Goal: Task Accomplishment & Management: Manage account settings

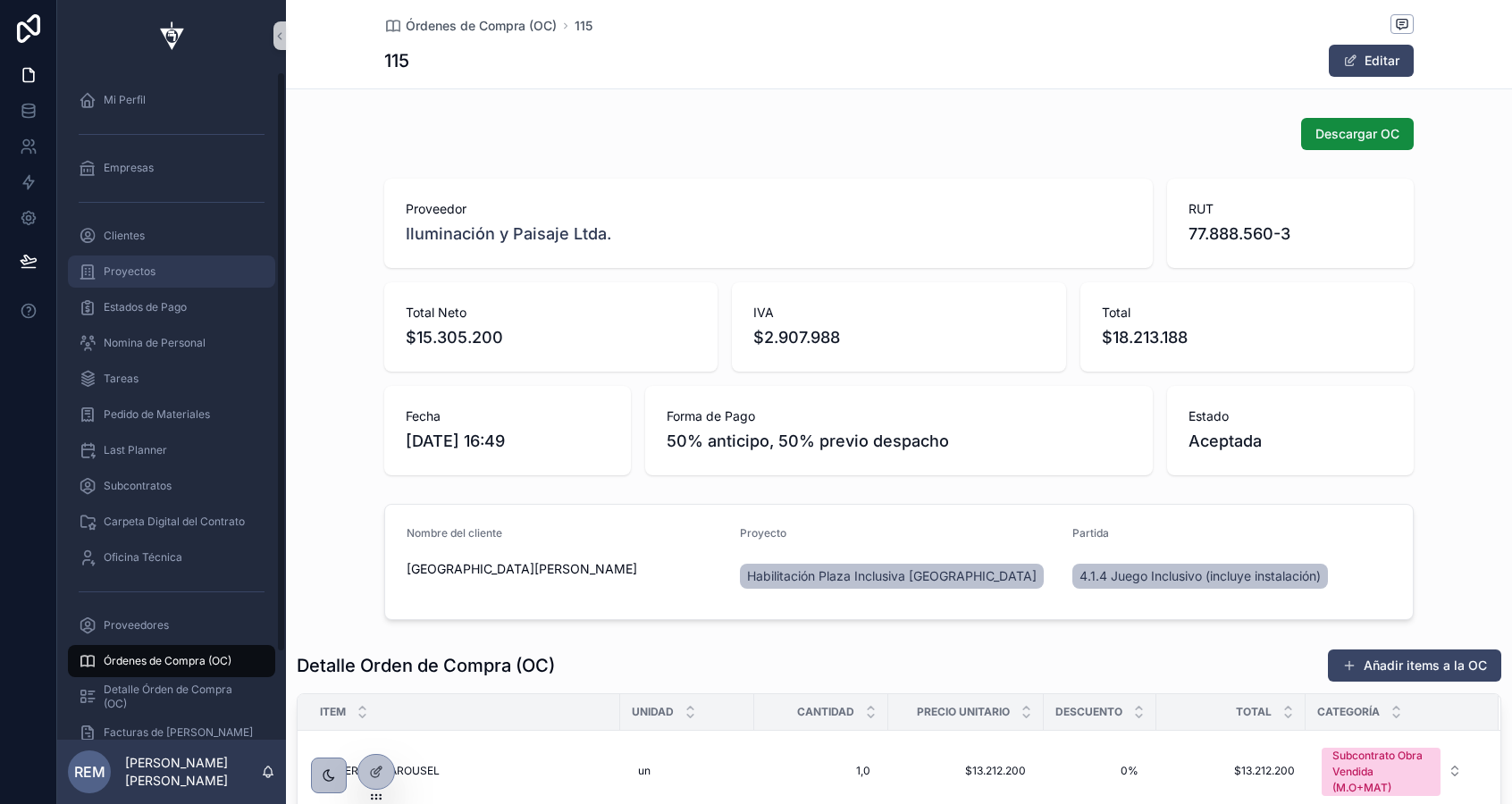
scroll to position [454, 0]
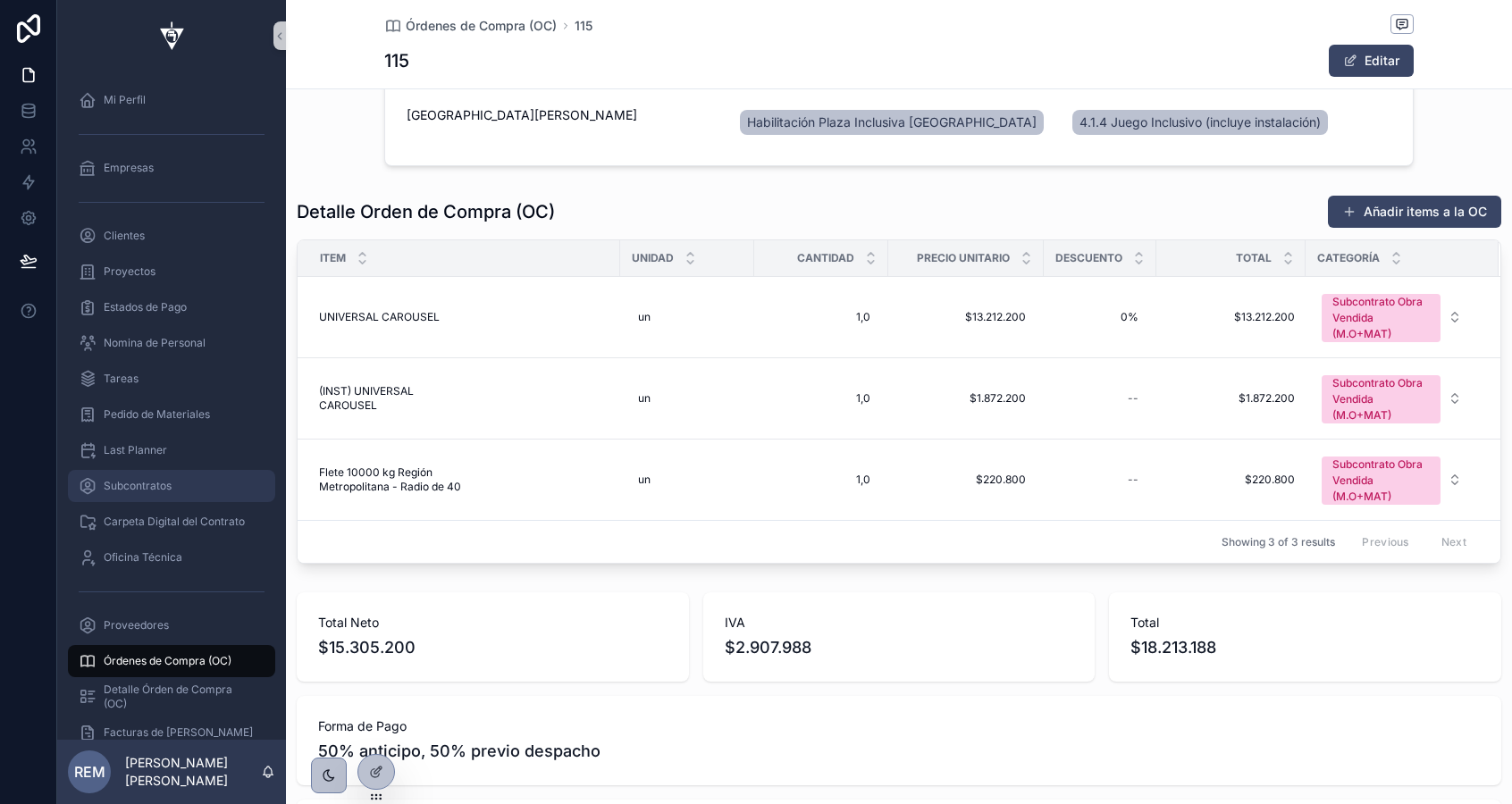
click at [144, 491] on span "Subcontratos" at bounding box center [138, 486] width 68 height 14
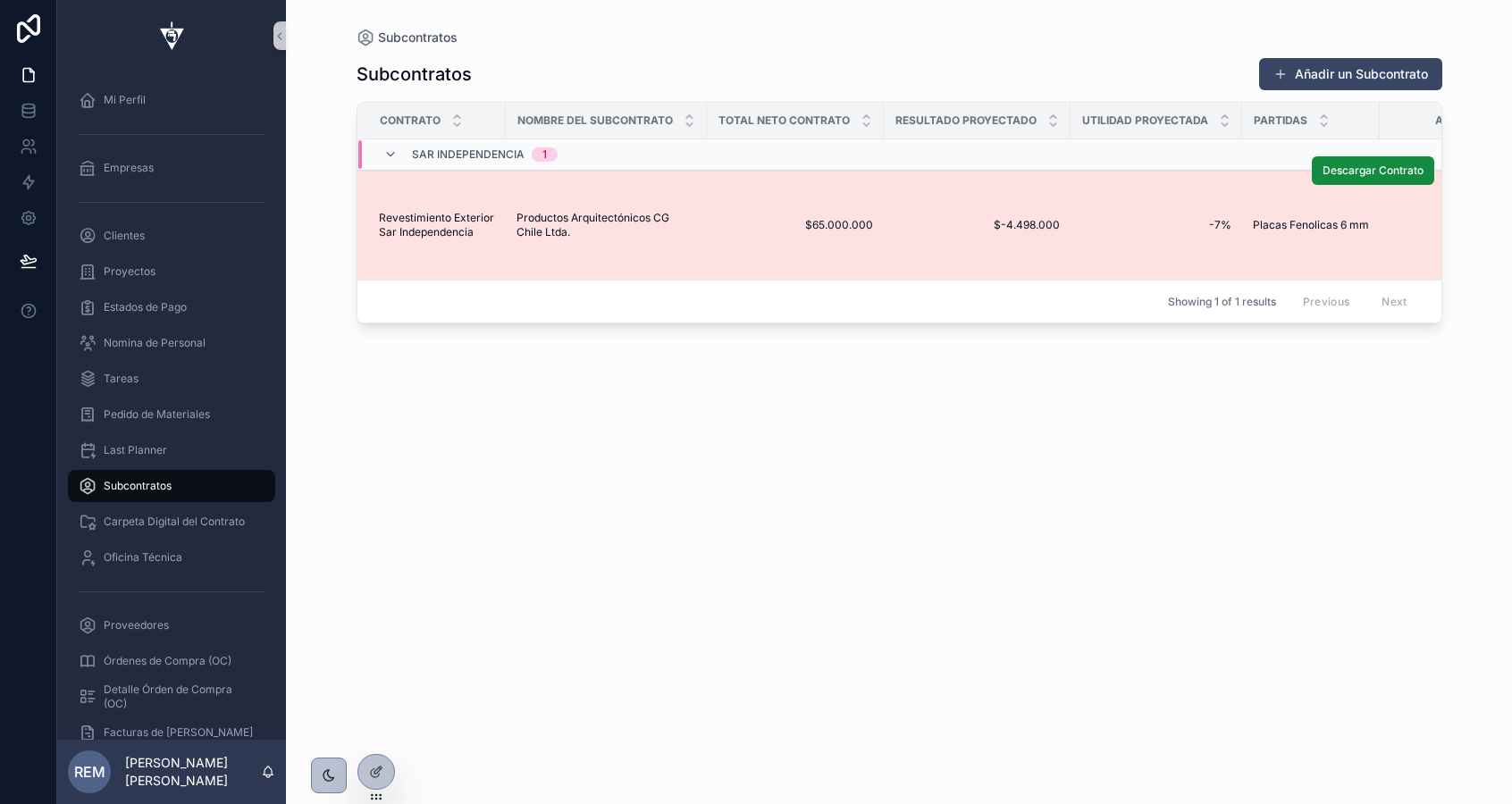
click at [713, 210] on td "$65.000.000 $65.000.000" at bounding box center [794, 225] width 177 height 110
click at [672, 226] on span "Productos Arquitectónicos CG Chile Ltda." at bounding box center [606, 224] width 180 height 29
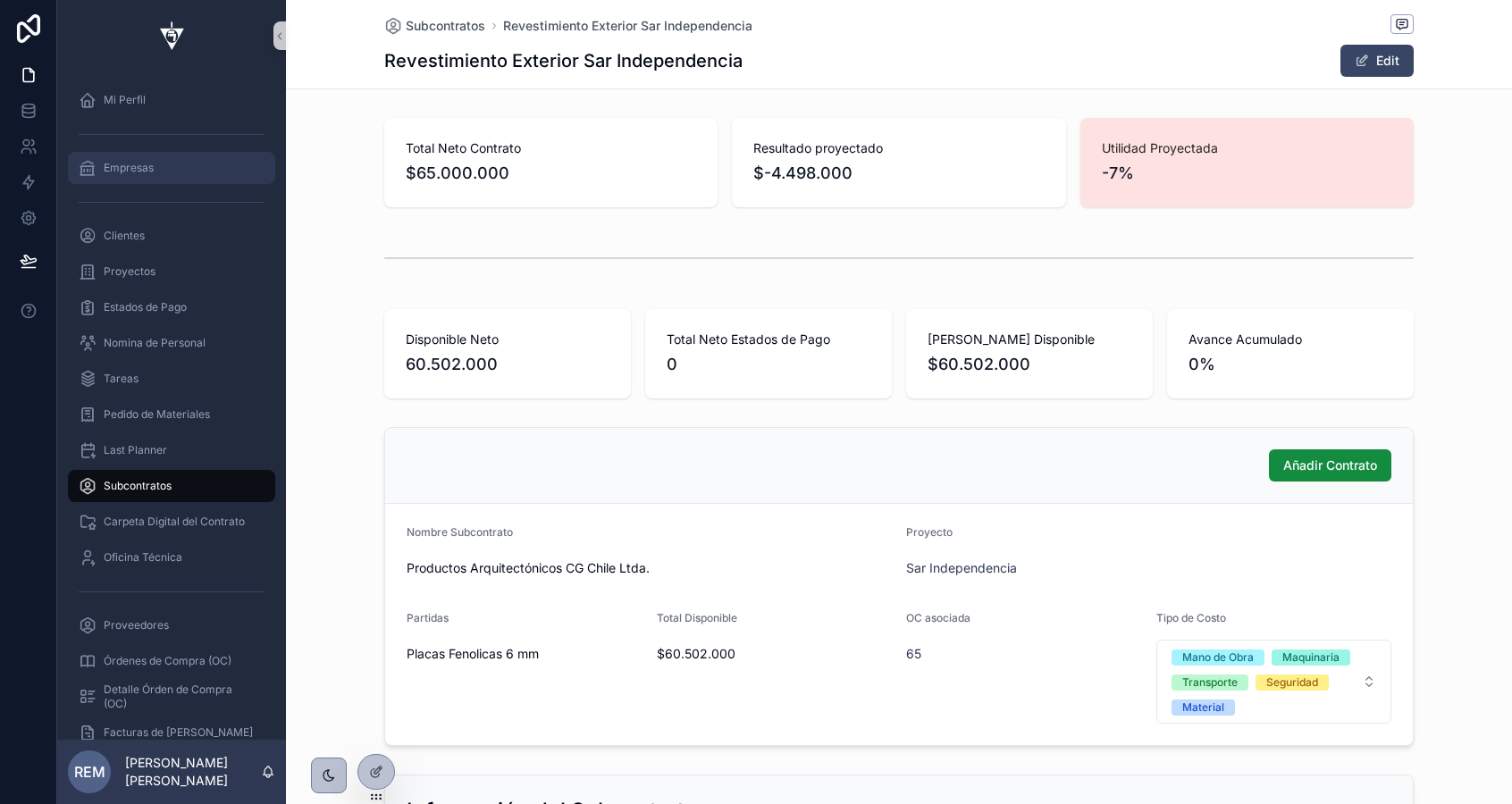
click at [119, 175] on div "Empresas" at bounding box center [172, 168] width 186 height 29
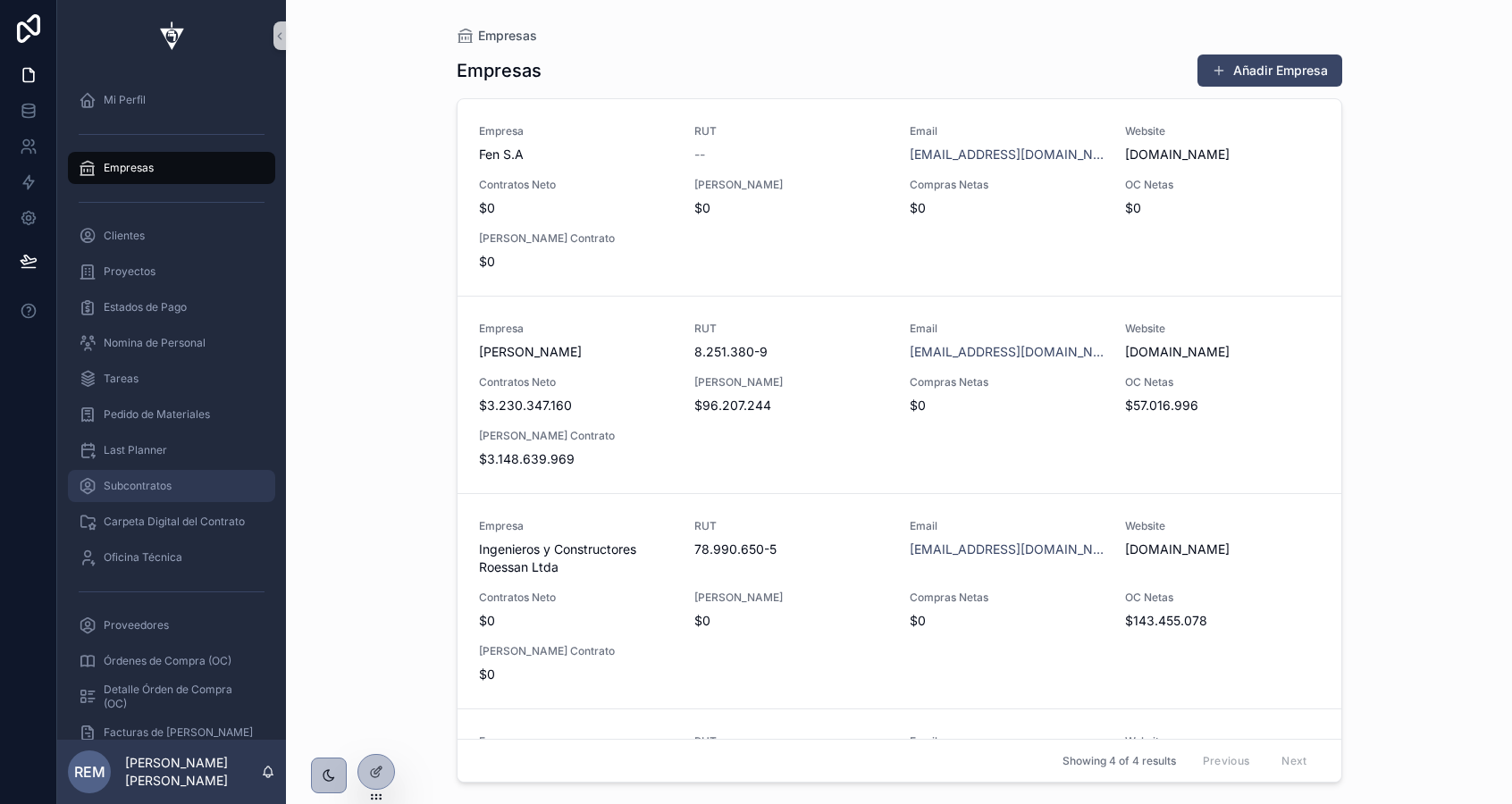
click at [118, 488] on span "Subcontratos" at bounding box center [138, 486] width 68 height 14
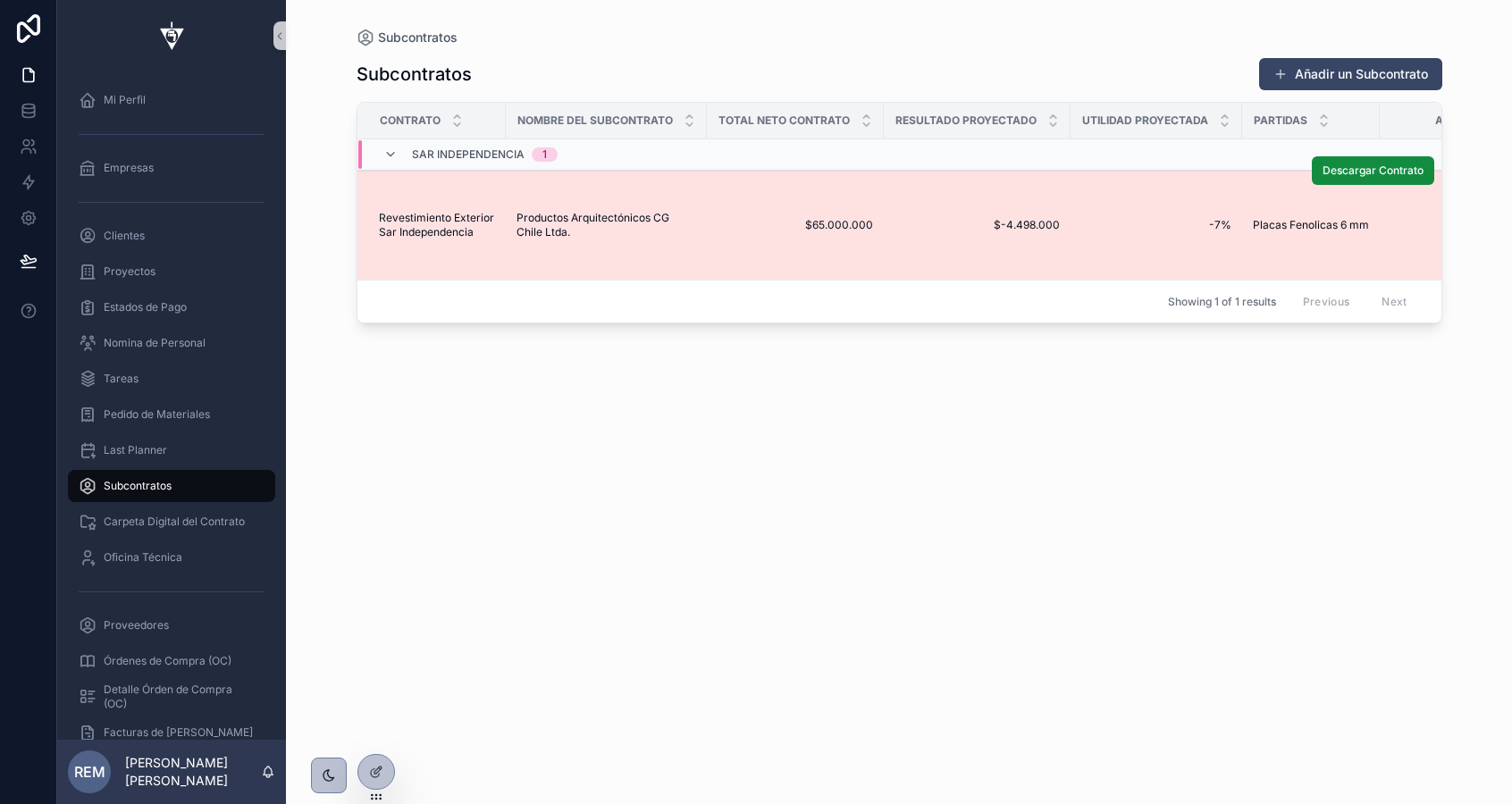
click at [619, 219] on span "Productos Arquitectónicos CG Chile Ltda." at bounding box center [606, 224] width 180 height 29
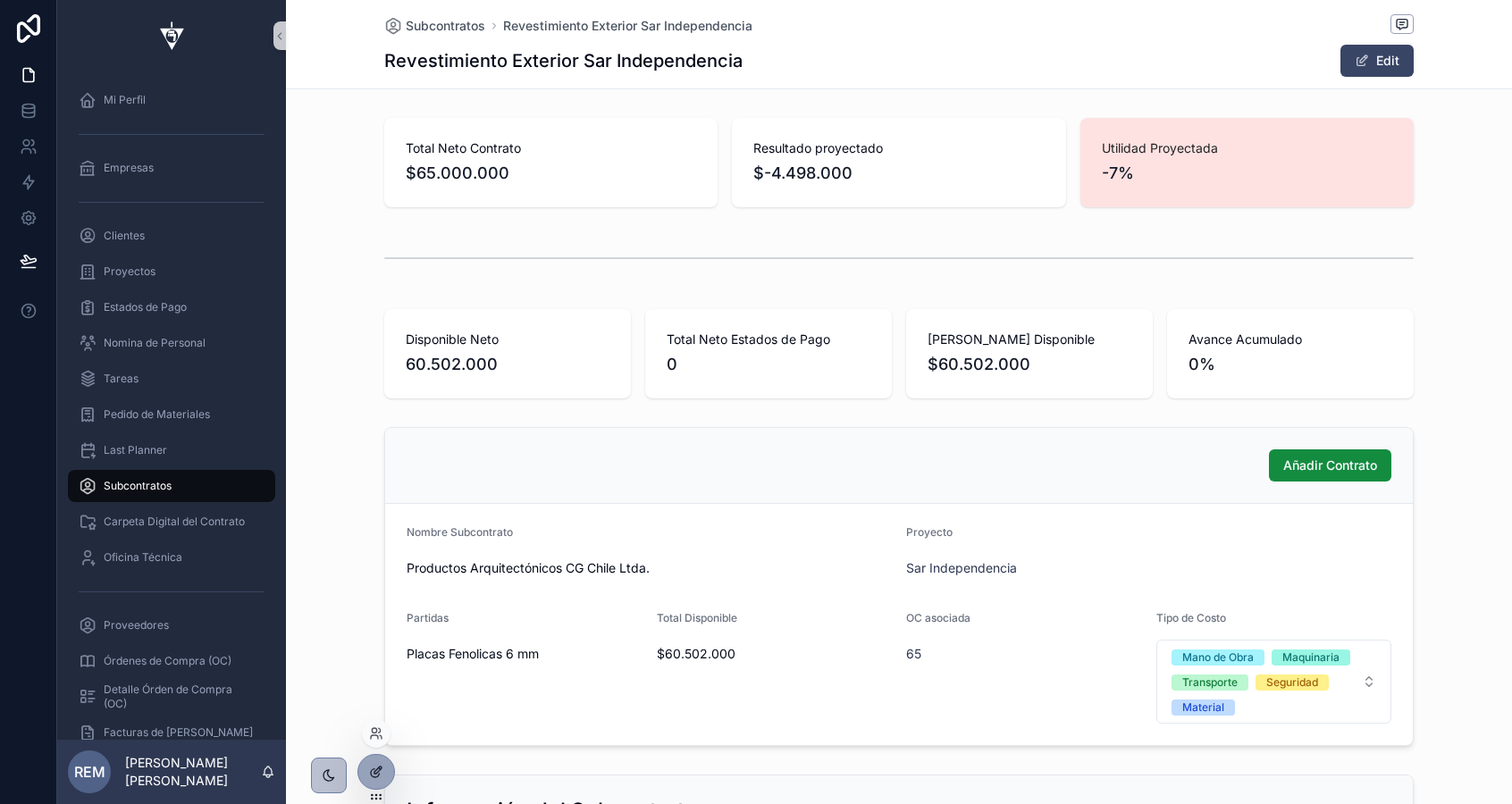
click at [366, 769] on div at bounding box center [376, 772] width 36 height 34
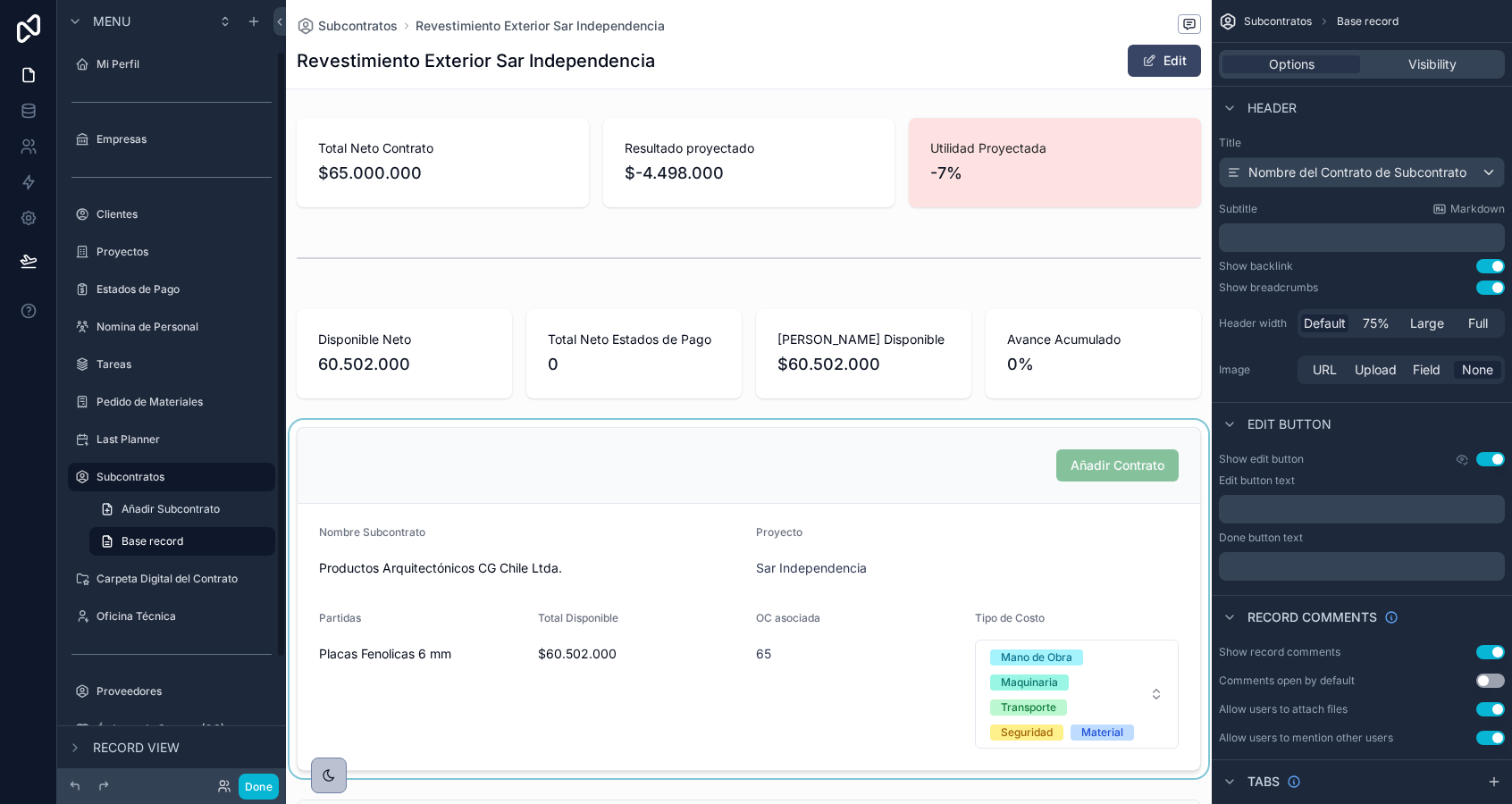
scroll to position [66, 0]
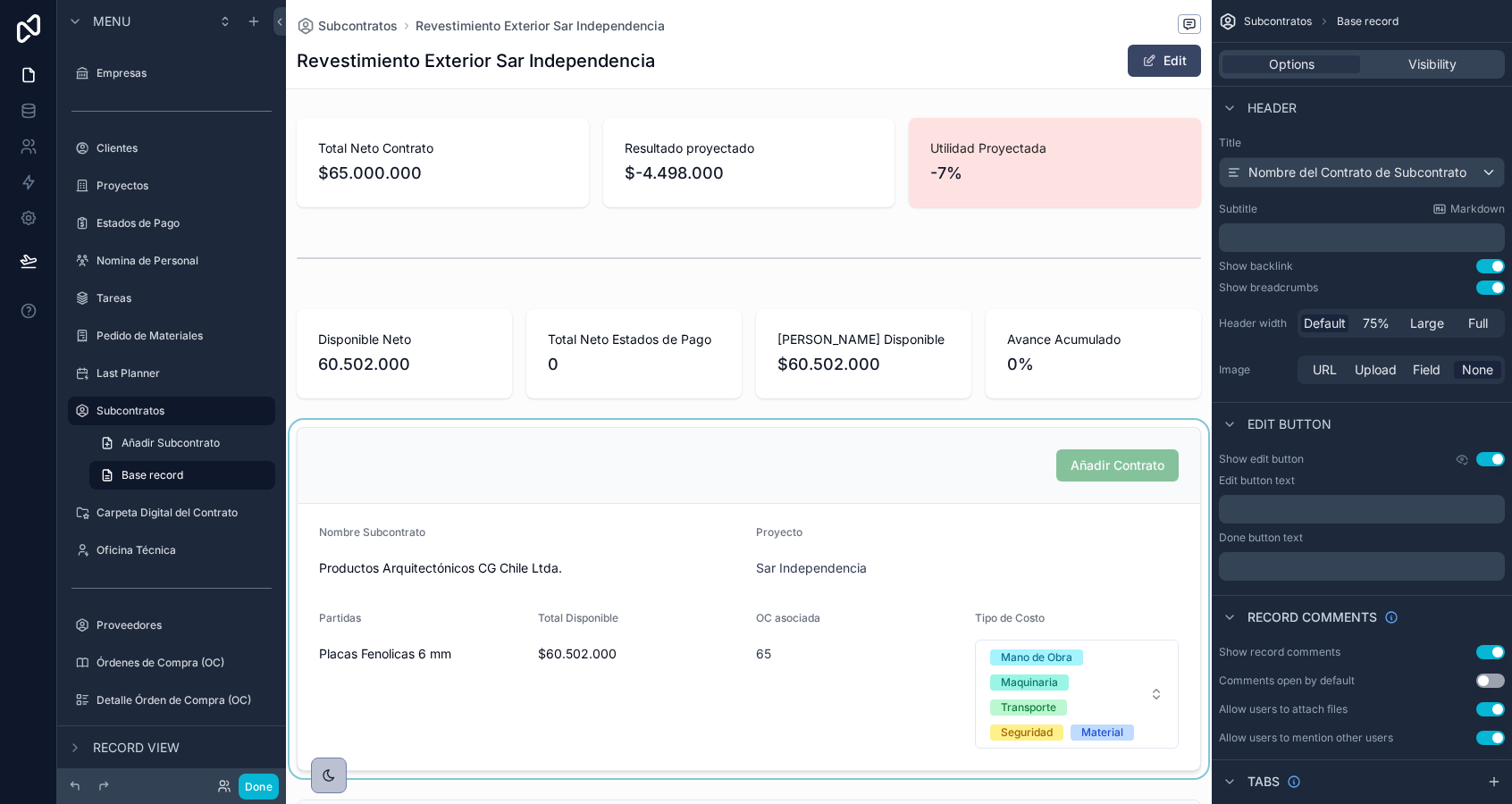
click at [997, 449] on div "scrollable content" at bounding box center [749, 599] width 926 height 358
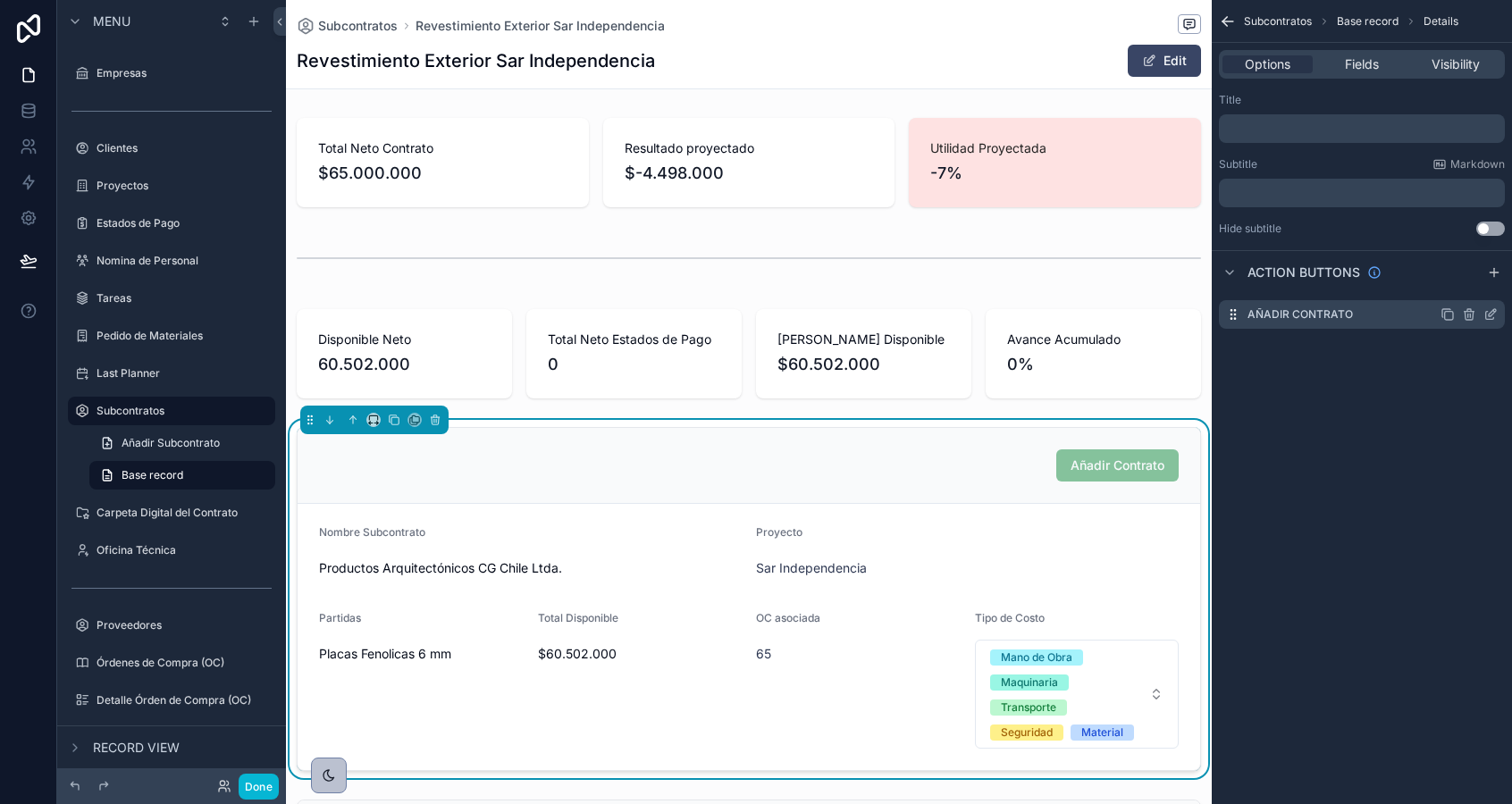
click at [1493, 310] on icon "scrollable content" at bounding box center [1494, 311] width 2 height 2
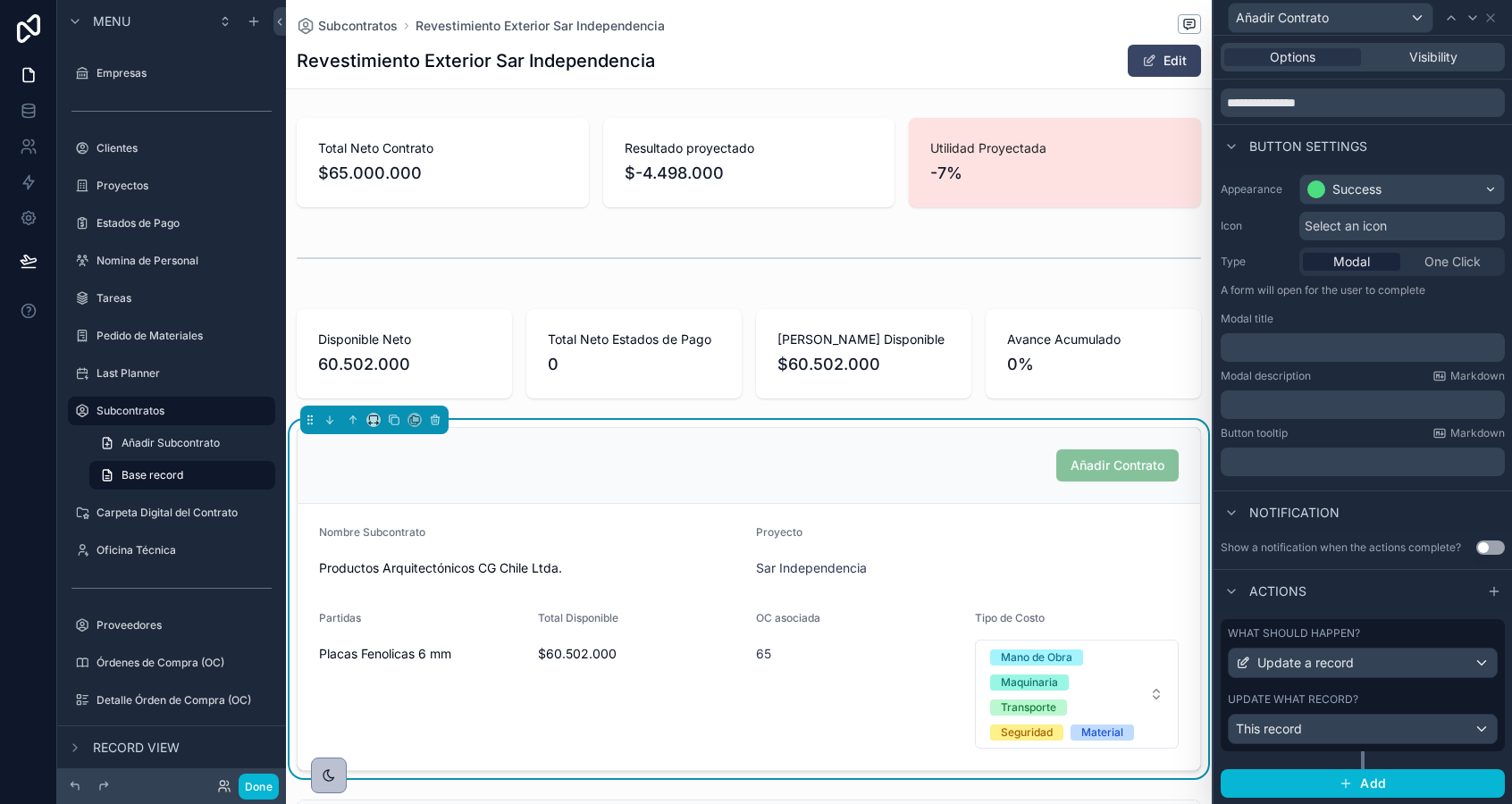
scroll to position [0, 0]
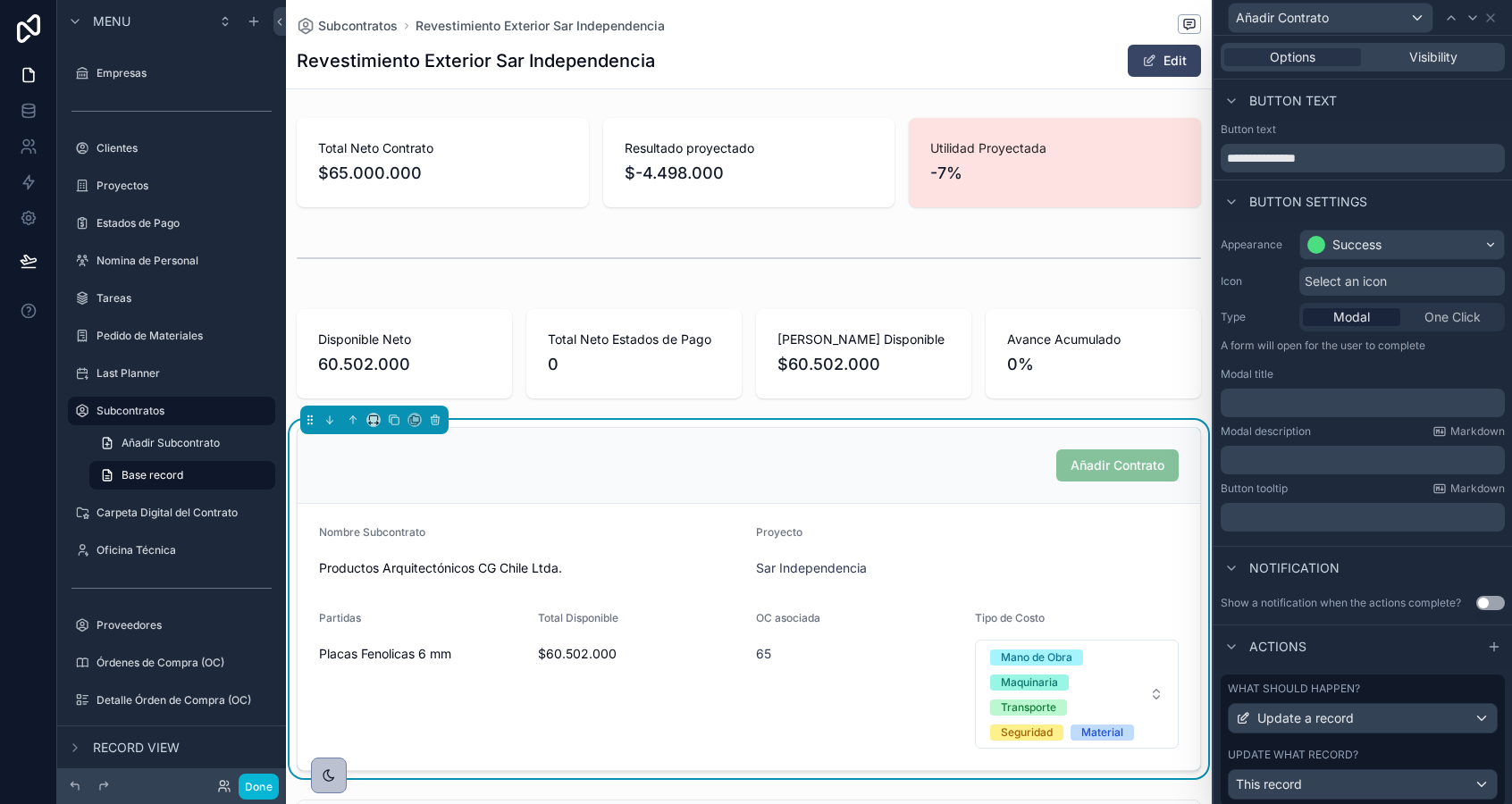
click at [1434, 47] on div "Options Visibility" at bounding box center [1362, 57] width 284 height 29
click at [1434, 63] on span "Visibility" at bounding box center [1433, 57] width 48 height 18
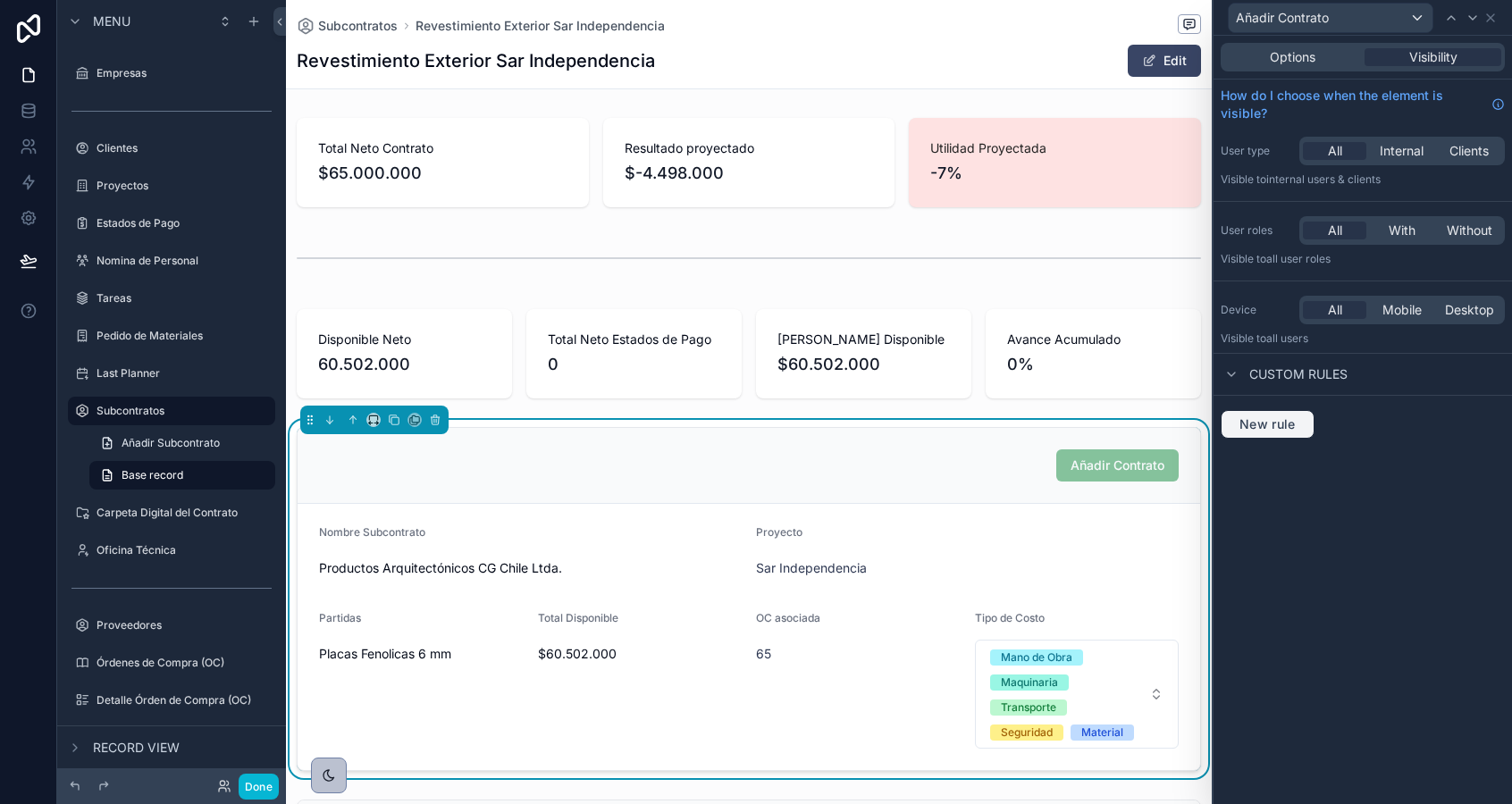
click at [1259, 418] on span "New rule" at bounding box center [1267, 424] width 71 height 16
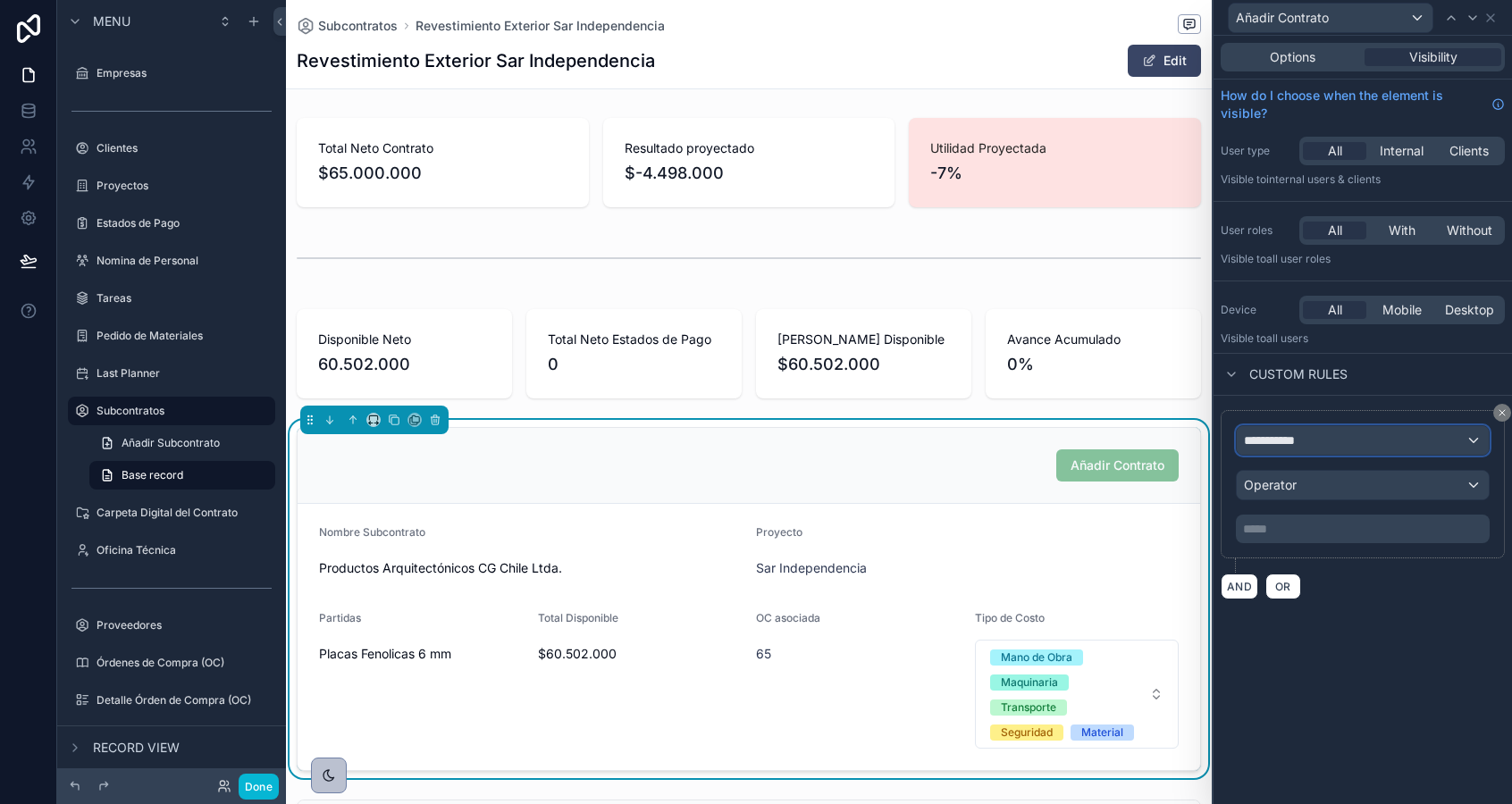
click at [1287, 447] on span "**********" at bounding box center [1276, 440] width 66 height 18
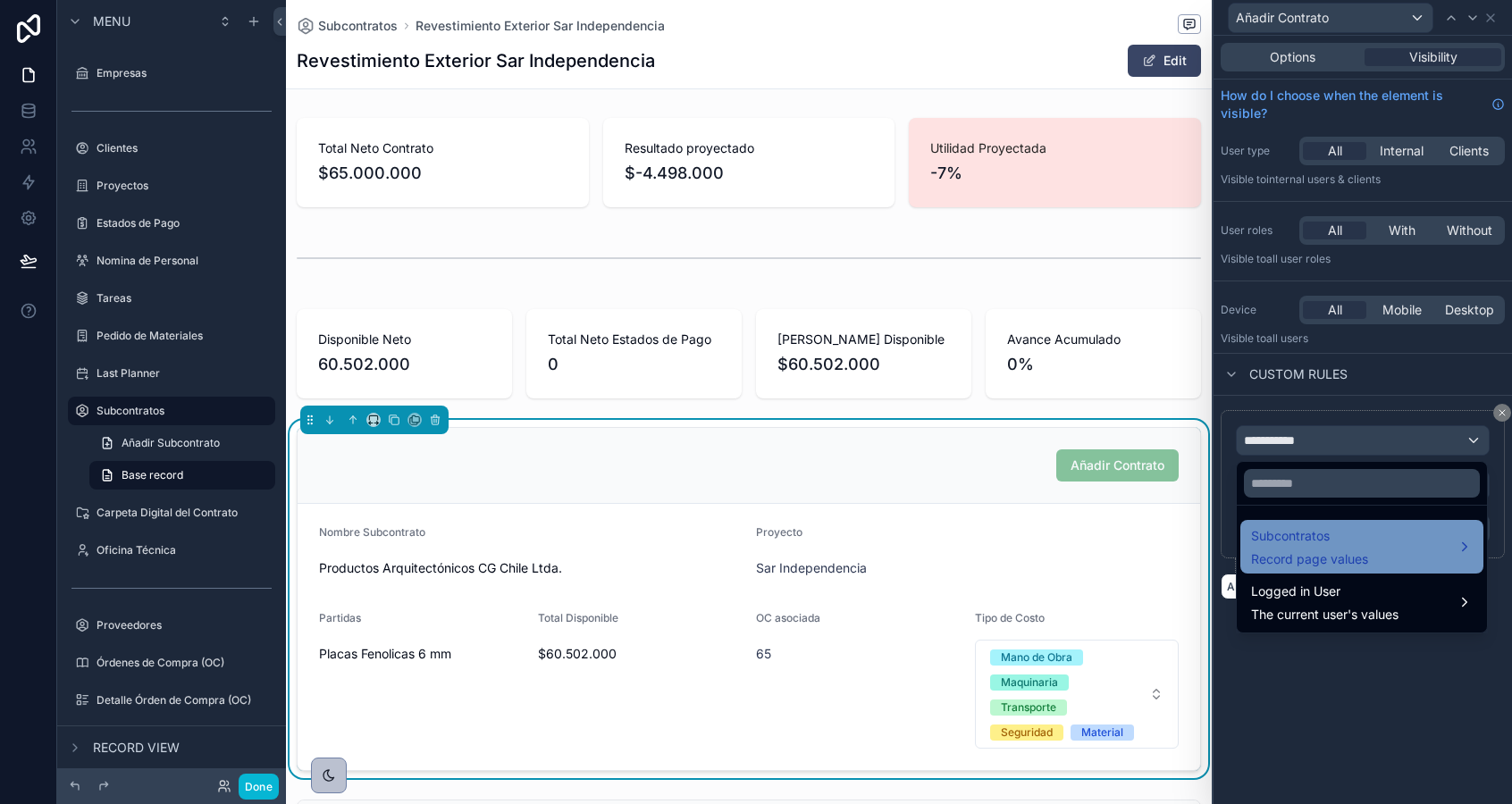
click at [1284, 559] on span "Record page values" at bounding box center [1308, 560] width 117 height 18
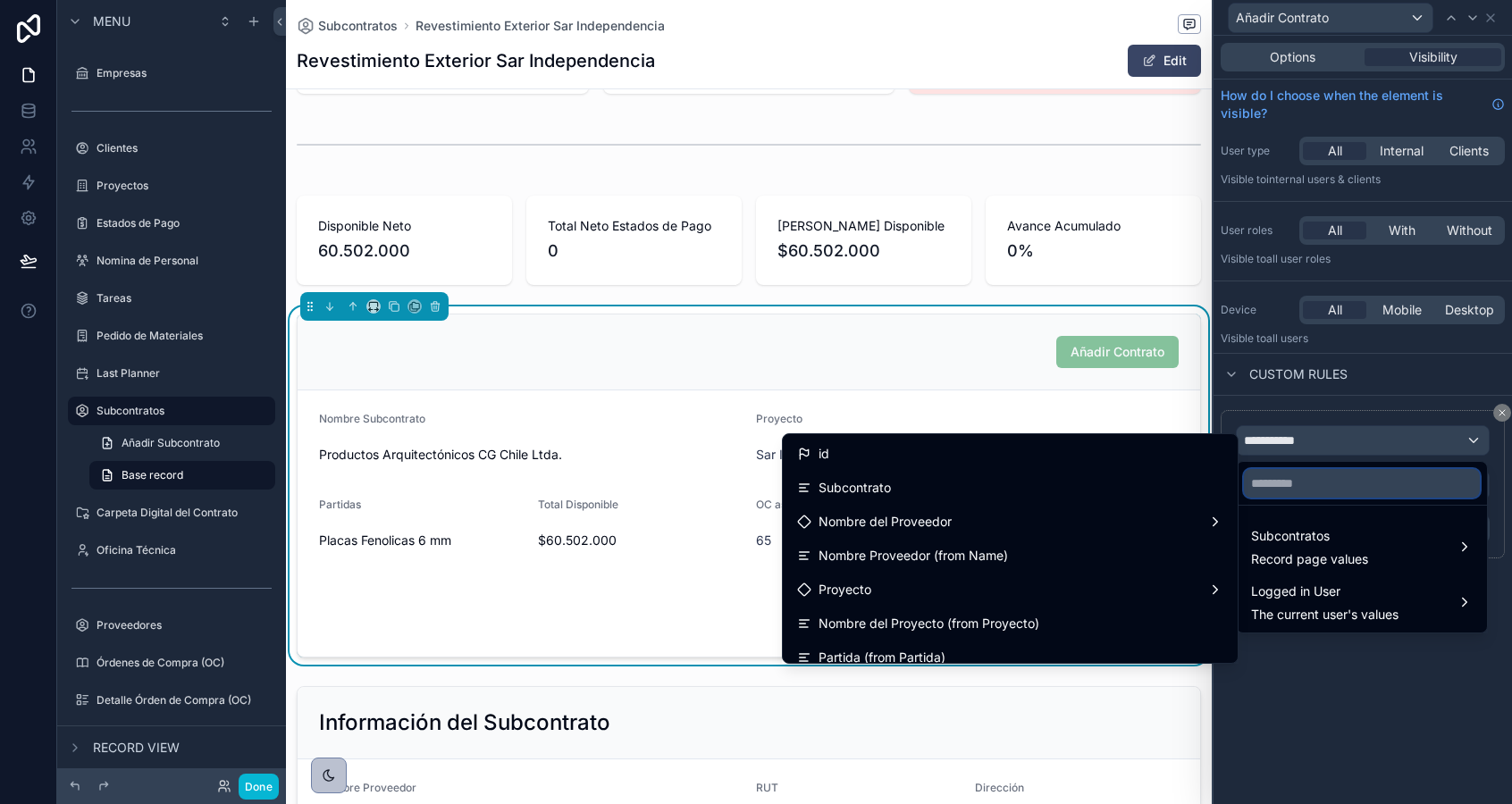
click at [1284, 489] on input "text" at bounding box center [1361, 483] width 236 height 29
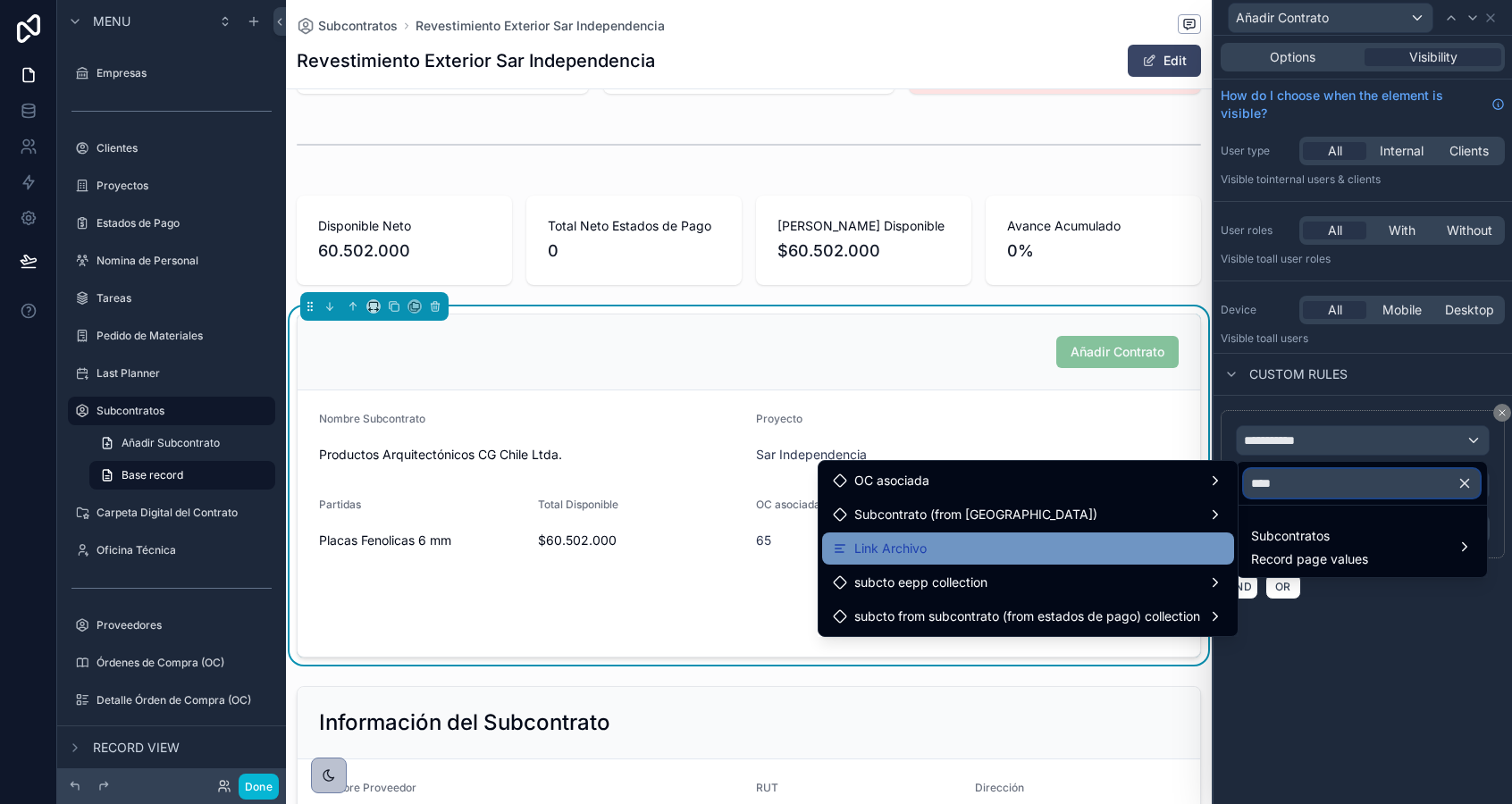
type input "****"
click at [956, 546] on div "Link Archivo" at bounding box center [1027, 548] width 390 height 21
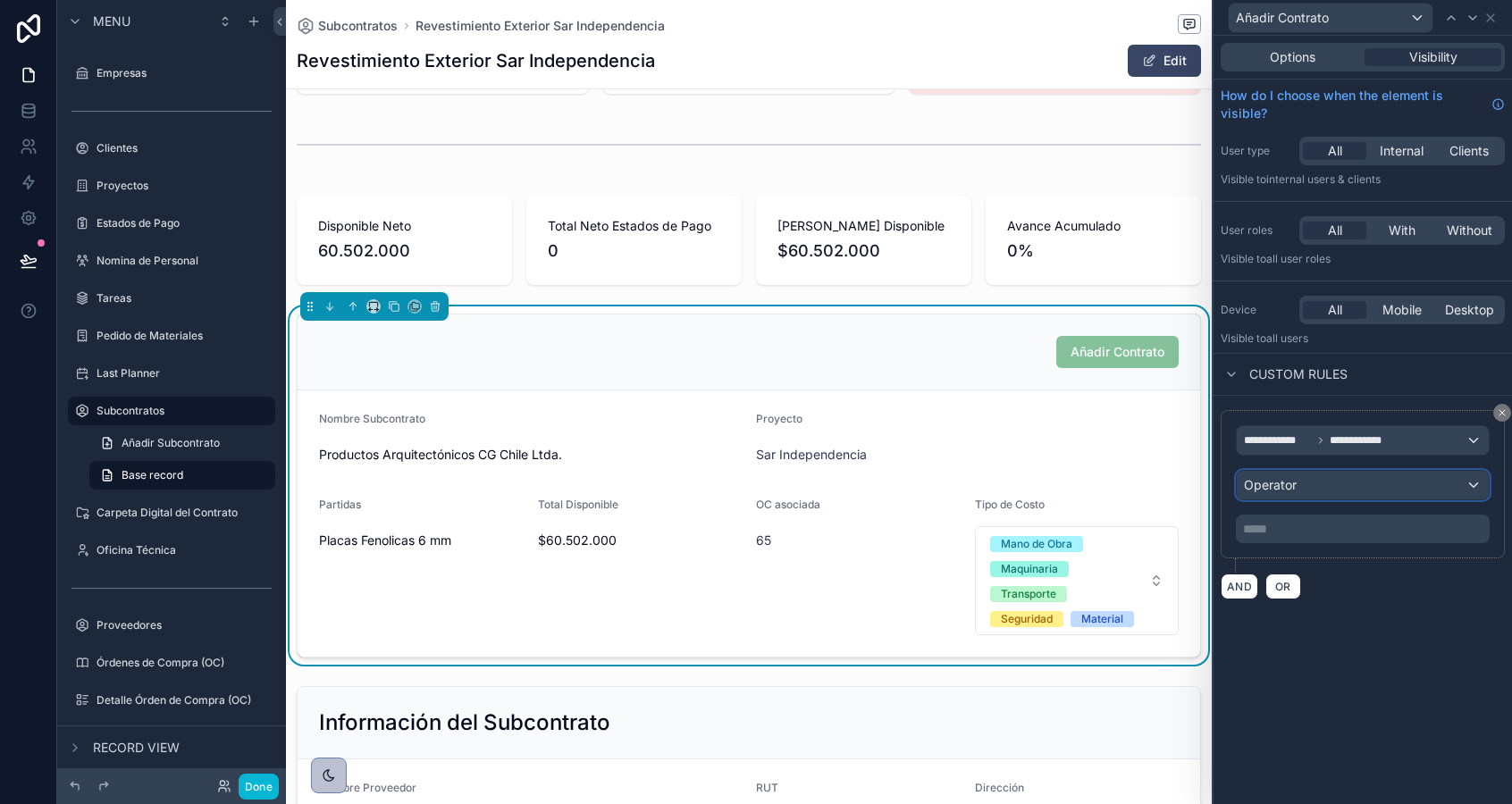
click at [1277, 489] on span "Operator" at bounding box center [1269, 484] width 53 height 15
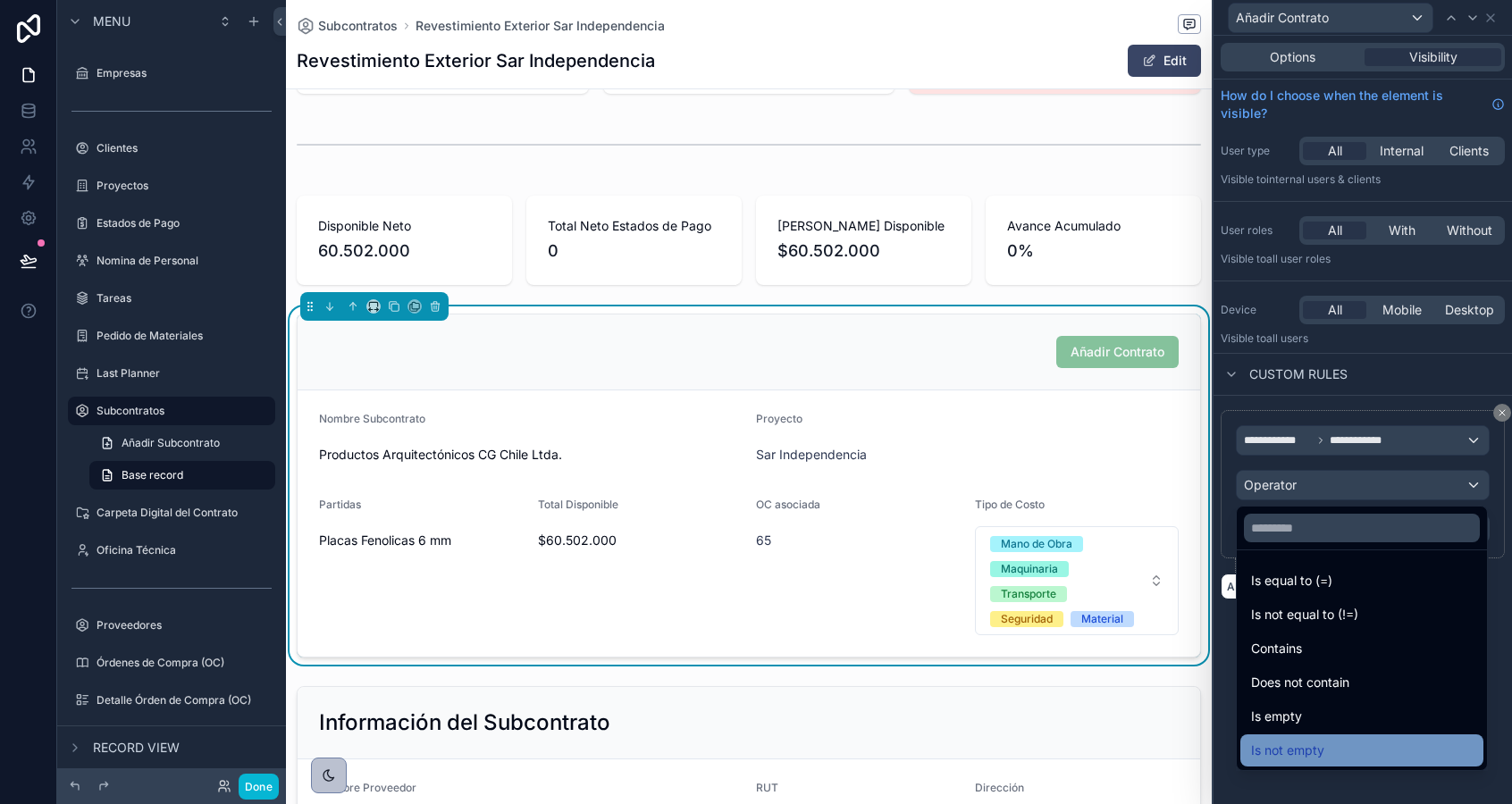
click at [1288, 754] on span "Is not empty" at bounding box center [1286, 749] width 73 height 21
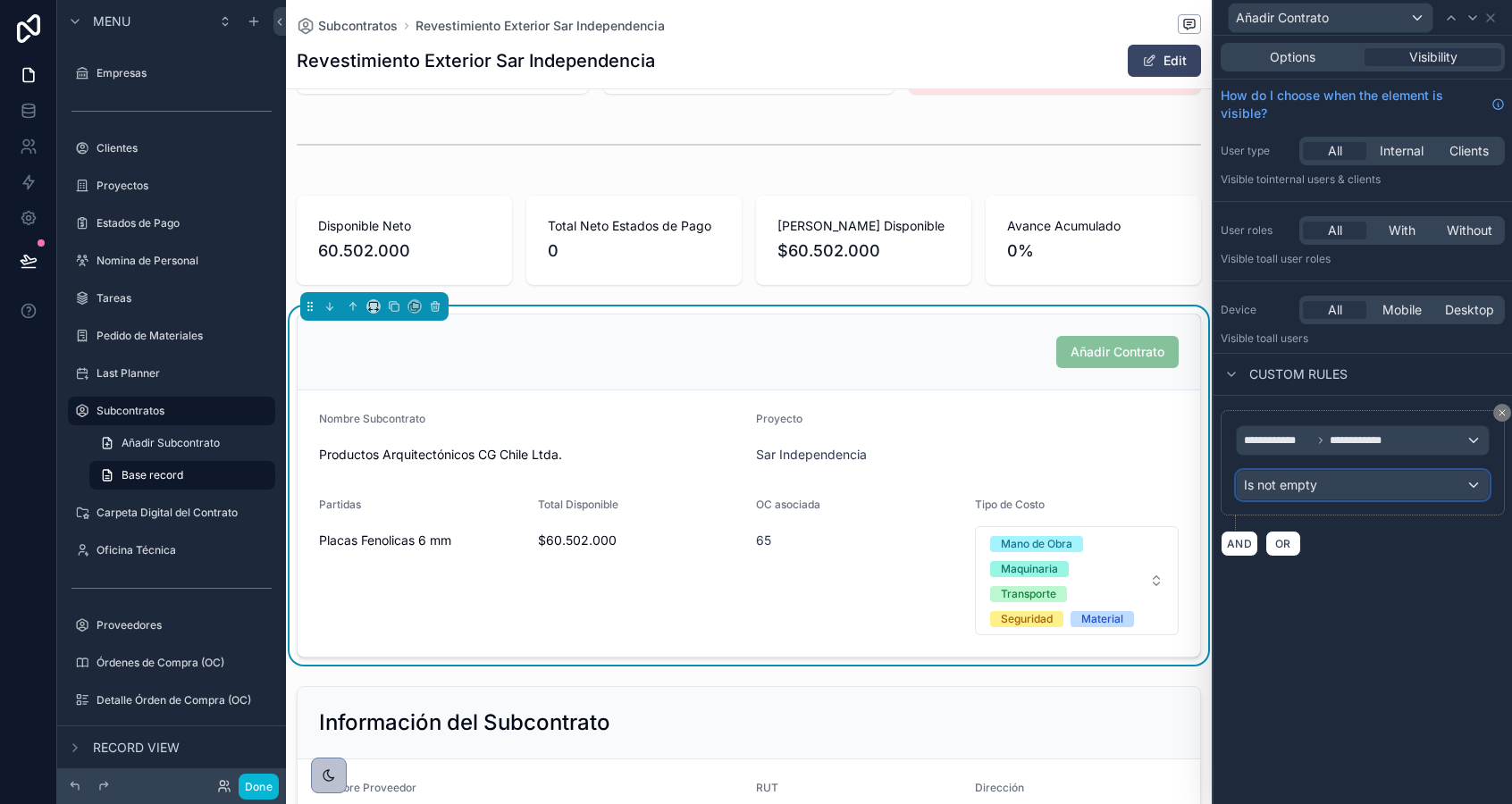
click at [1265, 486] on span "Is not empty" at bounding box center [1279, 485] width 73 height 18
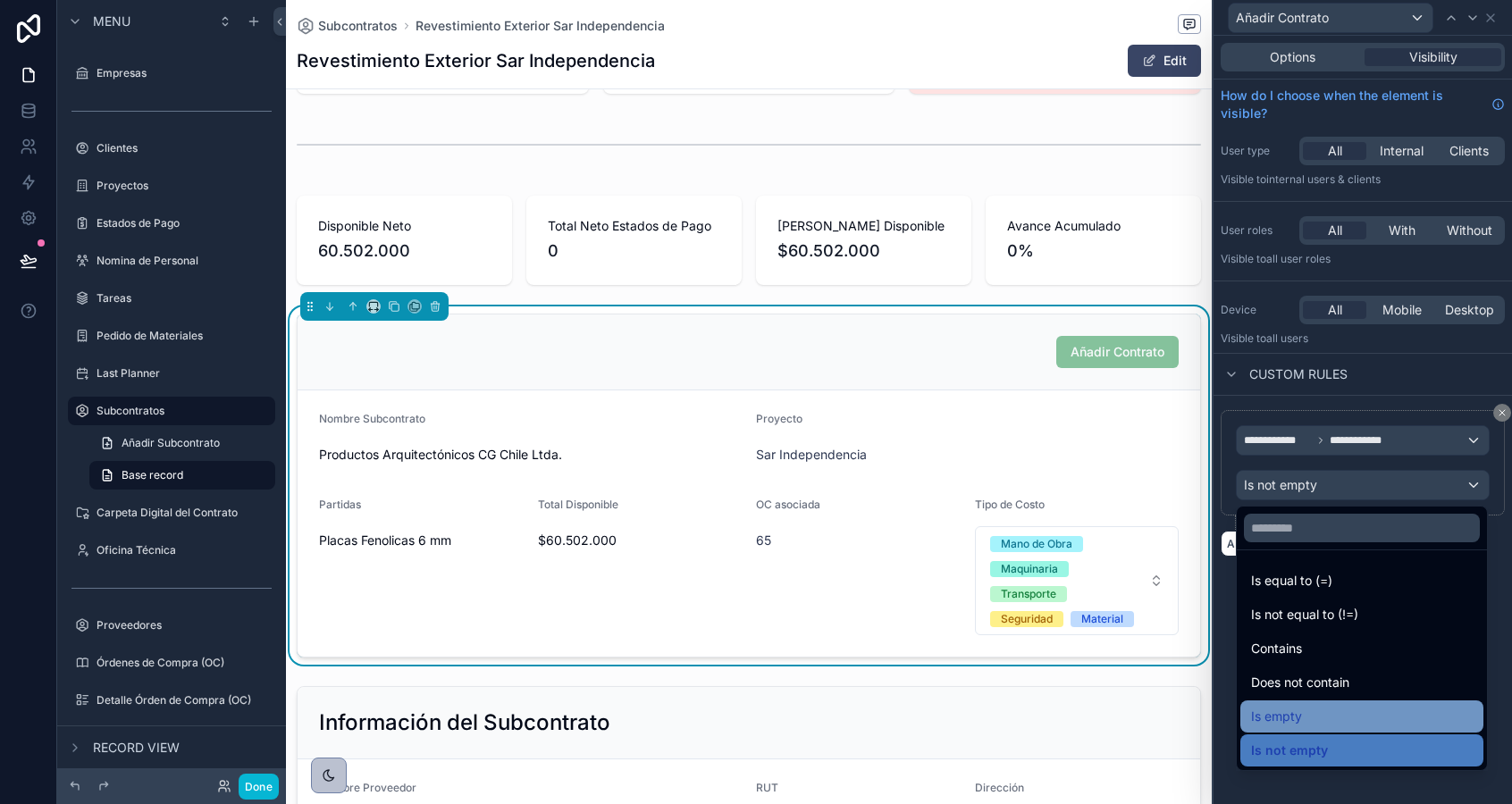
click at [1284, 712] on span "Is empty" at bounding box center [1275, 715] width 51 height 21
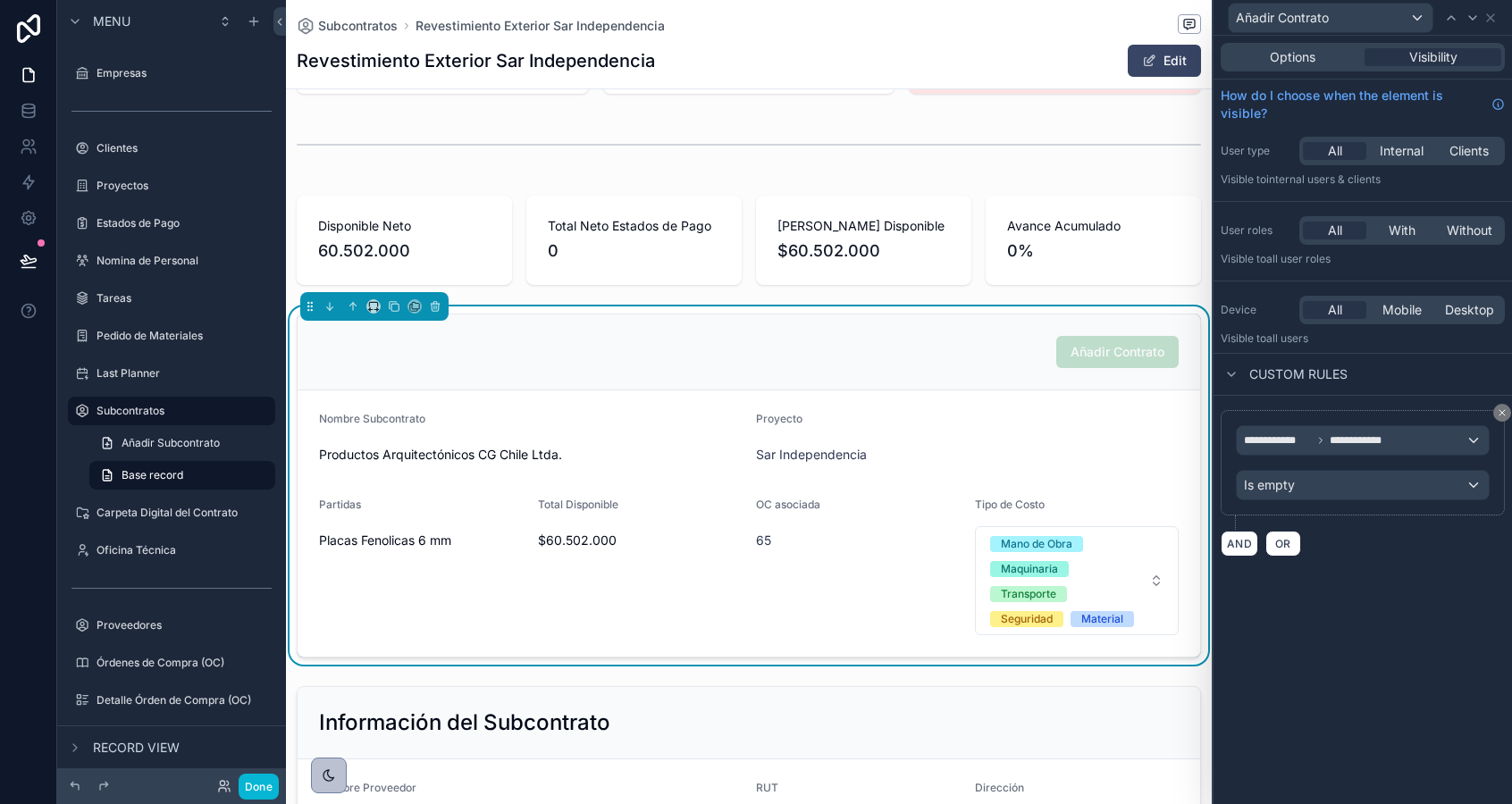
click at [1303, 654] on div "**********" at bounding box center [1362, 420] width 298 height 768
click at [1489, 15] on icon at bounding box center [1490, 18] width 14 height 14
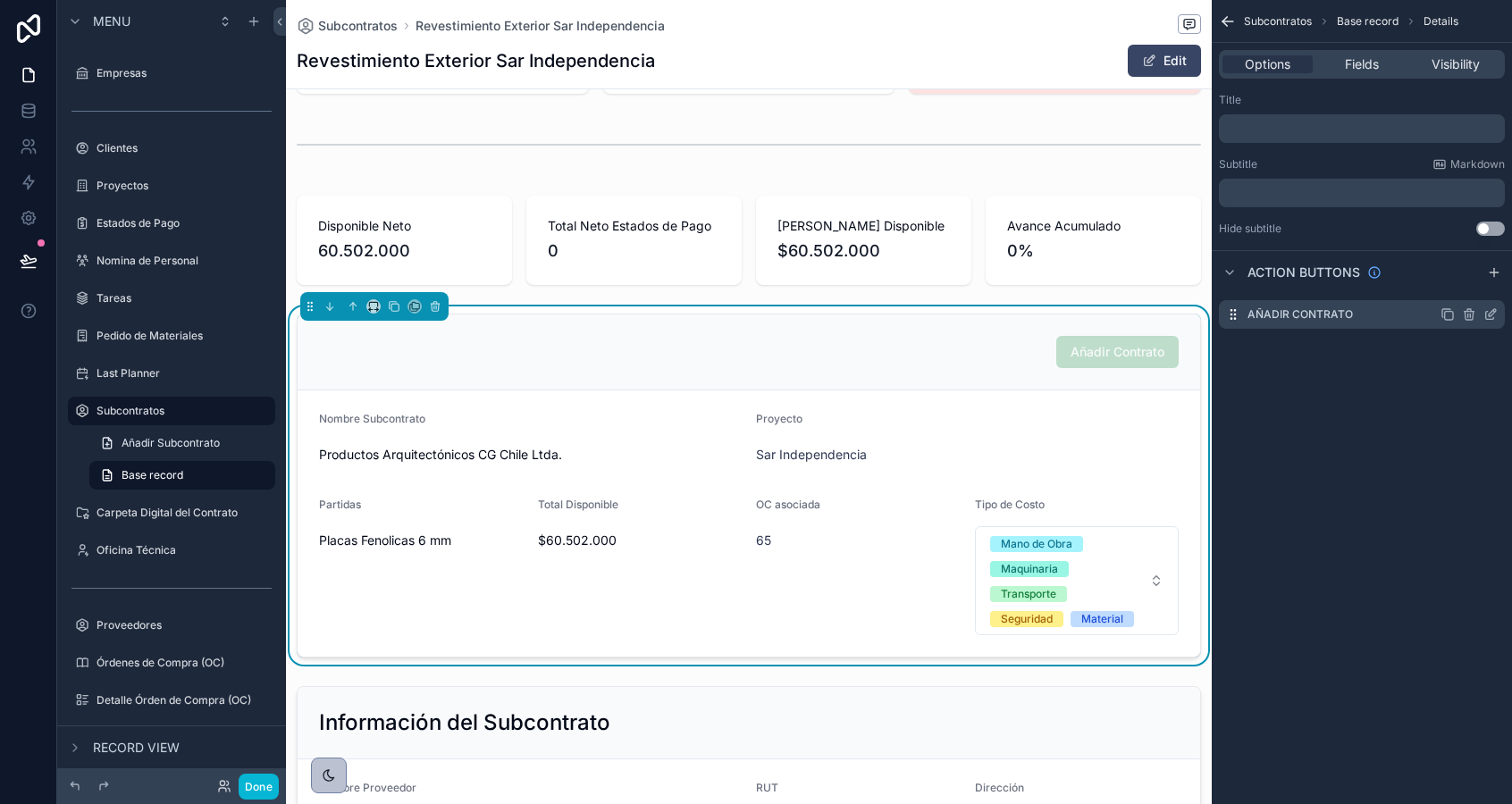
click at [1447, 314] on icon "scrollable content" at bounding box center [1447, 314] width 14 height 14
click at [1491, 349] on icon "scrollable content" at bounding box center [1492, 348] width 7 height 7
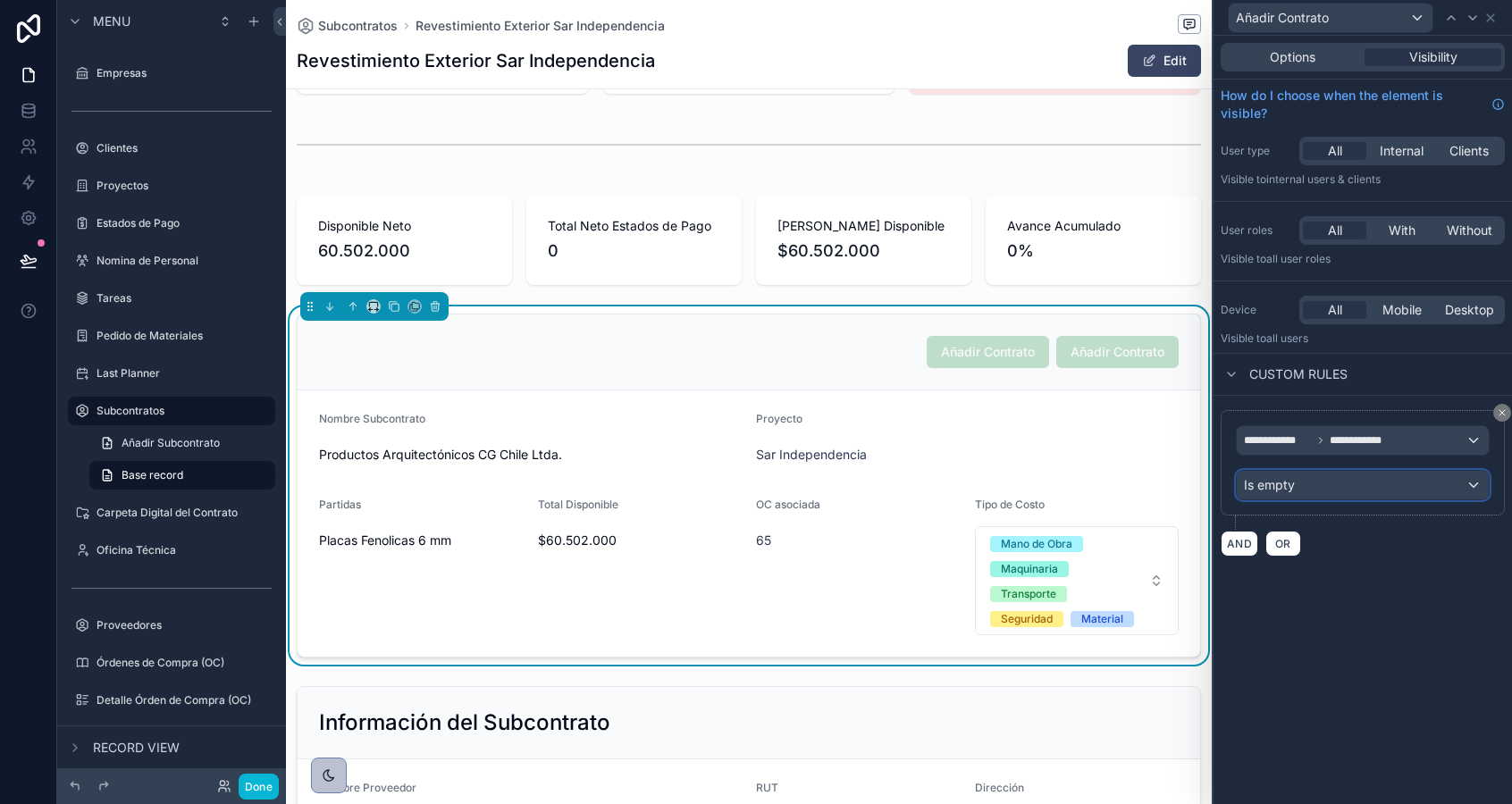
click at [1285, 477] on span "Is empty" at bounding box center [1268, 485] width 51 height 18
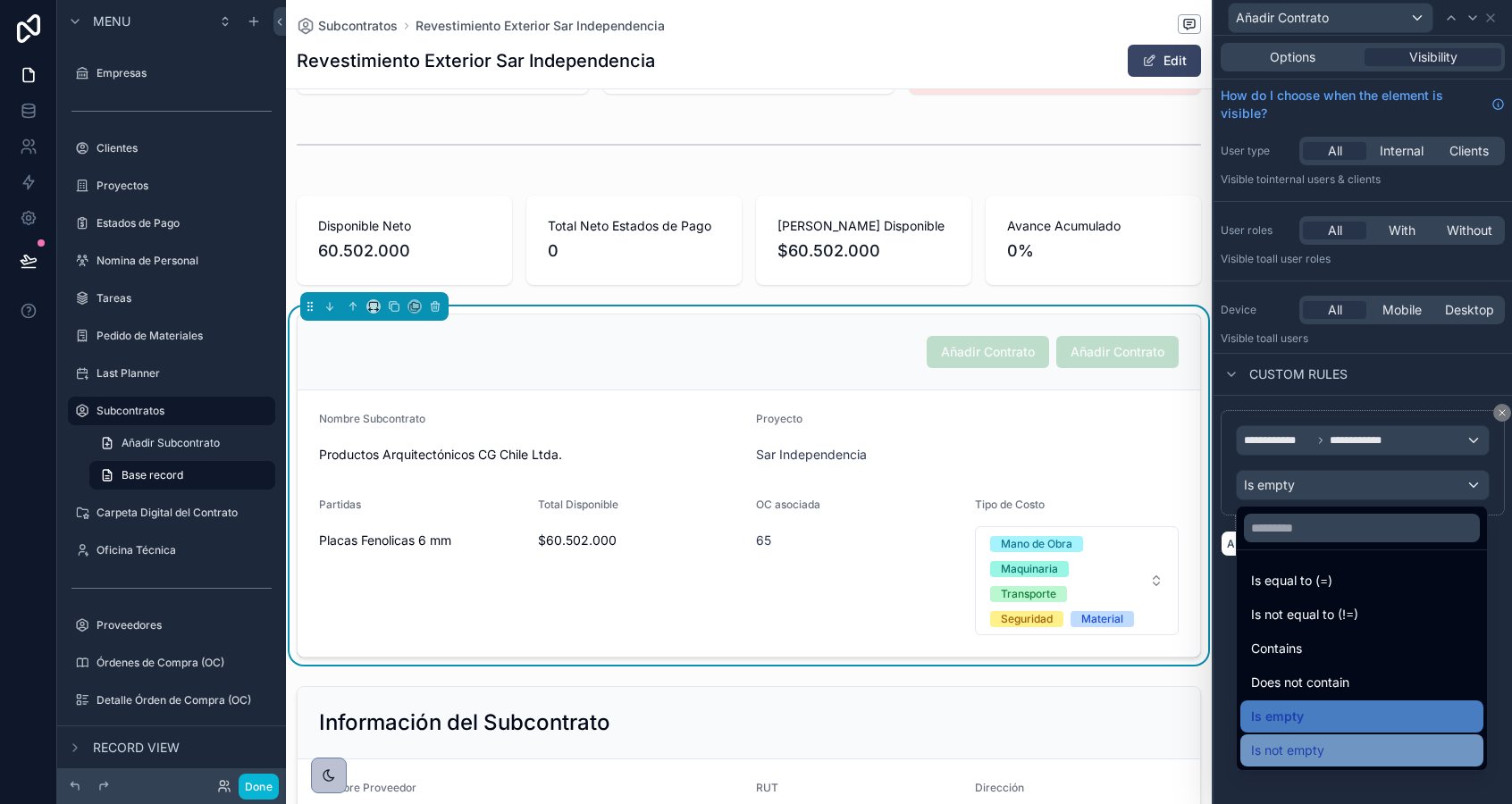
click at [1265, 748] on span "Is not empty" at bounding box center [1286, 749] width 73 height 21
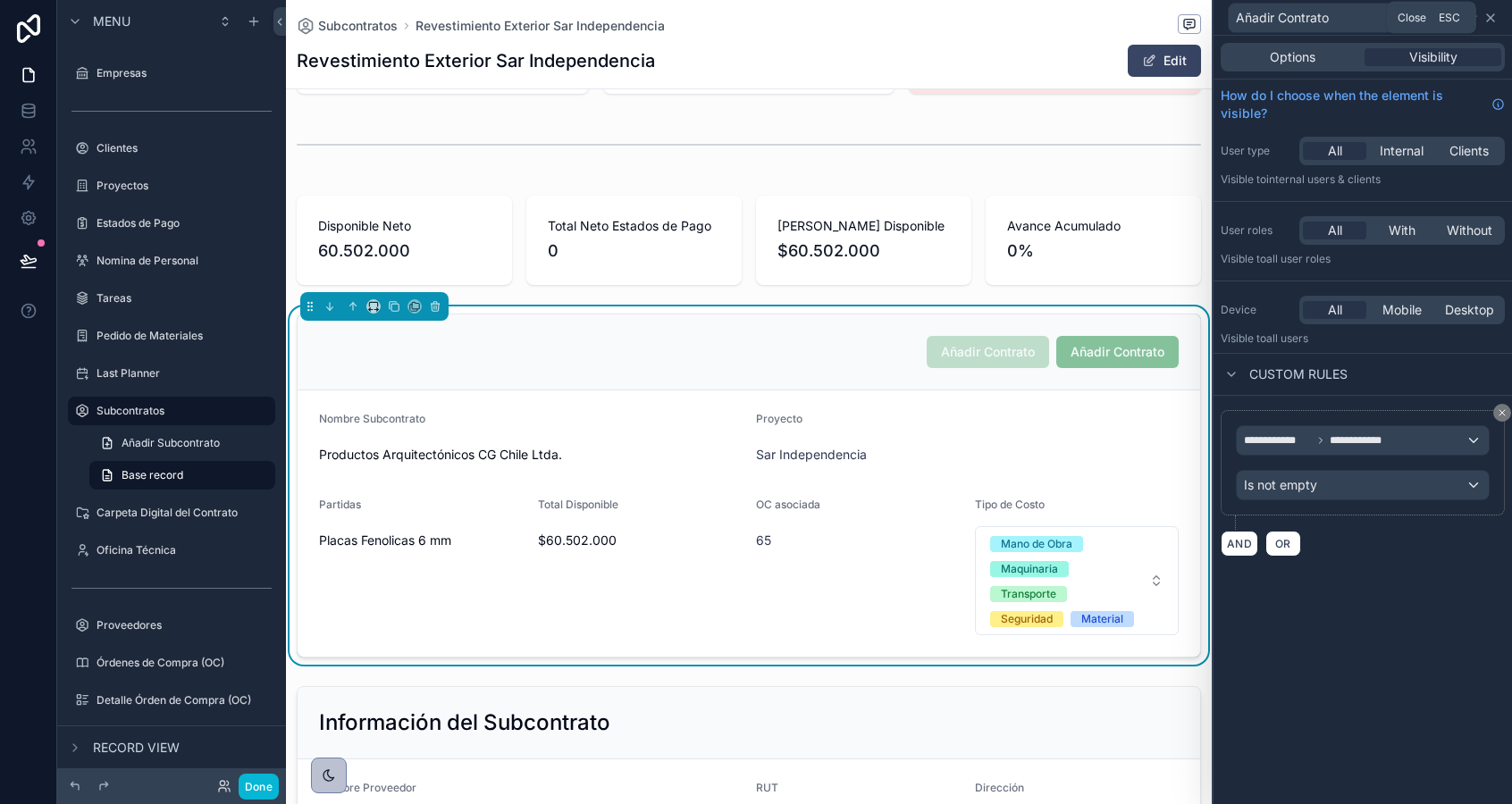
click at [1485, 16] on icon at bounding box center [1490, 18] width 14 height 14
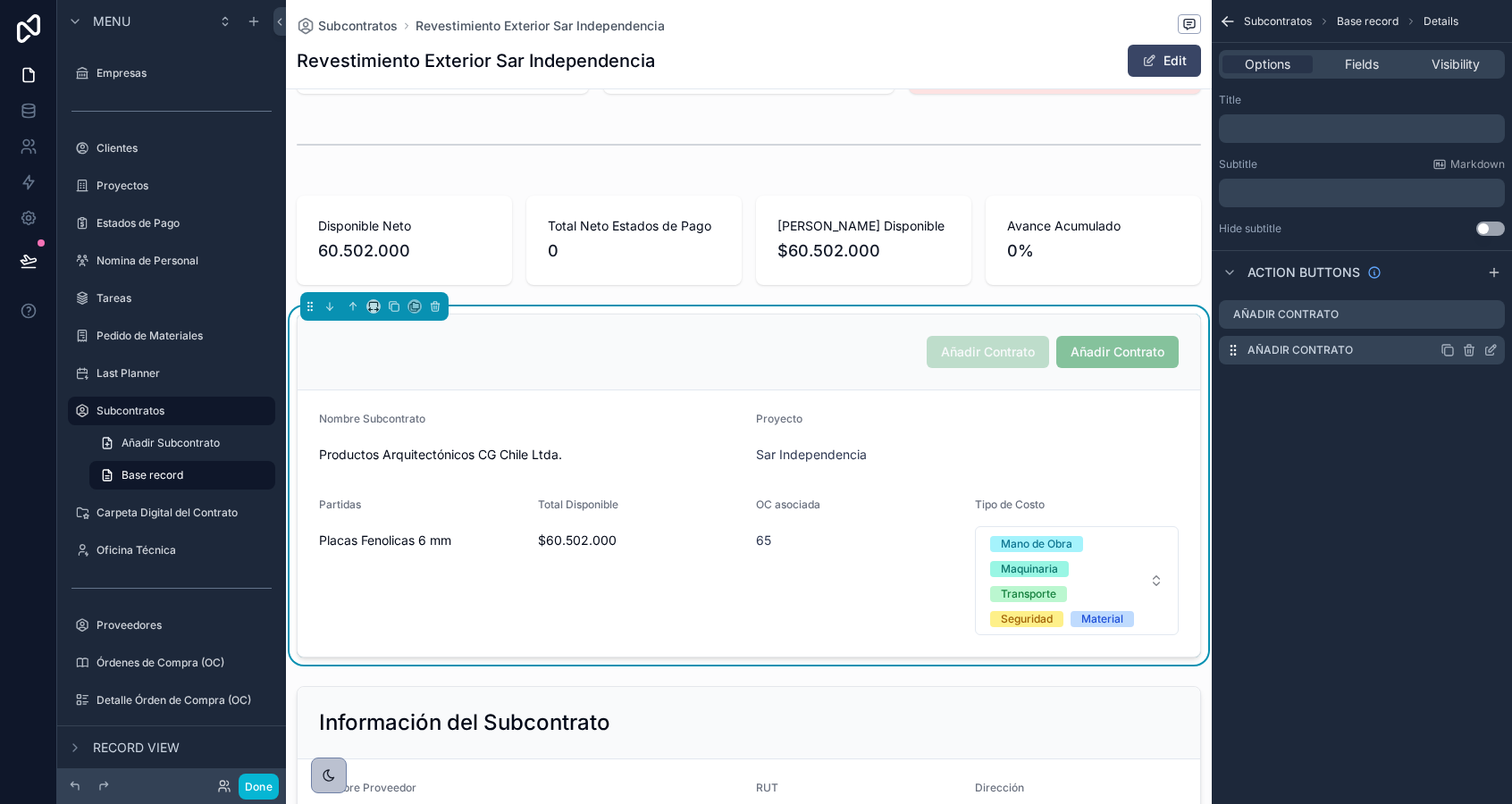
click at [1491, 353] on icon "scrollable content" at bounding box center [1490, 350] width 14 height 14
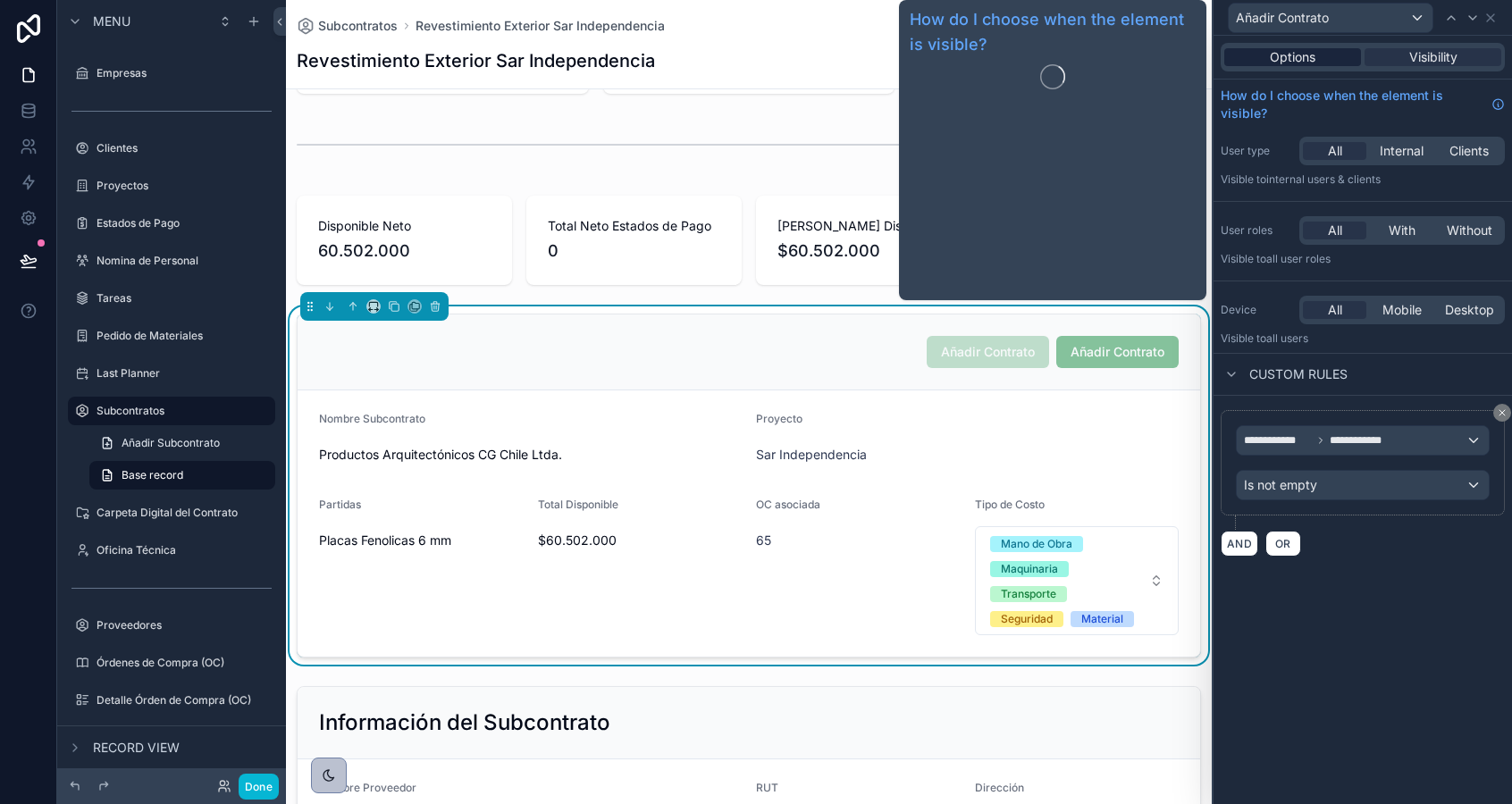
click at [1272, 64] on span "Options" at bounding box center [1292, 57] width 46 height 18
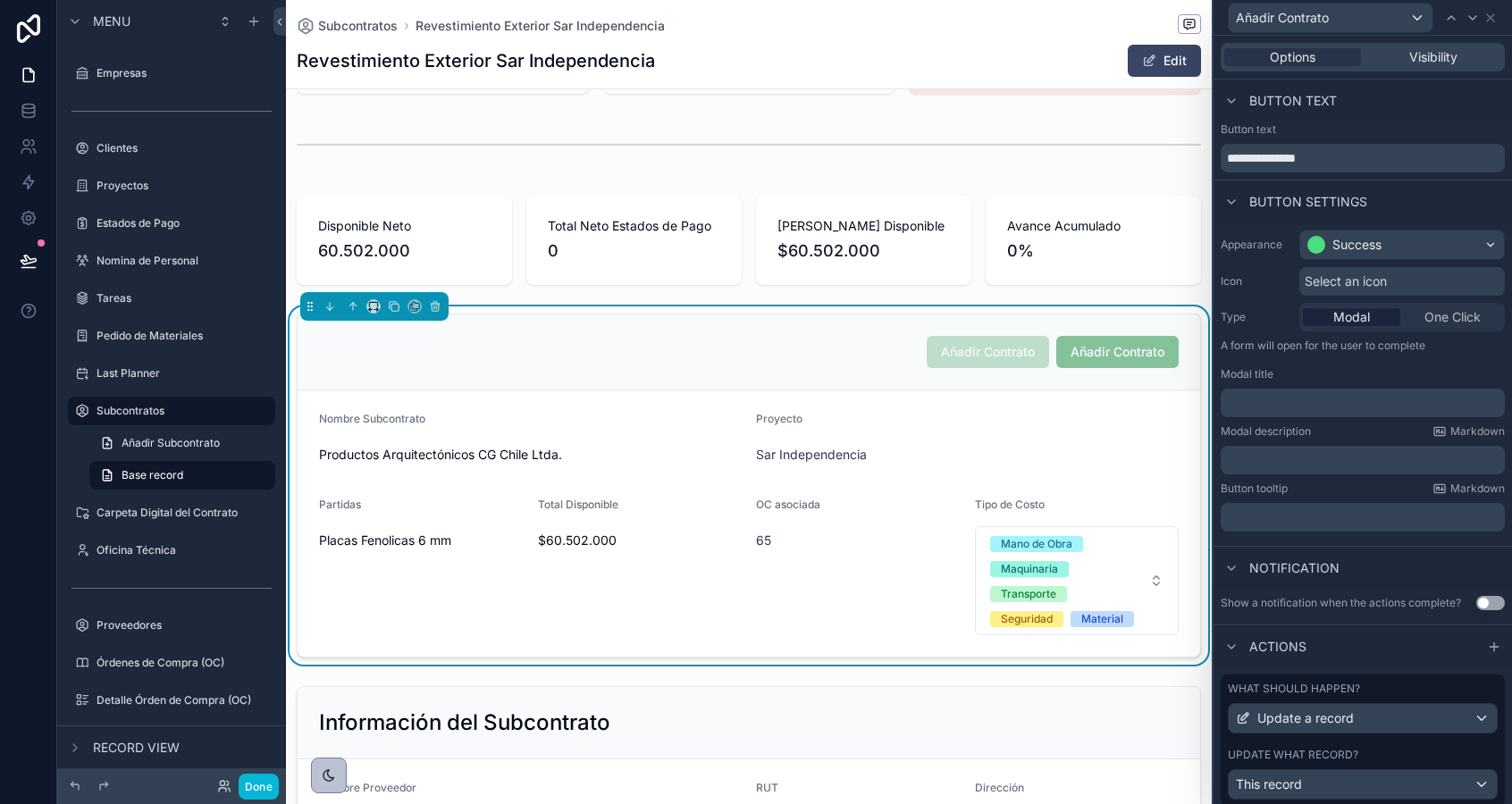
scroll to position [56, 0]
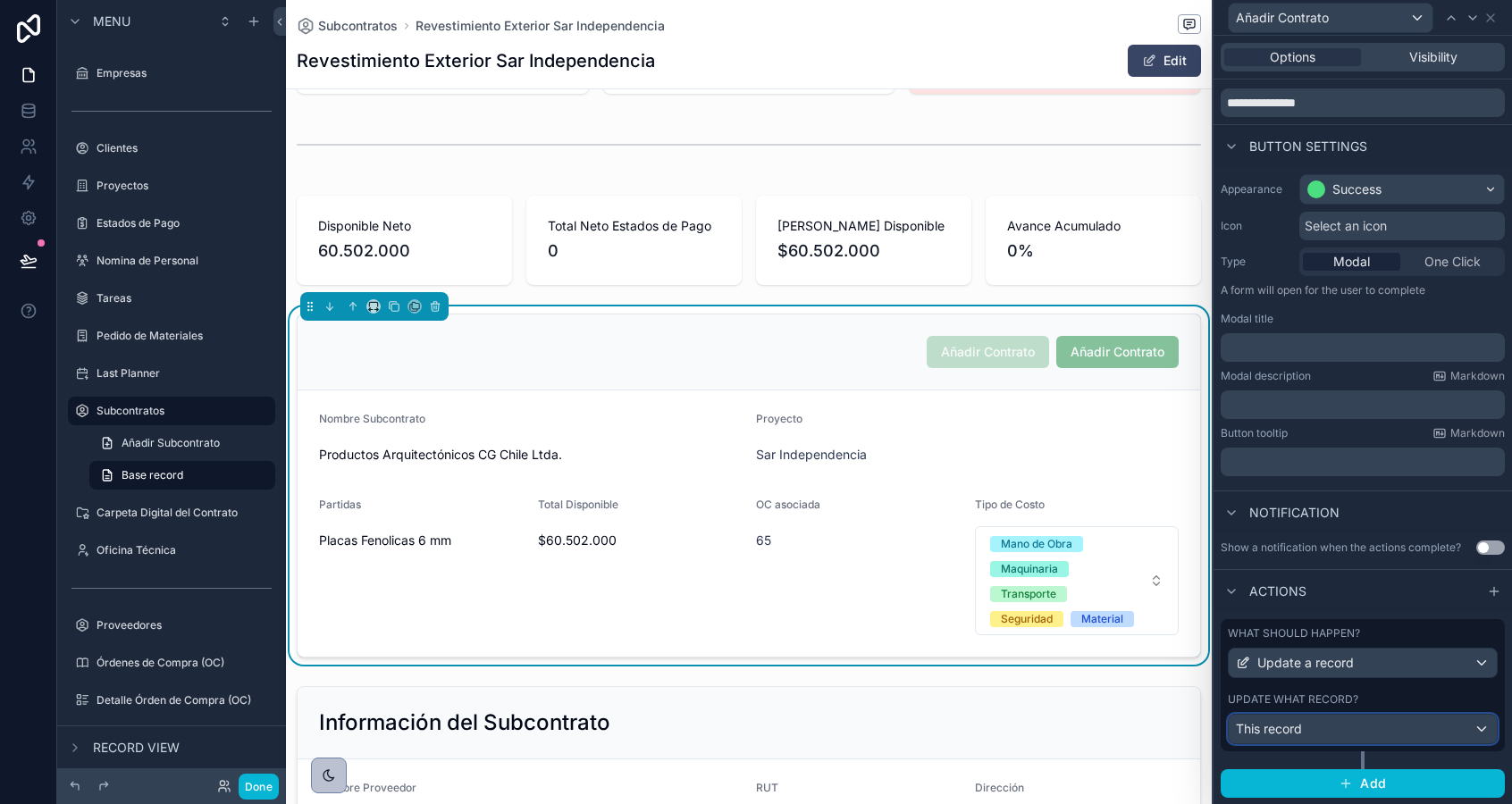
click at [1324, 731] on div "This record" at bounding box center [1362, 728] width 268 height 29
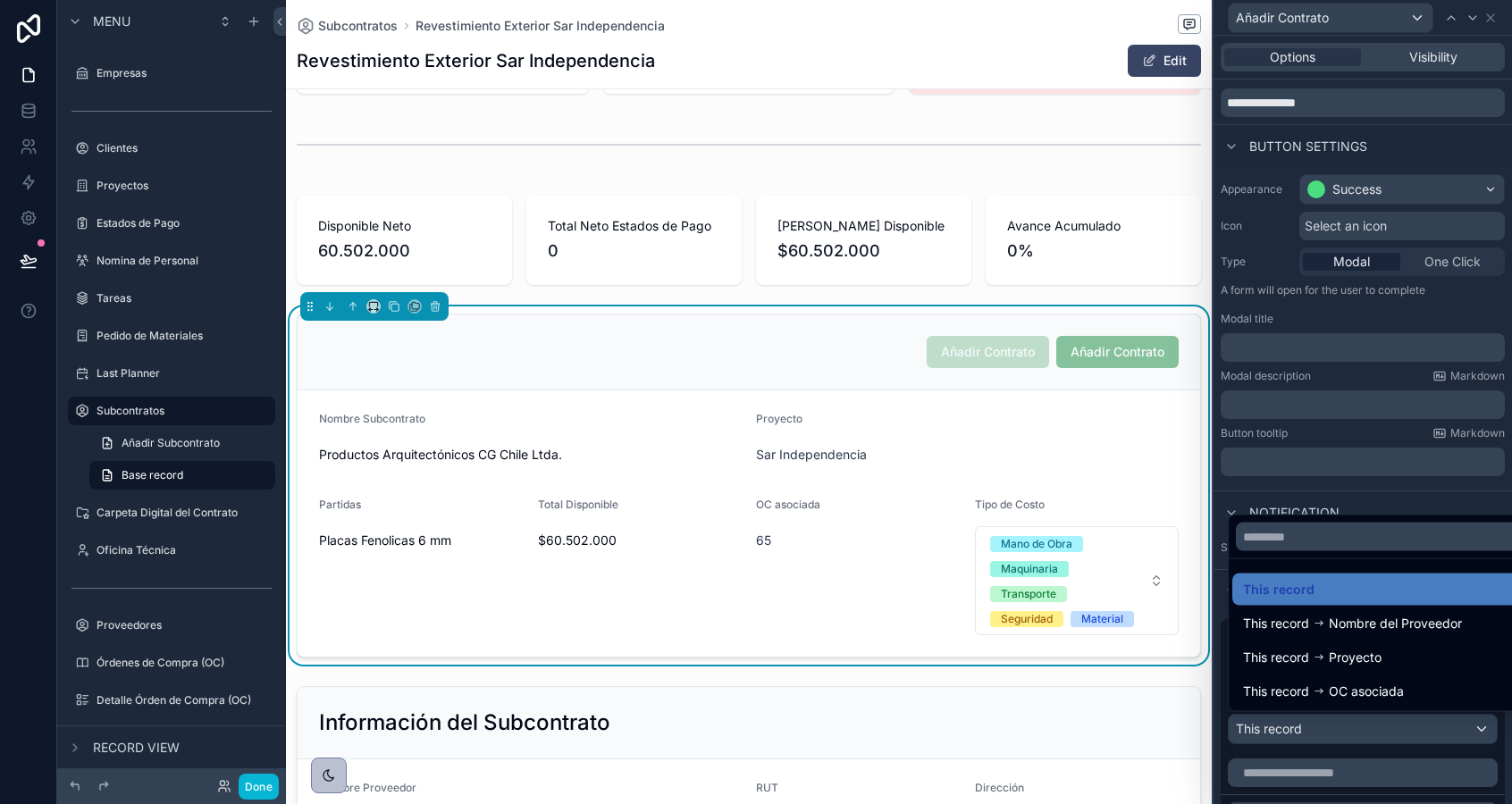
click at [1324, 729] on div at bounding box center [1362, 402] width 298 height 804
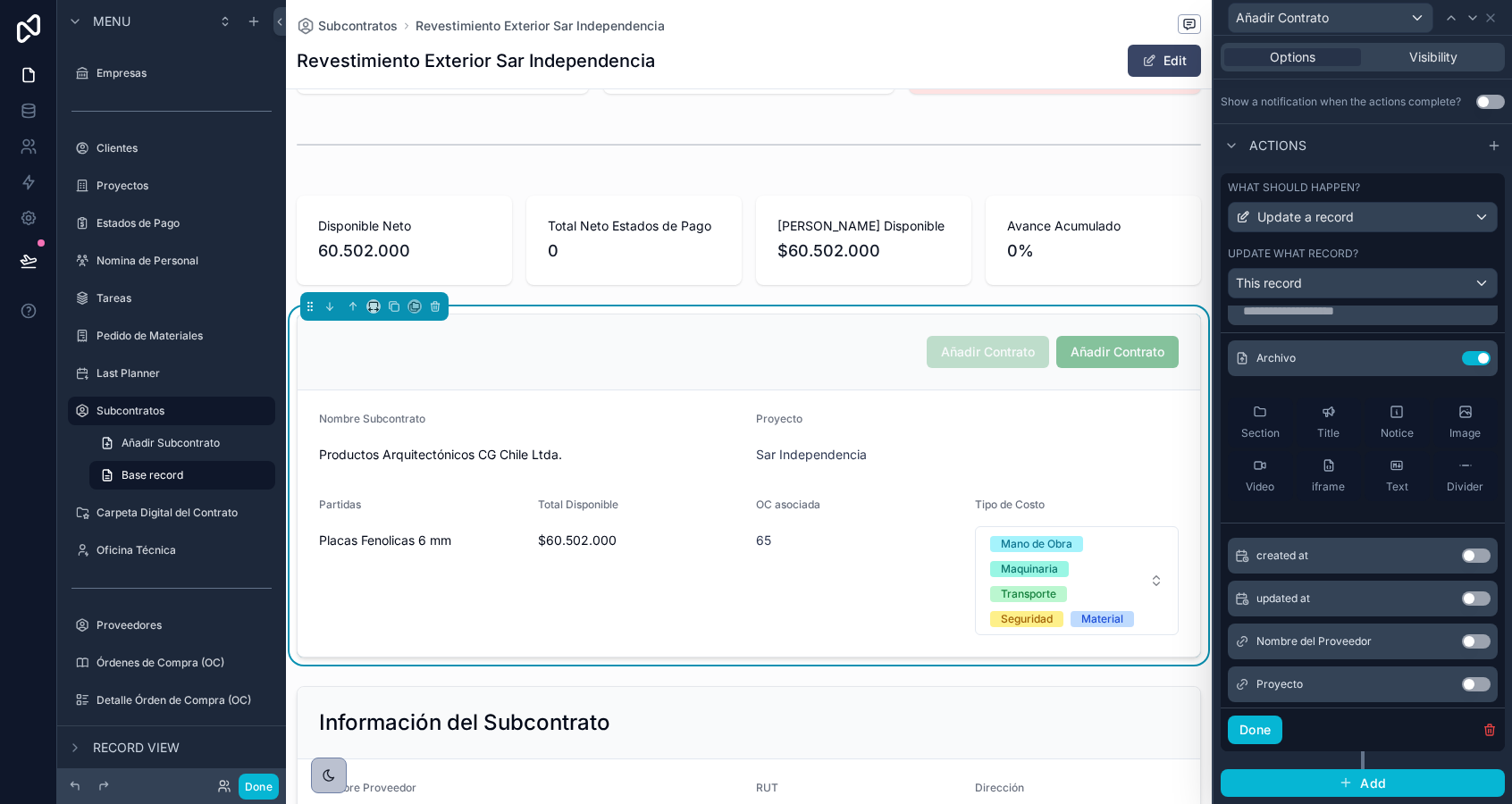
scroll to position [0, 0]
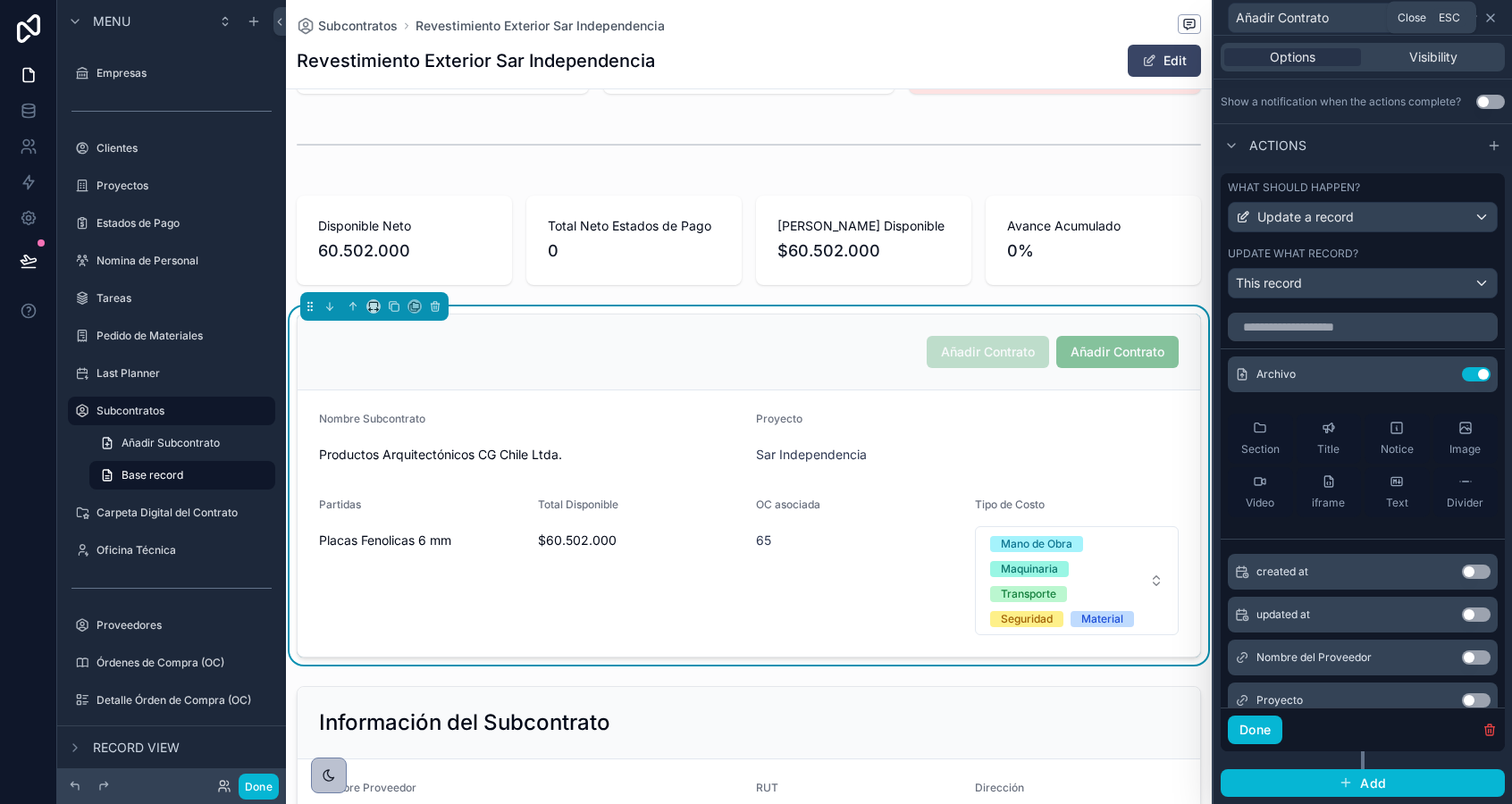
click at [1489, 20] on icon at bounding box center [1490, 18] width 14 height 14
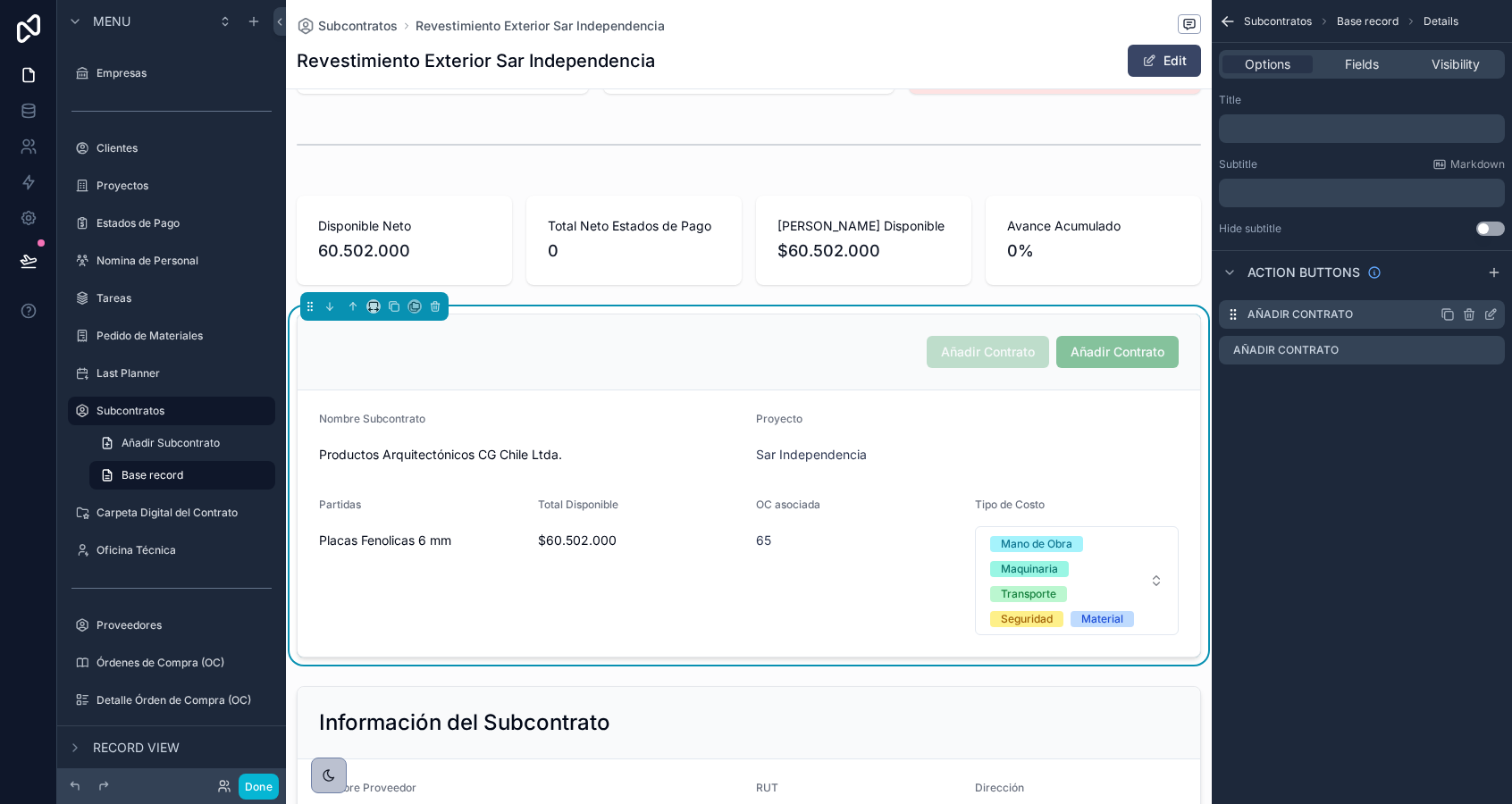
click at [1489, 313] on icon "scrollable content" at bounding box center [1492, 312] width 7 height 7
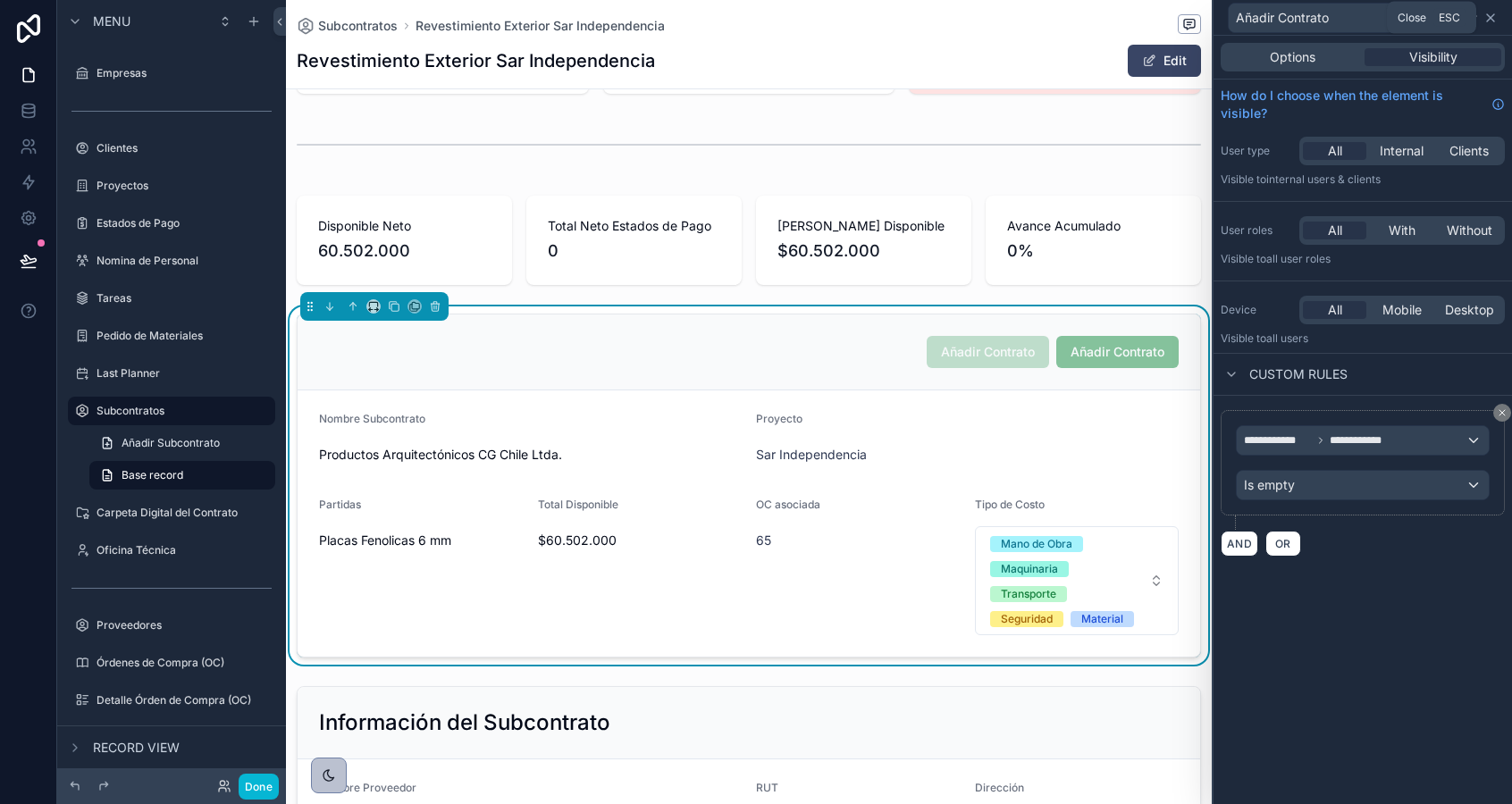
click at [1491, 14] on icon at bounding box center [1490, 18] width 14 height 14
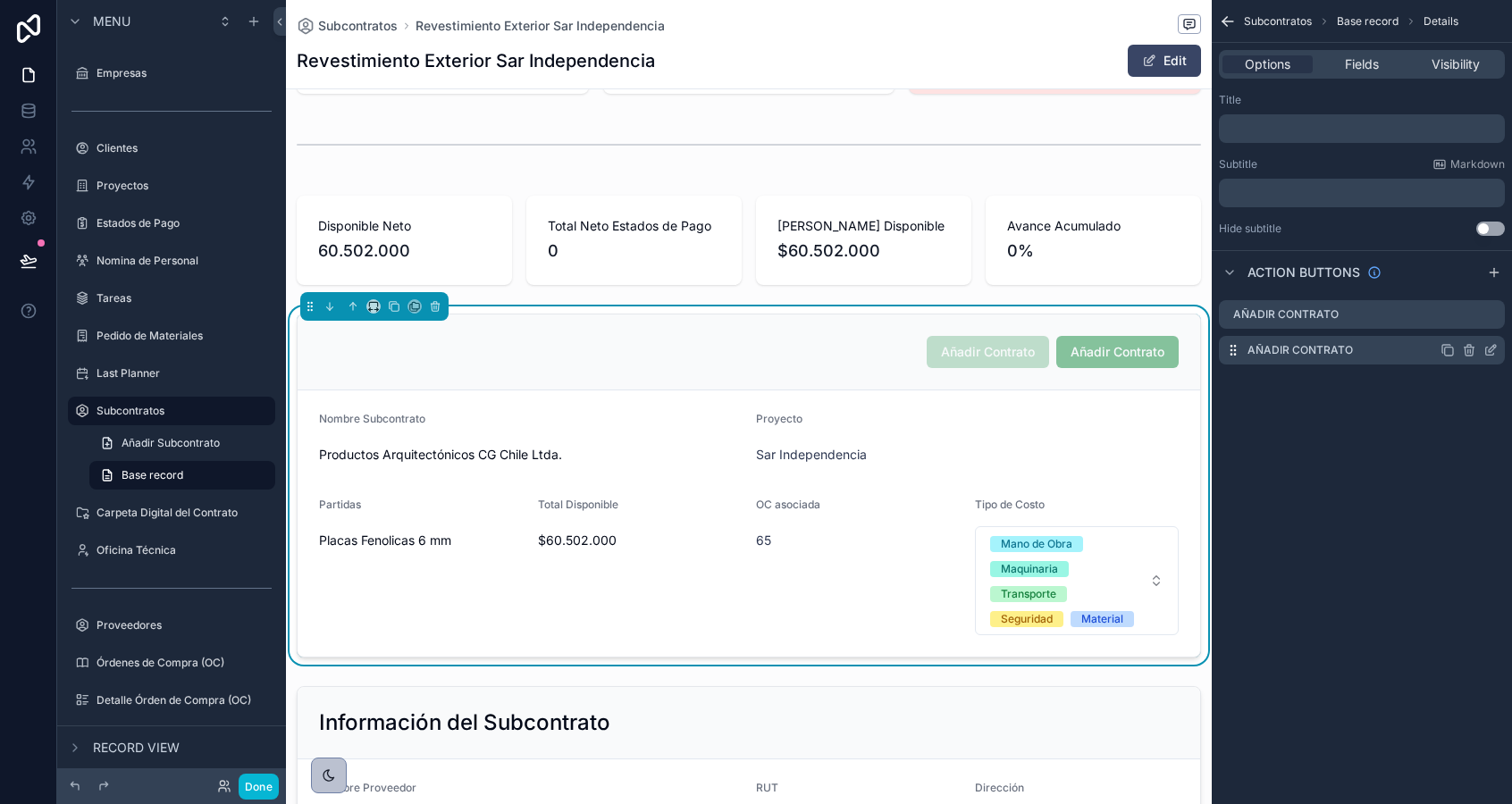
click at [1490, 353] on icon "scrollable content" at bounding box center [1490, 350] width 14 height 14
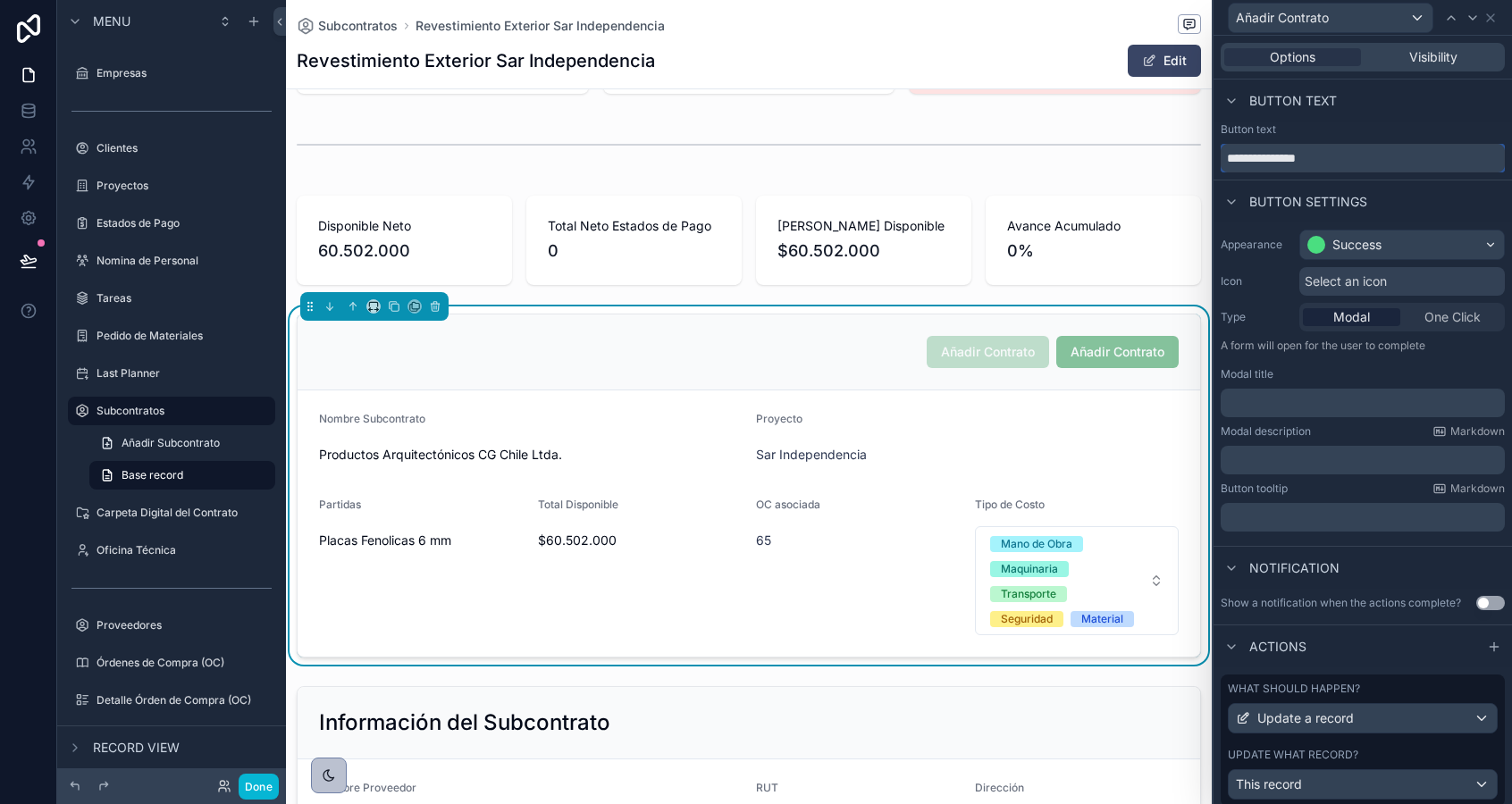
click at [1248, 159] on input "**********" at bounding box center [1362, 158] width 284 height 29
type input "**********"
click at [1412, 59] on span "Visibility" at bounding box center [1433, 57] width 48 height 18
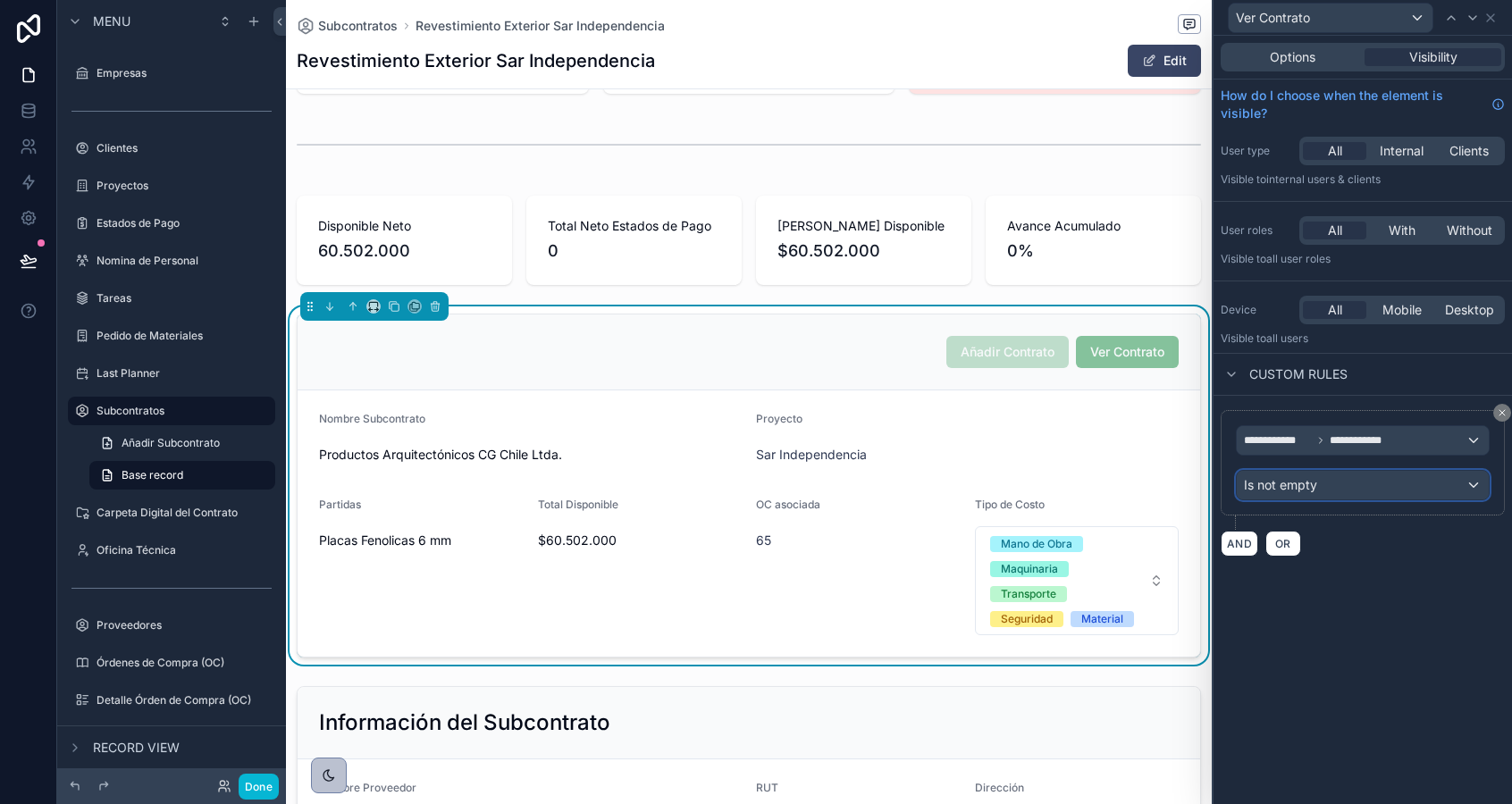
click at [1316, 495] on div "Is not empty" at bounding box center [1362, 485] width 252 height 29
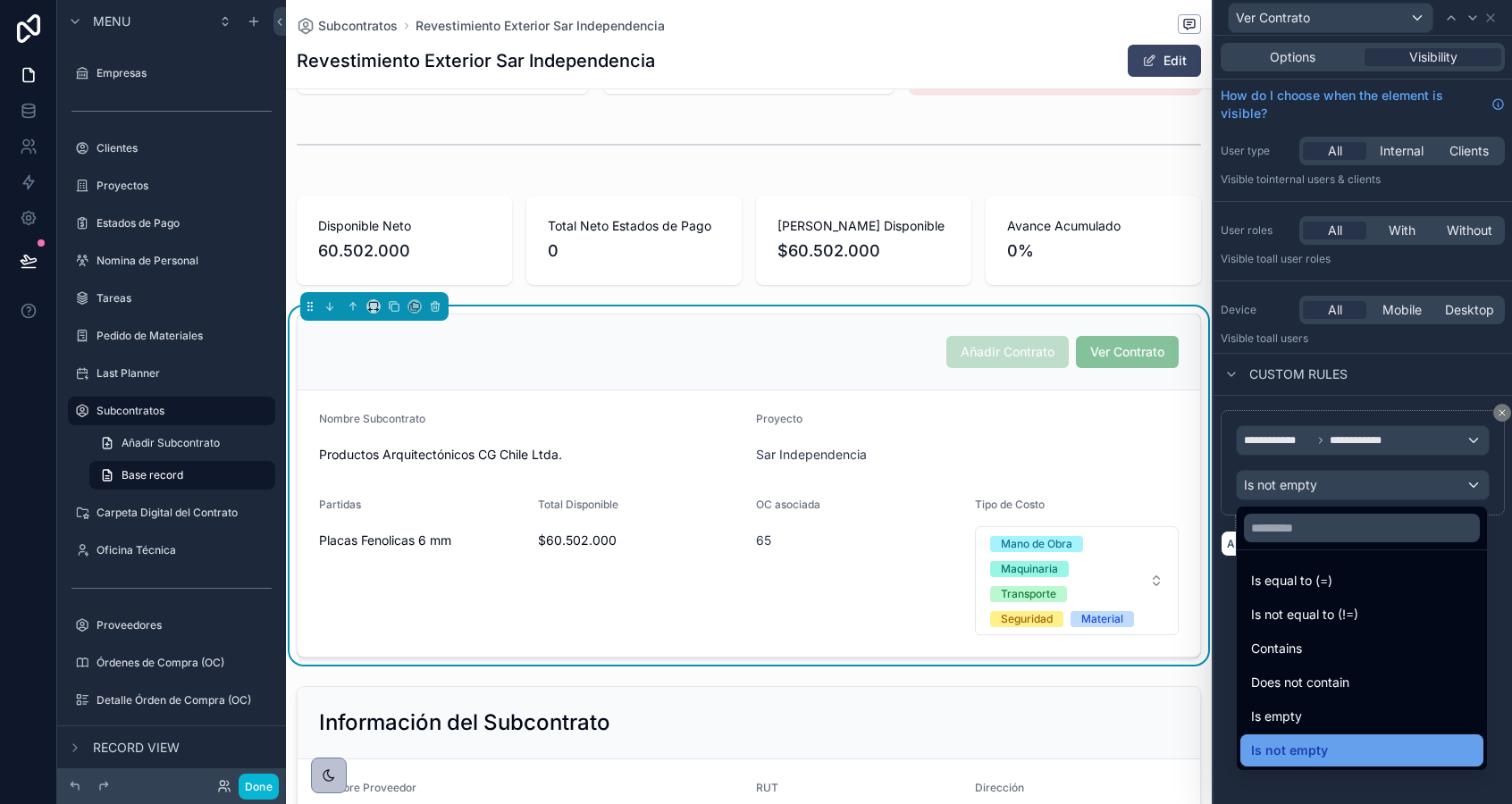
click at [1283, 751] on span "Is not empty" at bounding box center [1288, 749] width 77 height 21
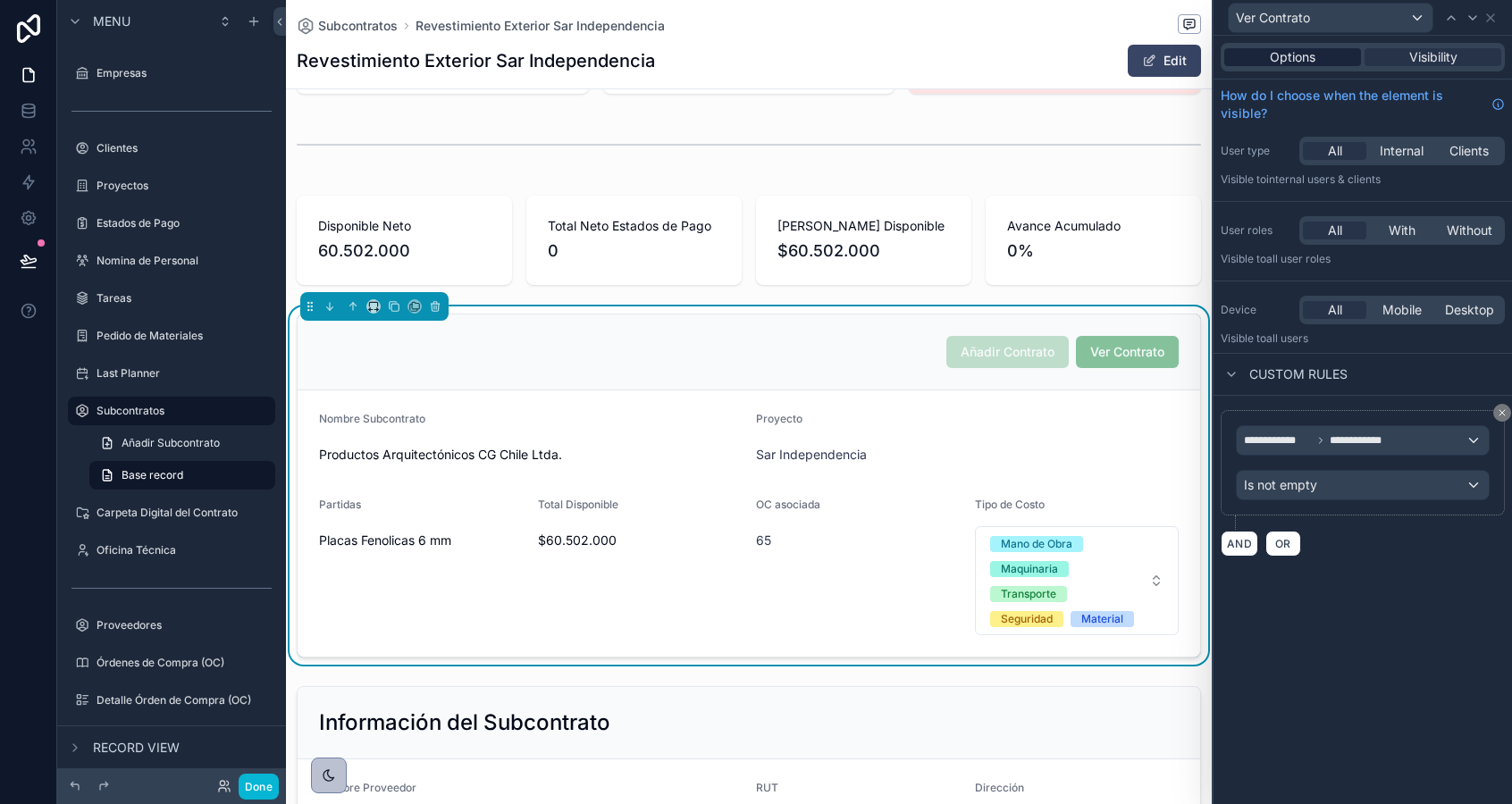
click at [1296, 56] on span "Options" at bounding box center [1292, 57] width 46 height 18
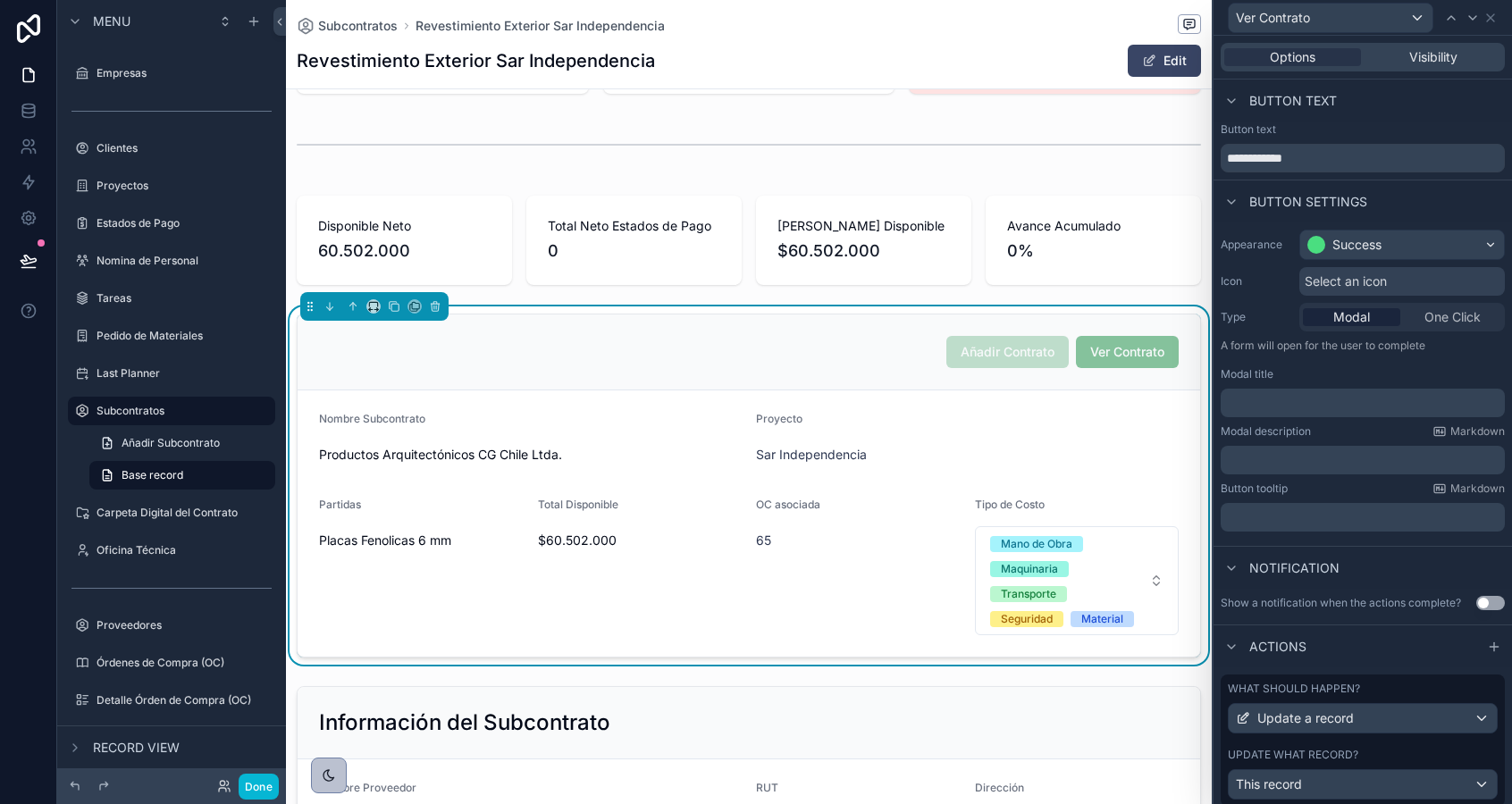
scroll to position [56, 0]
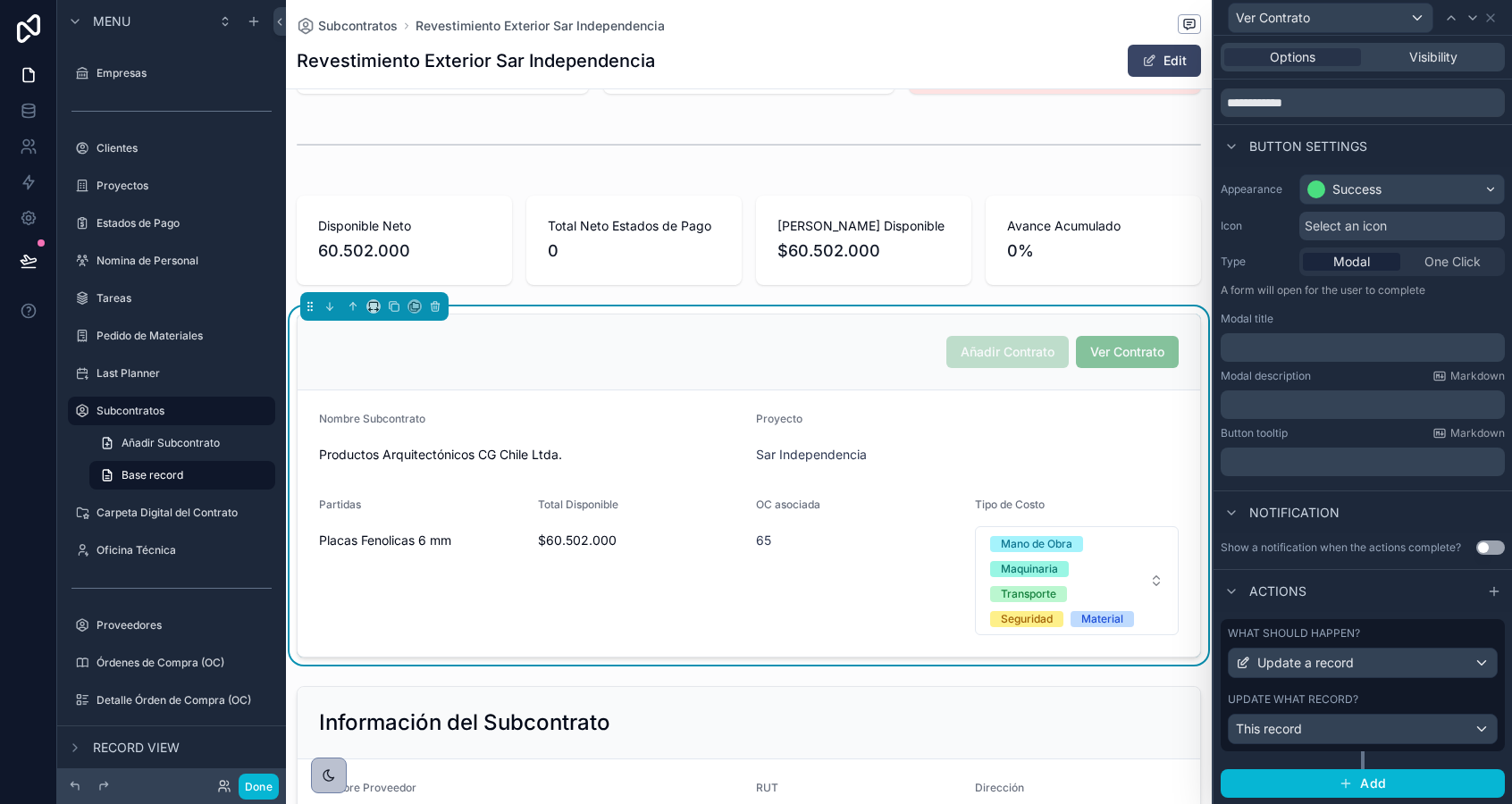
click at [1338, 681] on div "What should happen? Update a record Update what record? This record" at bounding box center [1362, 684] width 284 height 133
click at [1338, 663] on span "Update a record" at bounding box center [1305, 662] width 97 height 18
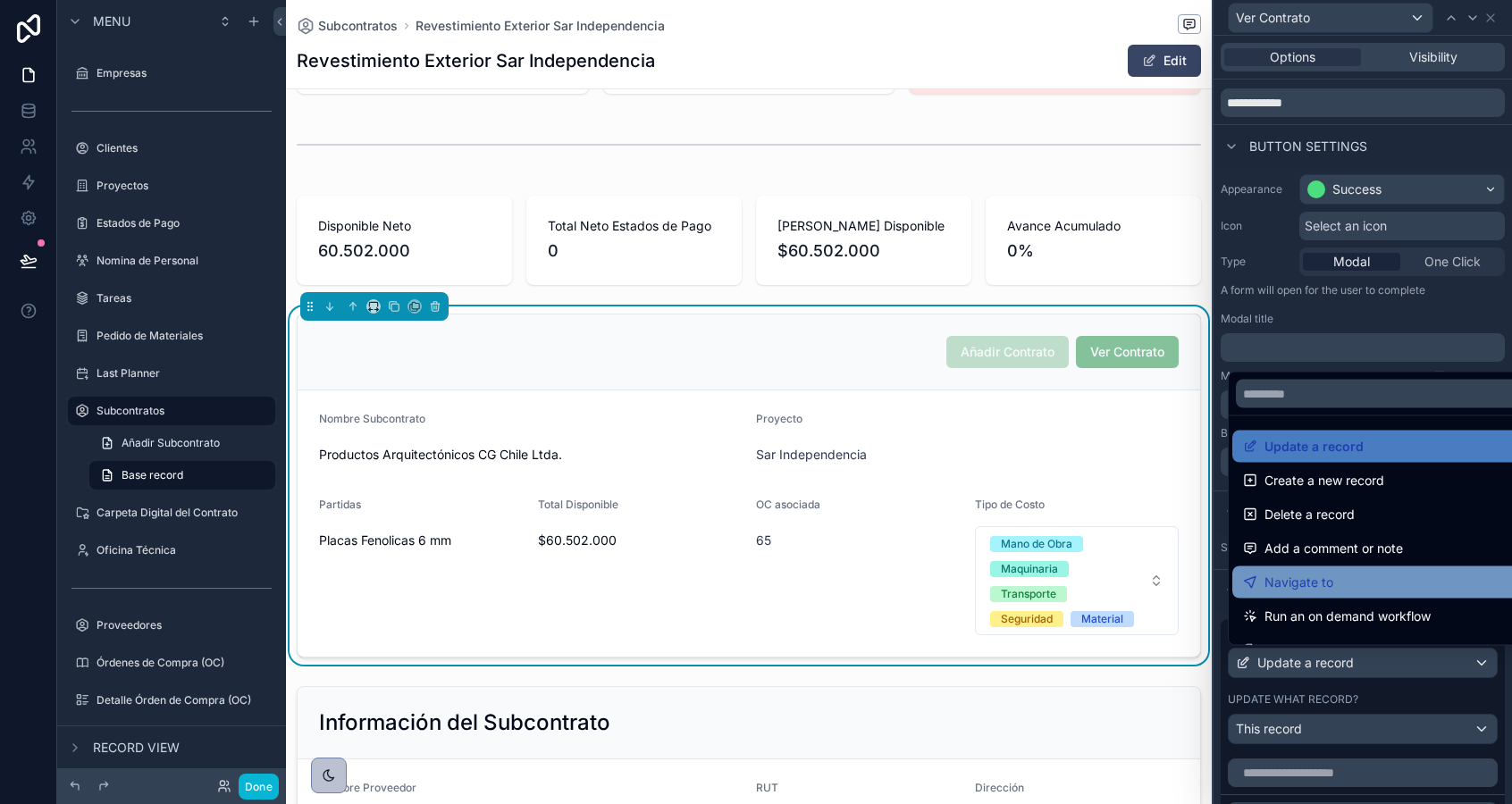
click at [1301, 589] on span "Navigate to" at bounding box center [1298, 582] width 69 height 21
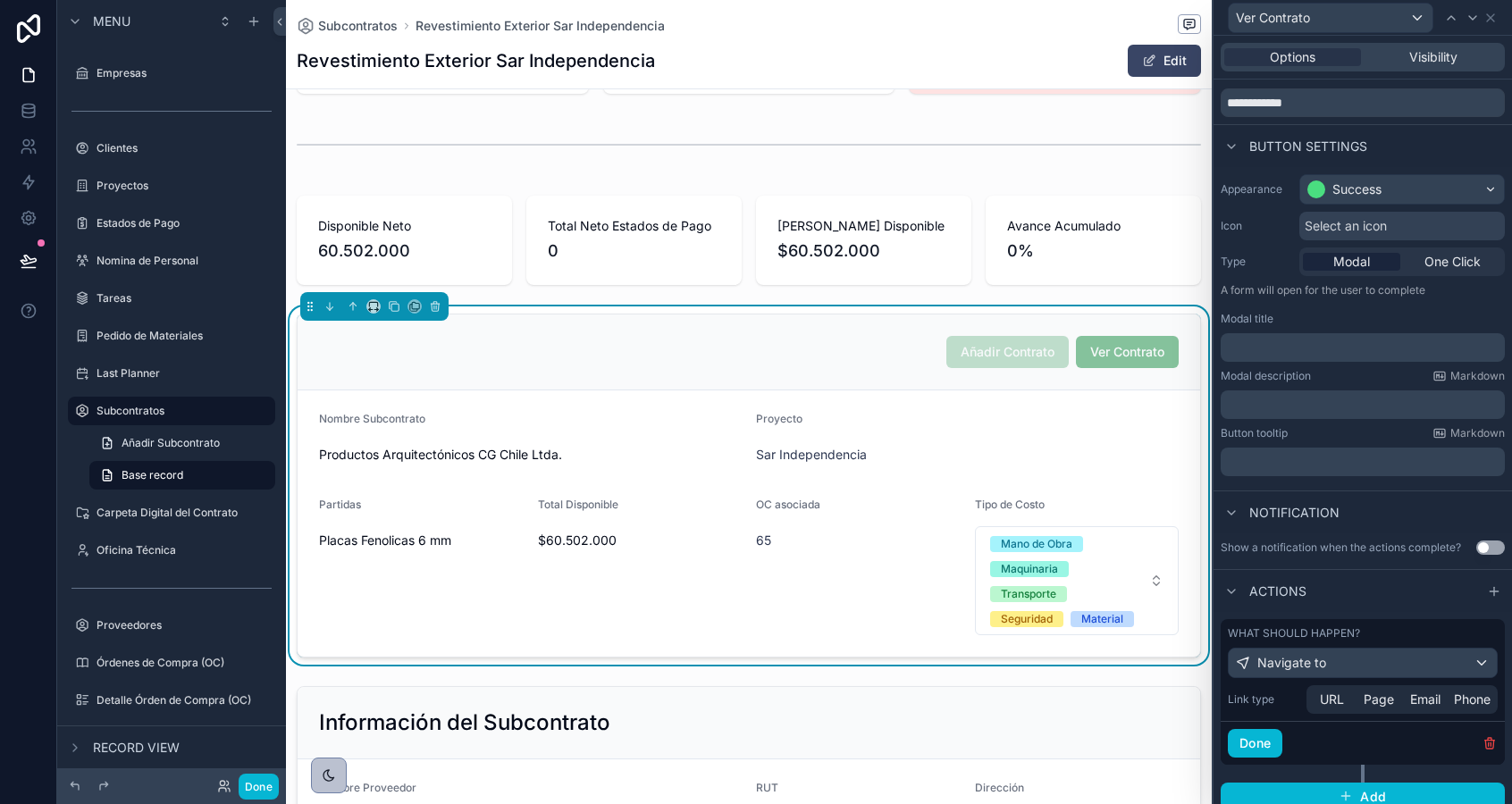
scroll to position [69, 0]
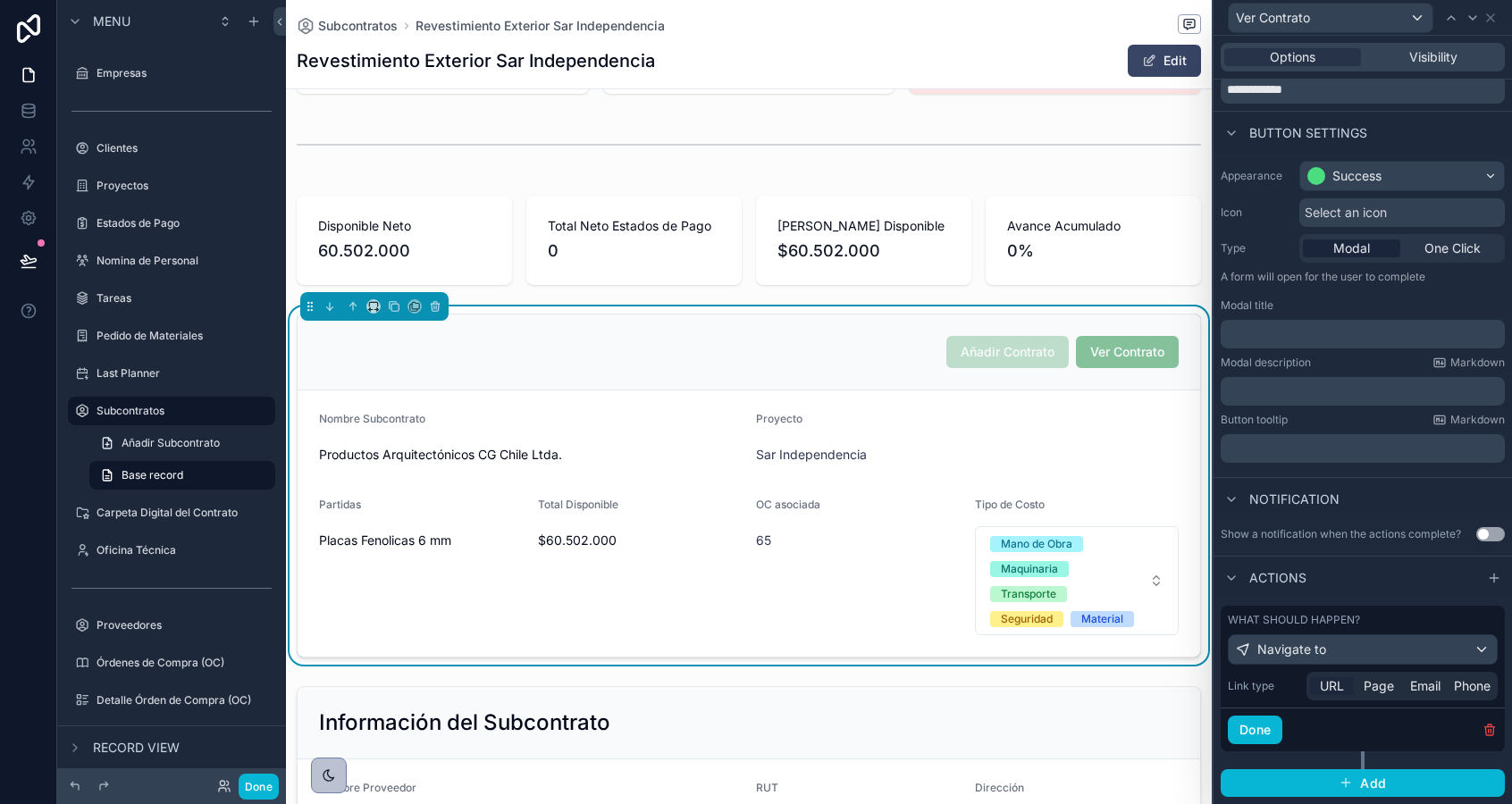
click at [1325, 691] on span "URL" at bounding box center [1331, 686] width 24 height 18
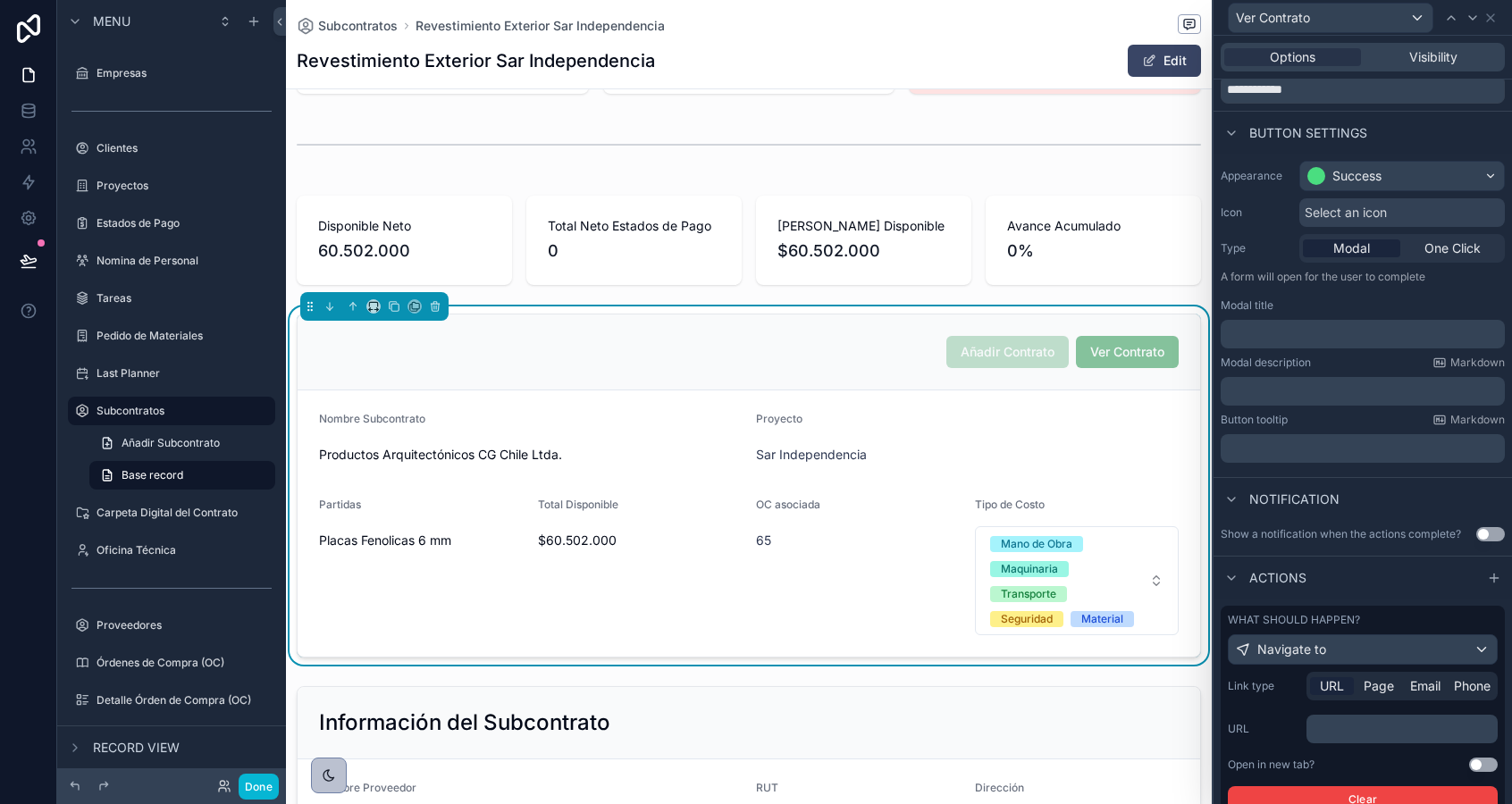
click at [1338, 728] on p "﻿" at bounding box center [1403, 729] width 181 height 18
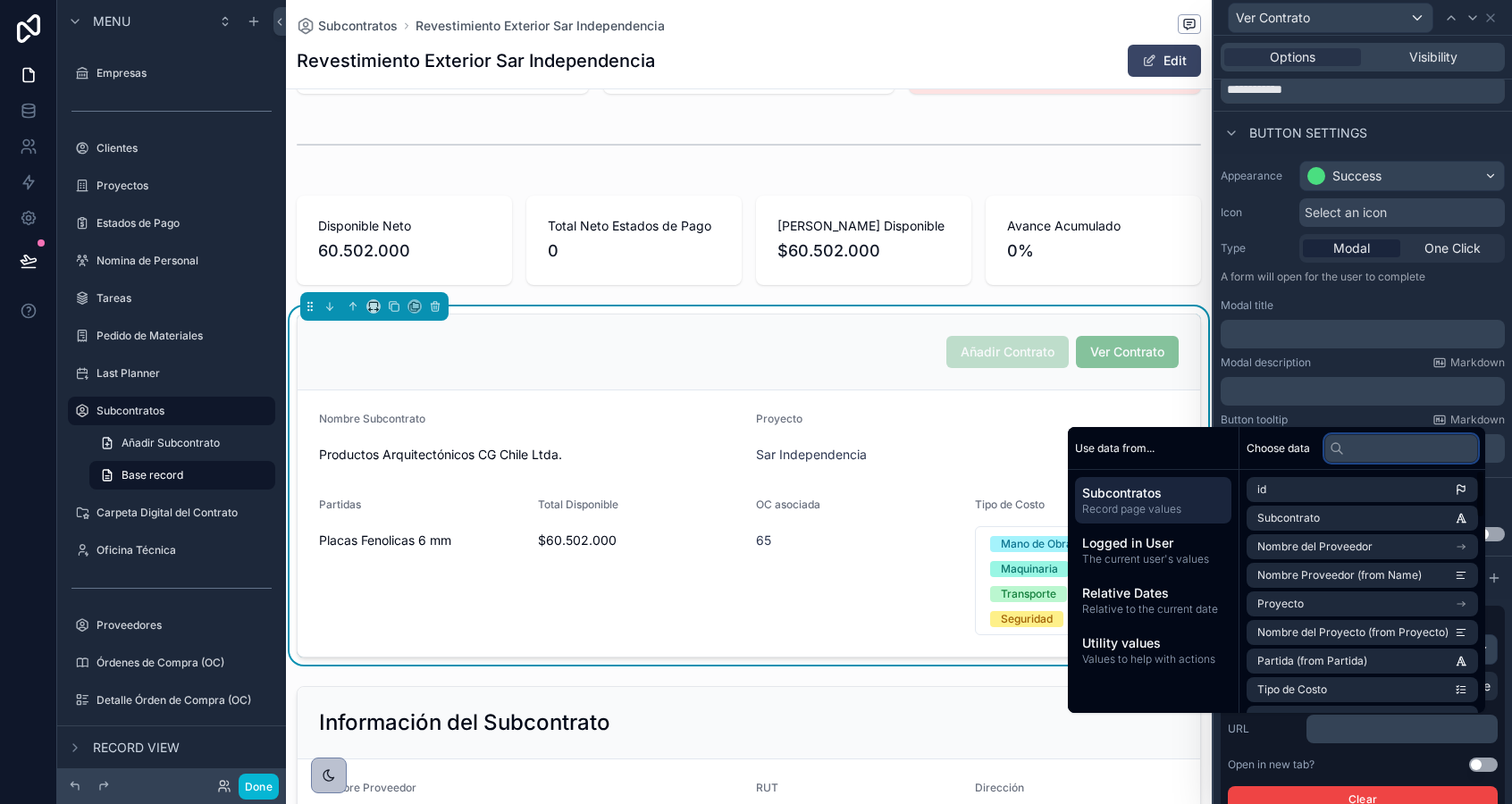
click at [1352, 455] on input "text" at bounding box center [1401, 448] width 154 height 29
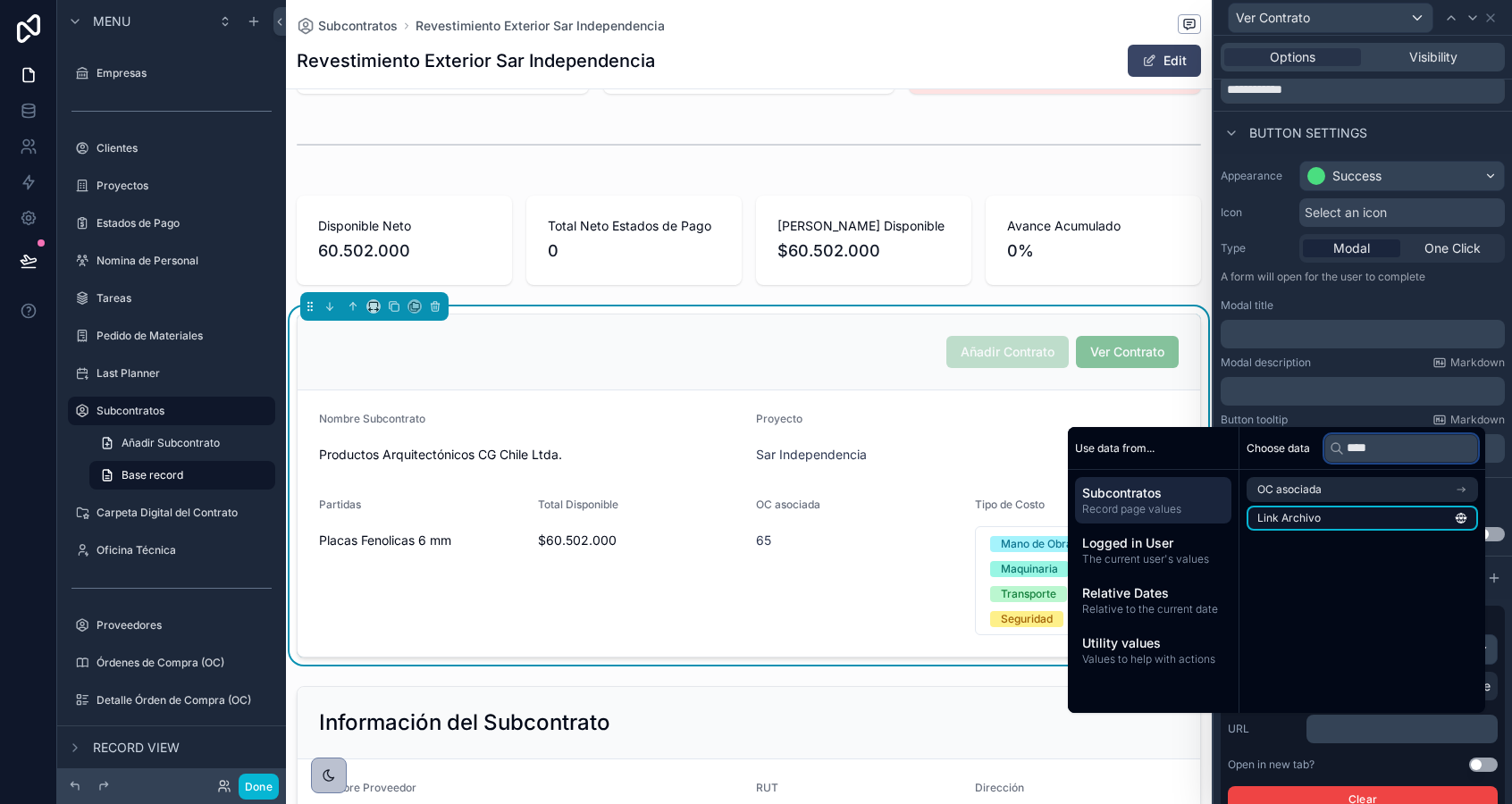
type input "****"
click at [1289, 522] on span "Link Archivo" at bounding box center [1289, 518] width 64 height 14
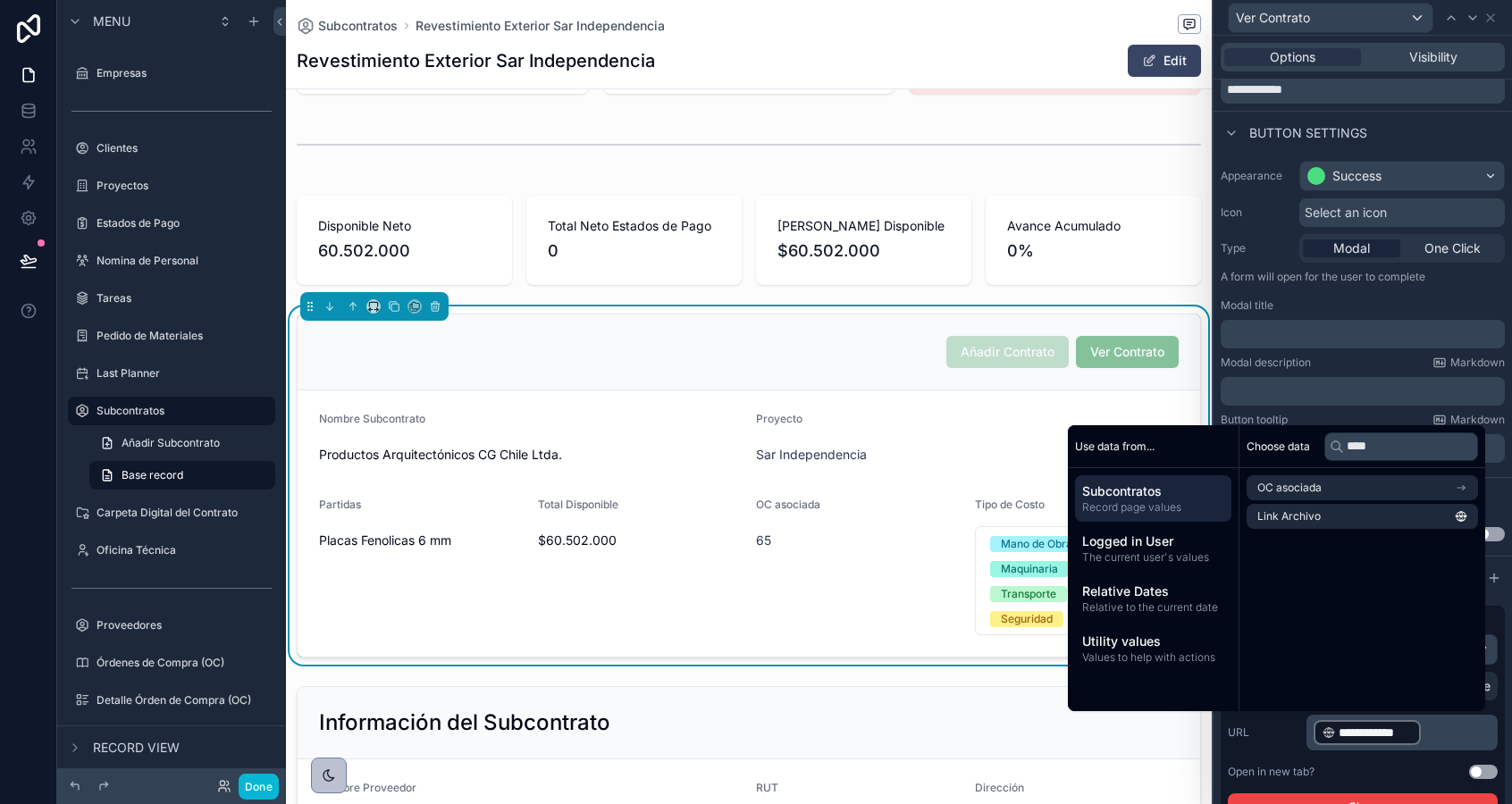
click at [1338, 776] on div "Open in new tab? Use setting" at bounding box center [1362, 771] width 269 height 14
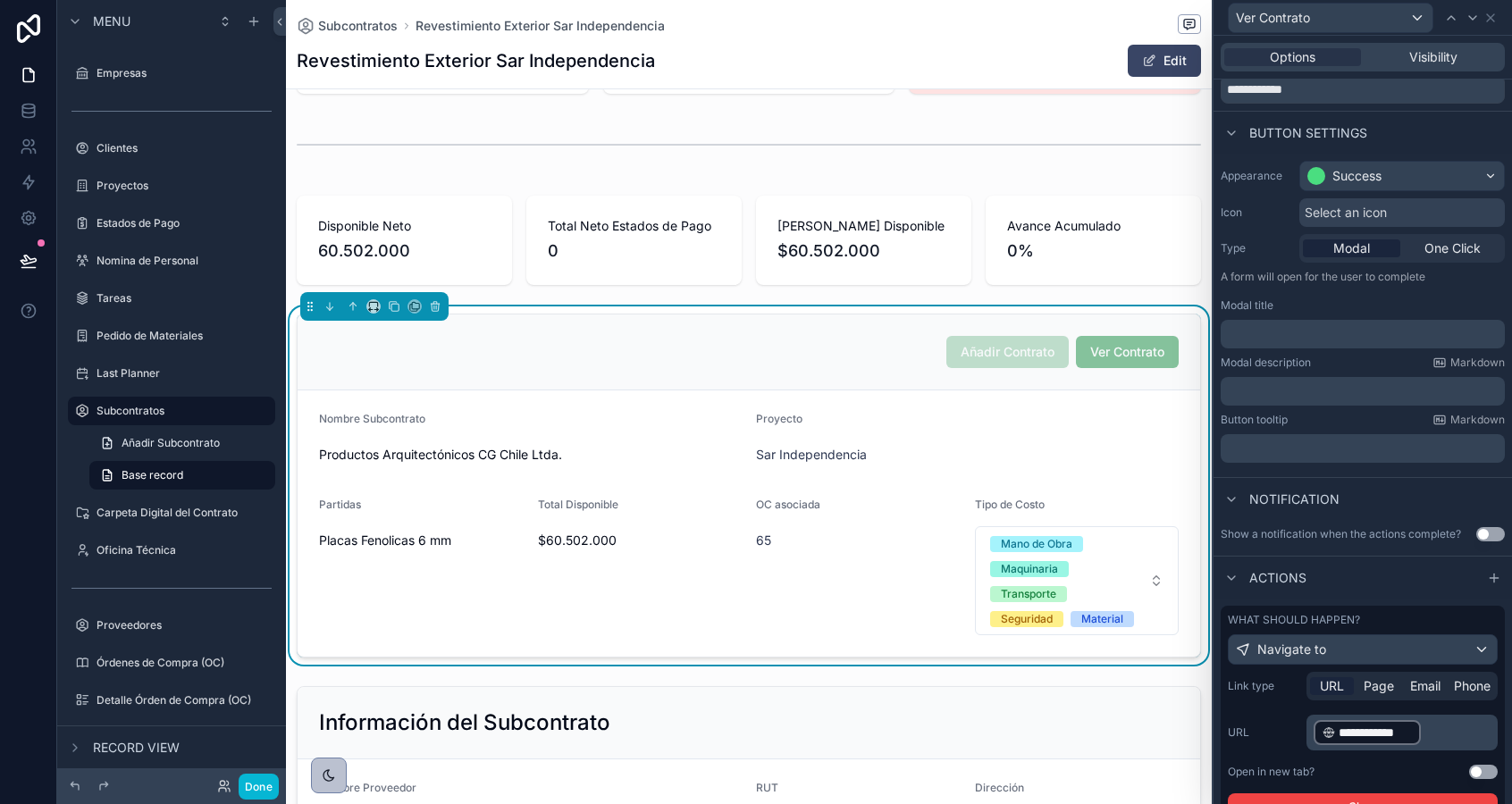
scroll to position [188, 0]
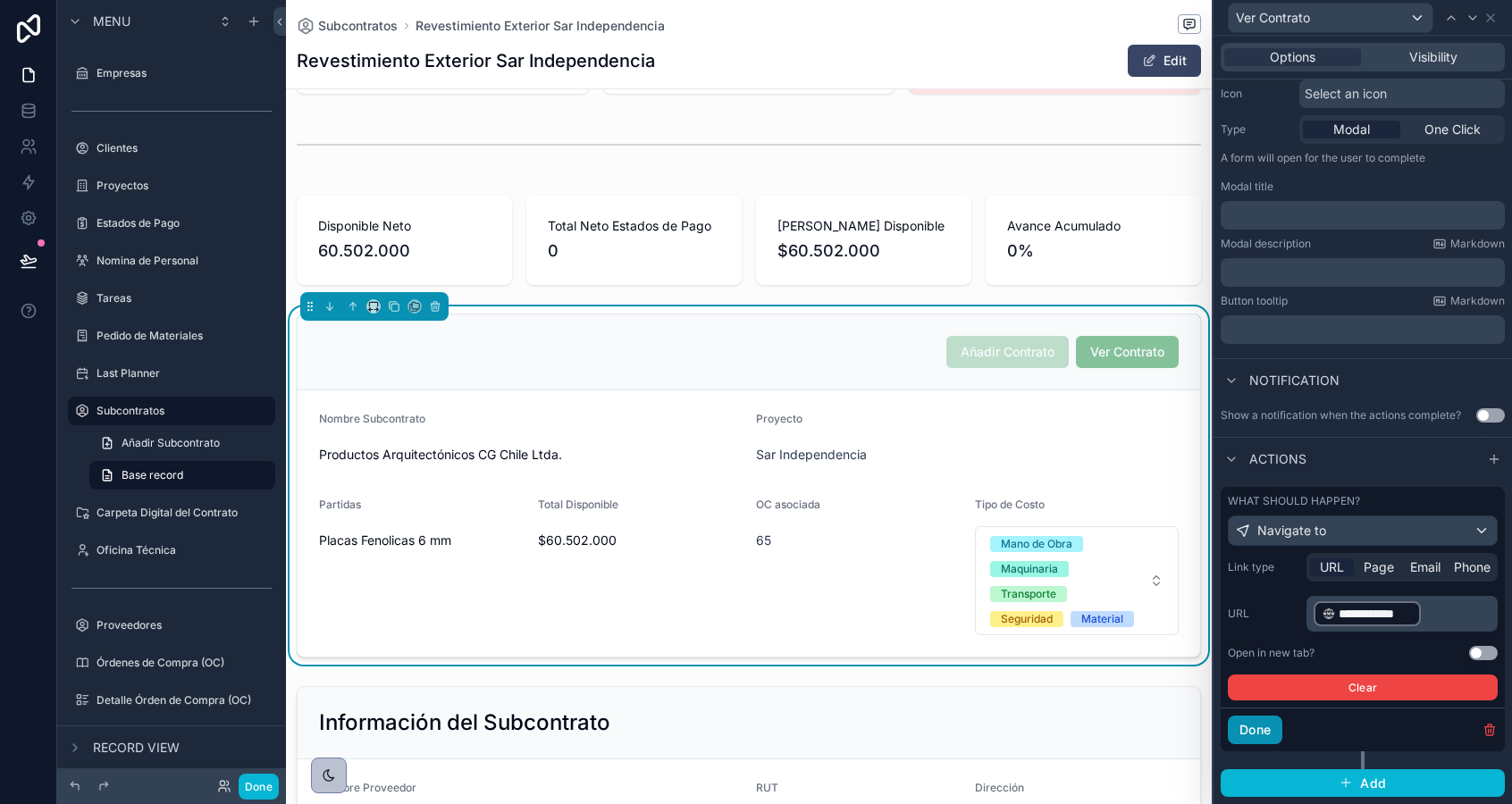
click at [1252, 729] on button "Done" at bounding box center [1255, 729] width 55 height 29
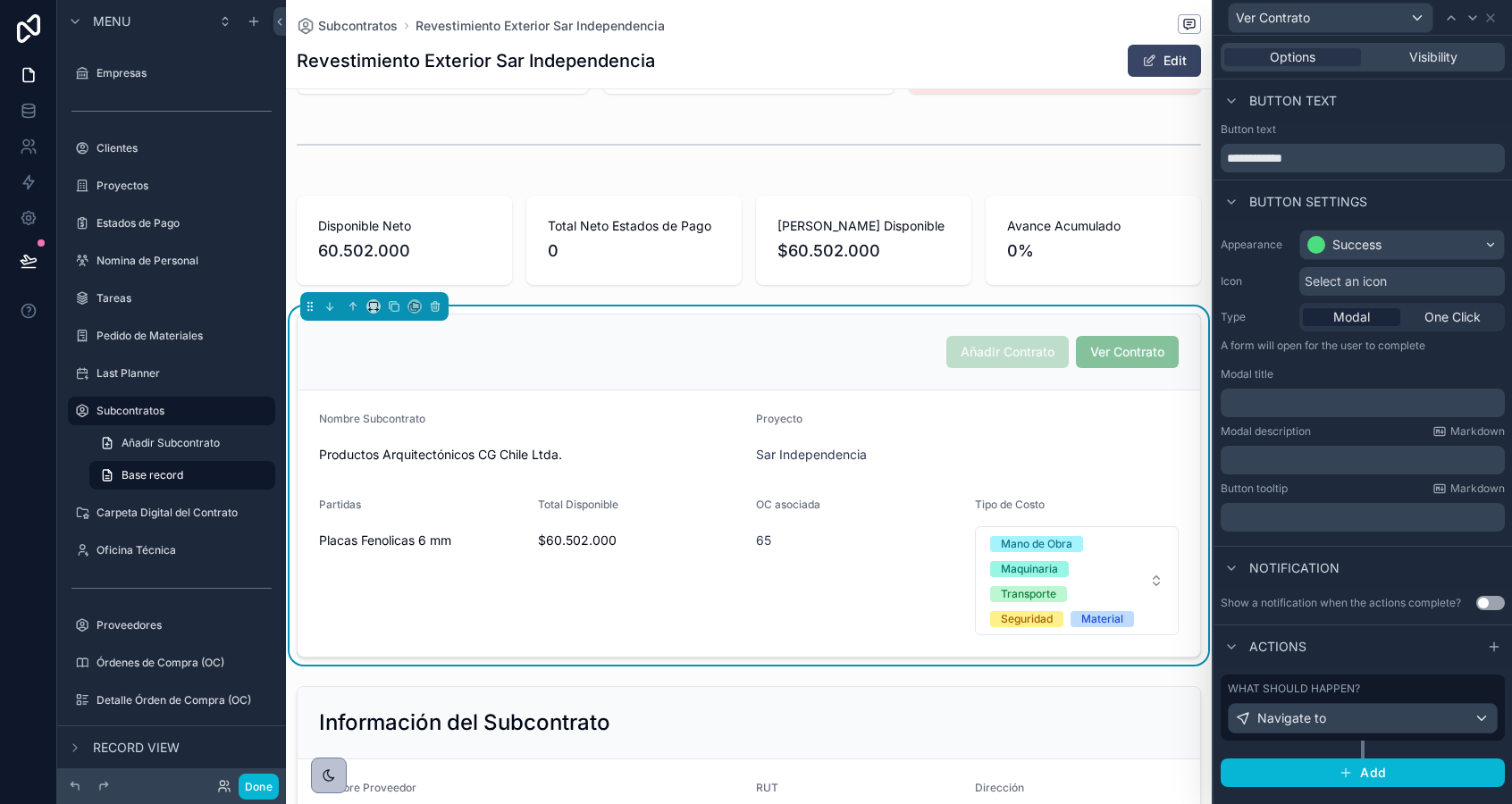
scroll to position [0, 0]
click at [1488, 22] on icon at bounding box center [1490, 18] width 14 height 14
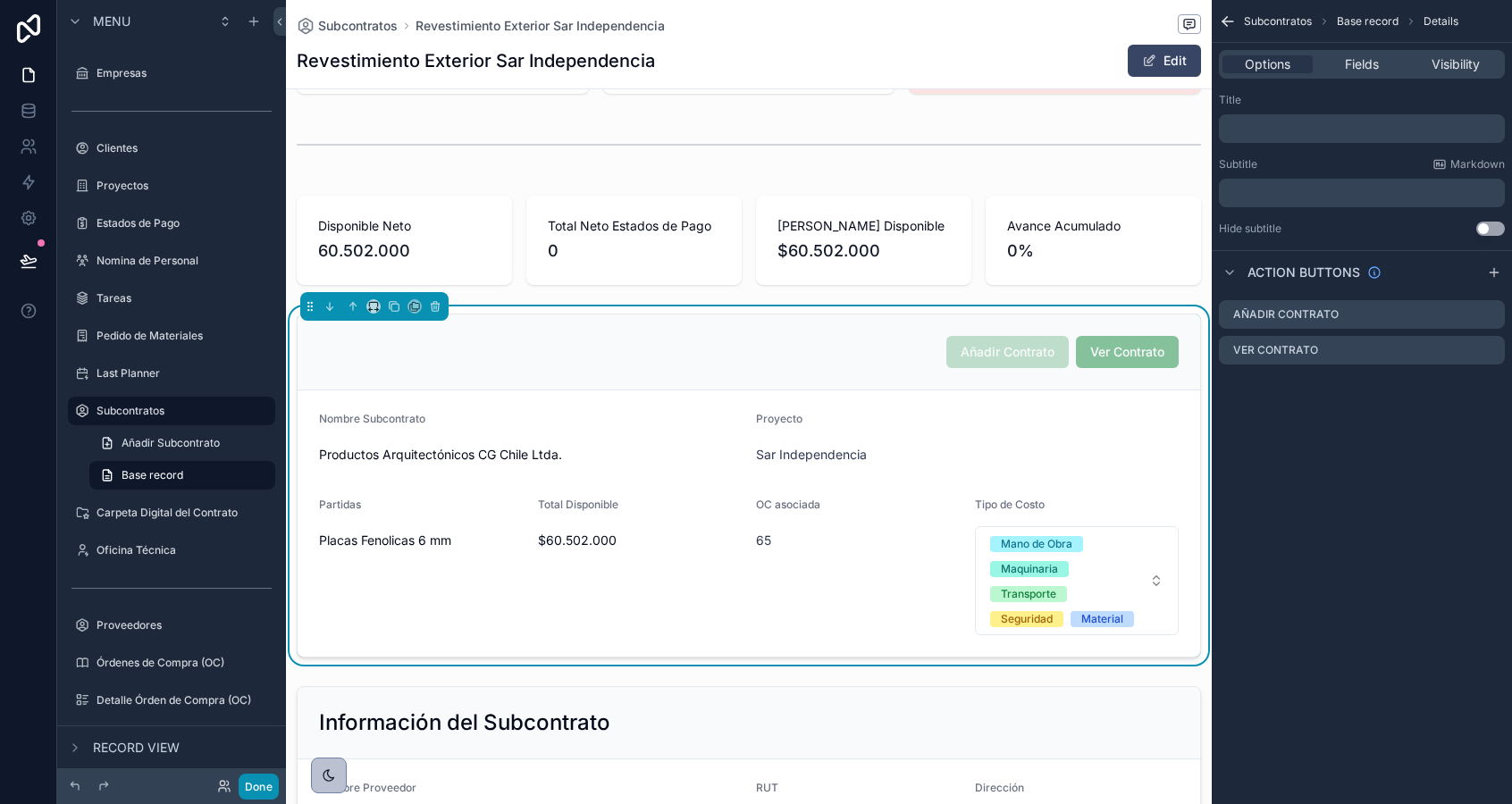
click at [260, 795] on button "Done" at bounding box center [258, 786] width 40 height 26
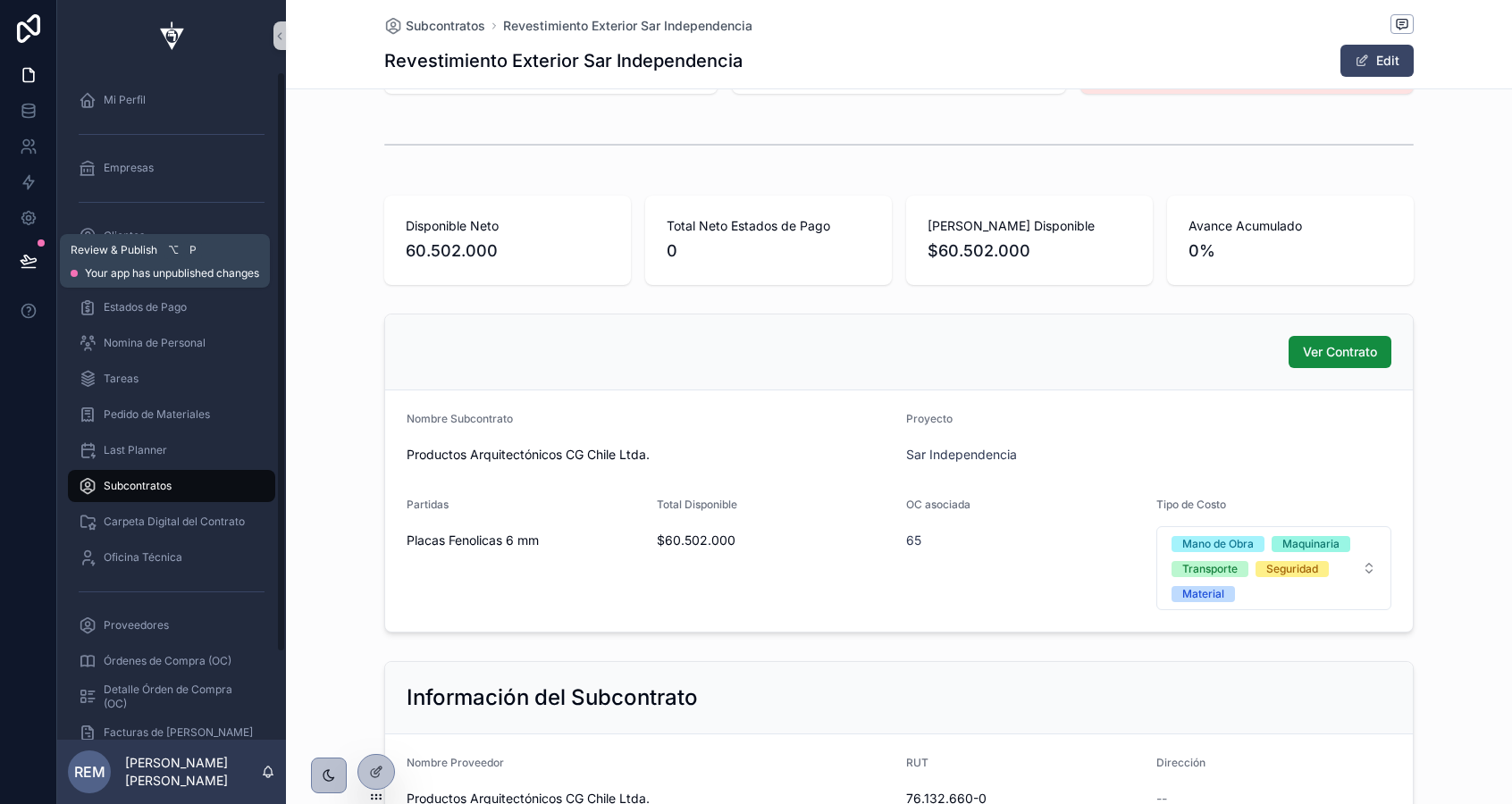
click at [30, 254] on icon at bounding box center [29, 260] width 18 height 18
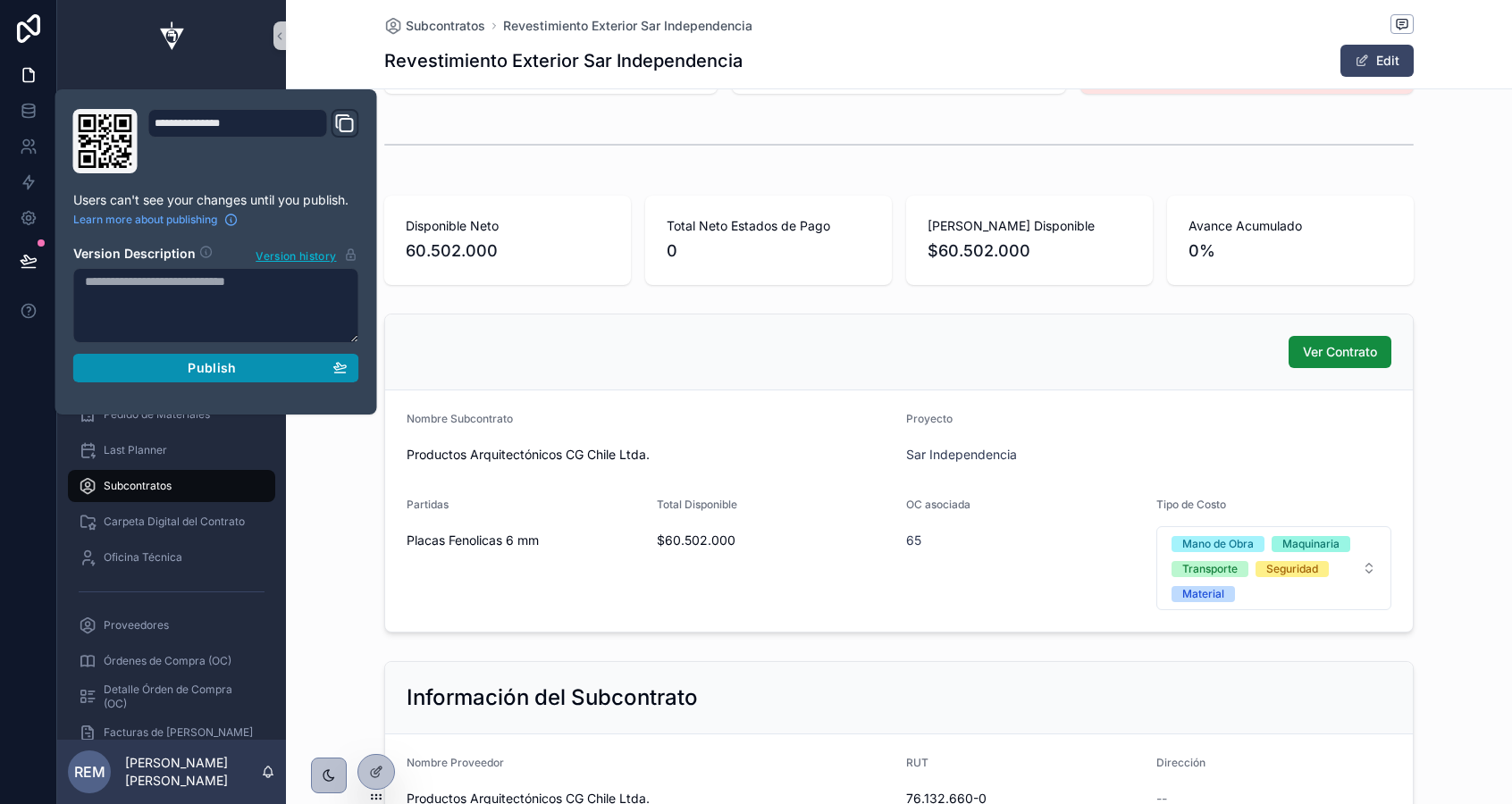
click at [187, 363] on div "Publish" at bounding box center [216, 368] width 262 height 16
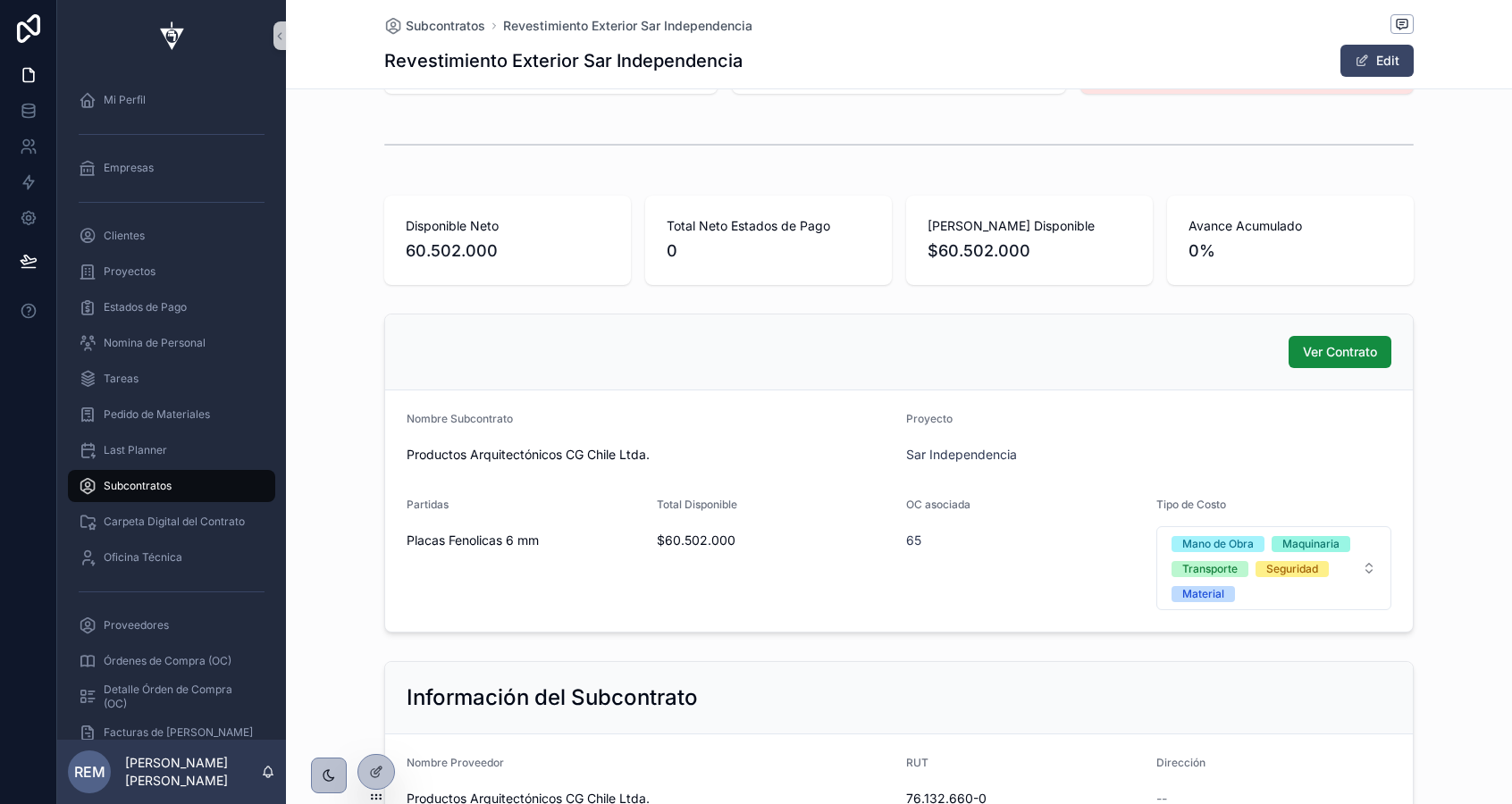
click at [1003, 325] on div "Ver Contrato" at bounding box center [899, 352] width 1028 height 76
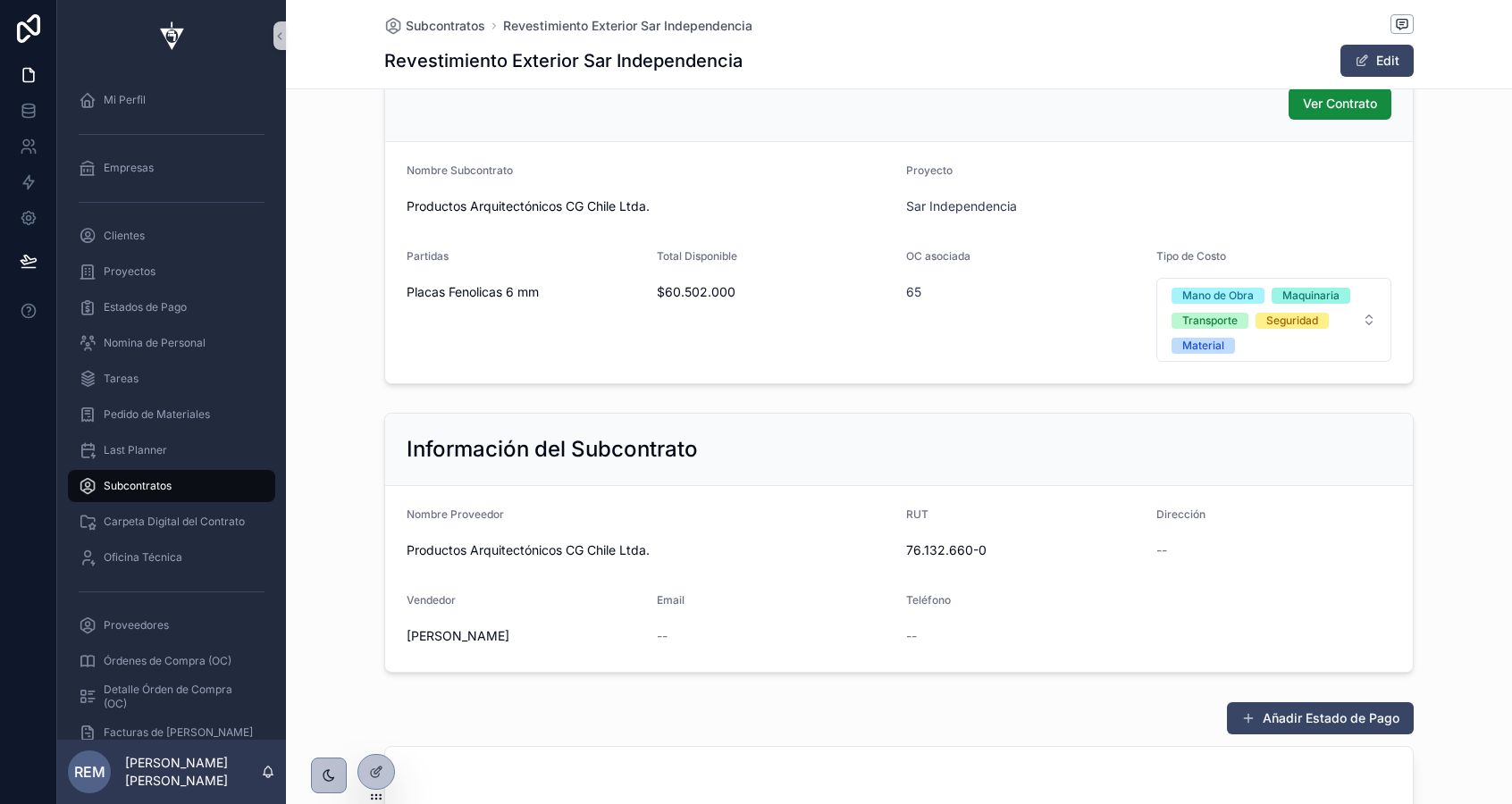
scroll to position [563, 0]
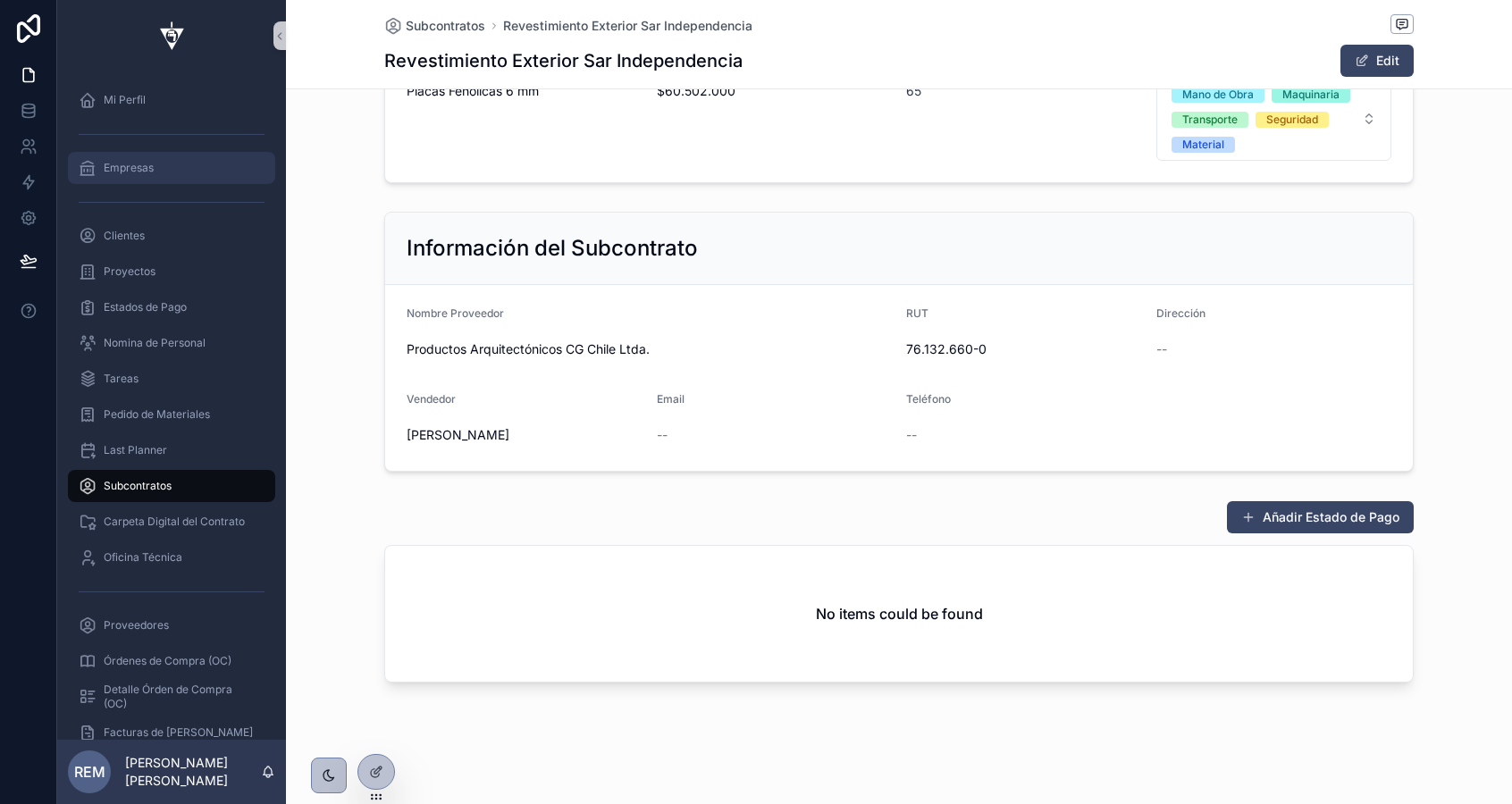
click at [115, 171] on span "Empresas" at bounding box center [129, 168] width 50 height 14
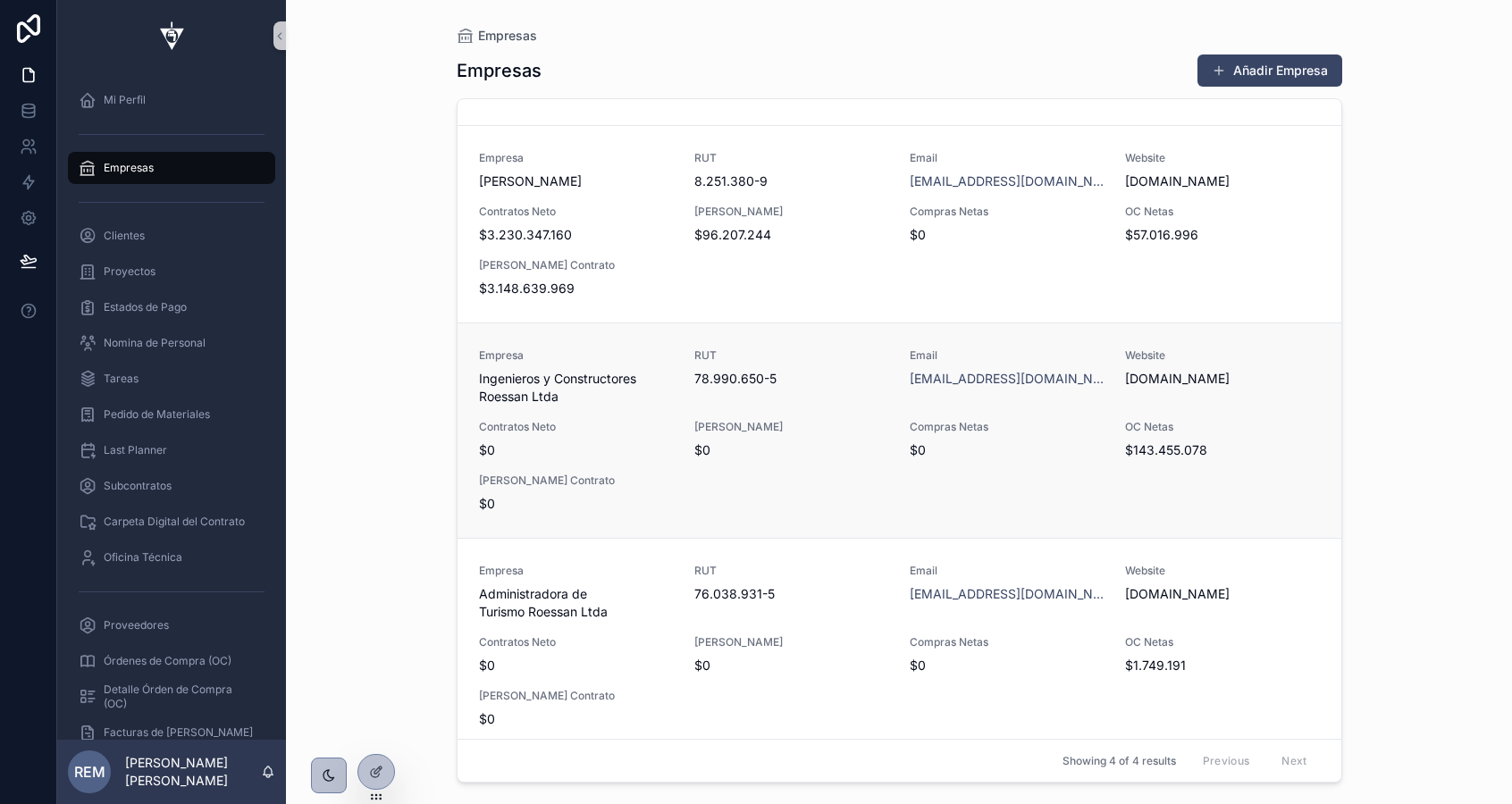
scroll to position [177, 0]
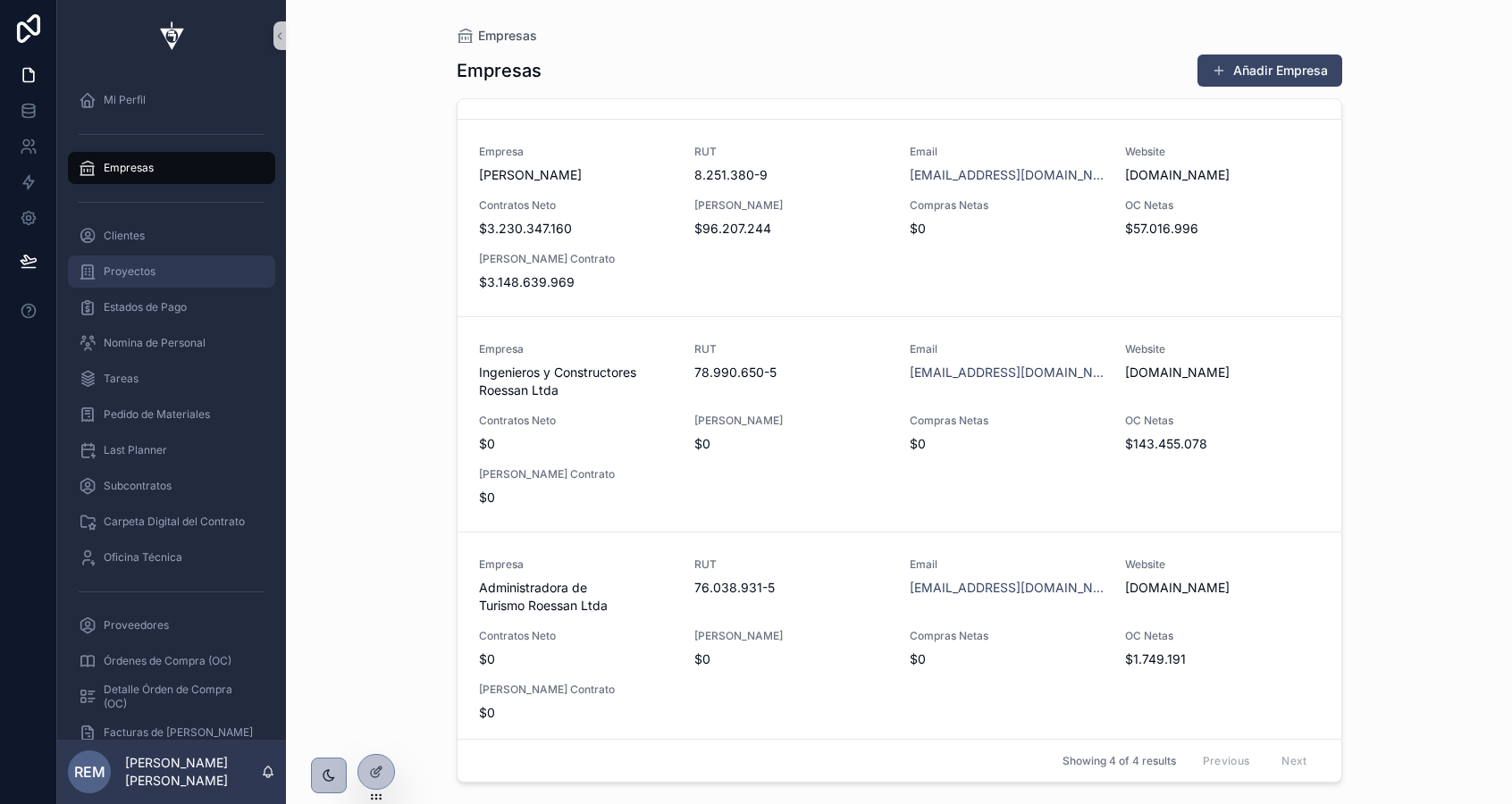
click at [152, 273] on span "Proyectos" at bounding box center [130, 271] width 52 height 14
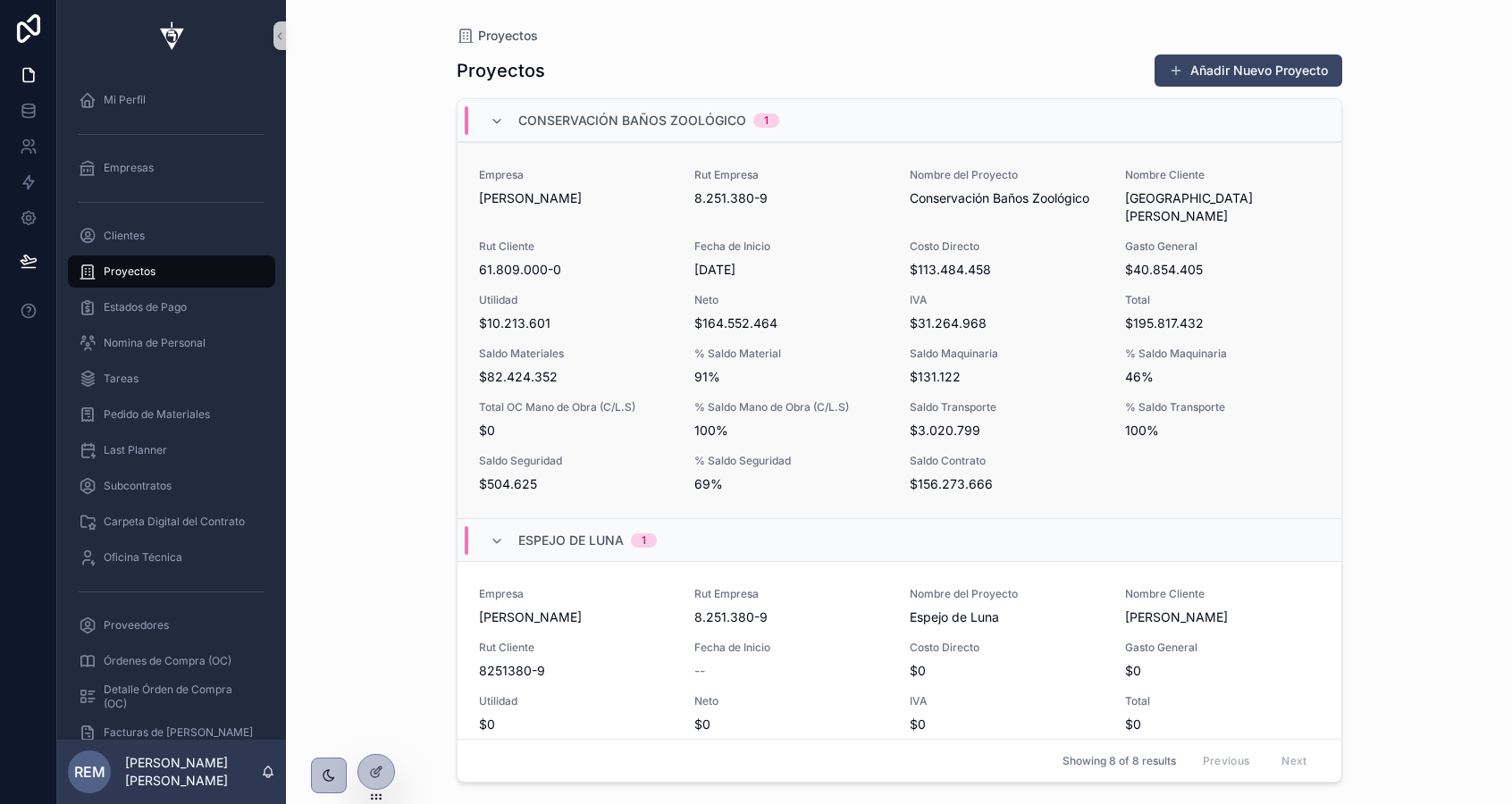
click at [580, 186] on div "Empresa [PERSON_NAME]" at bounding box center [576, 187] width 194 height 39
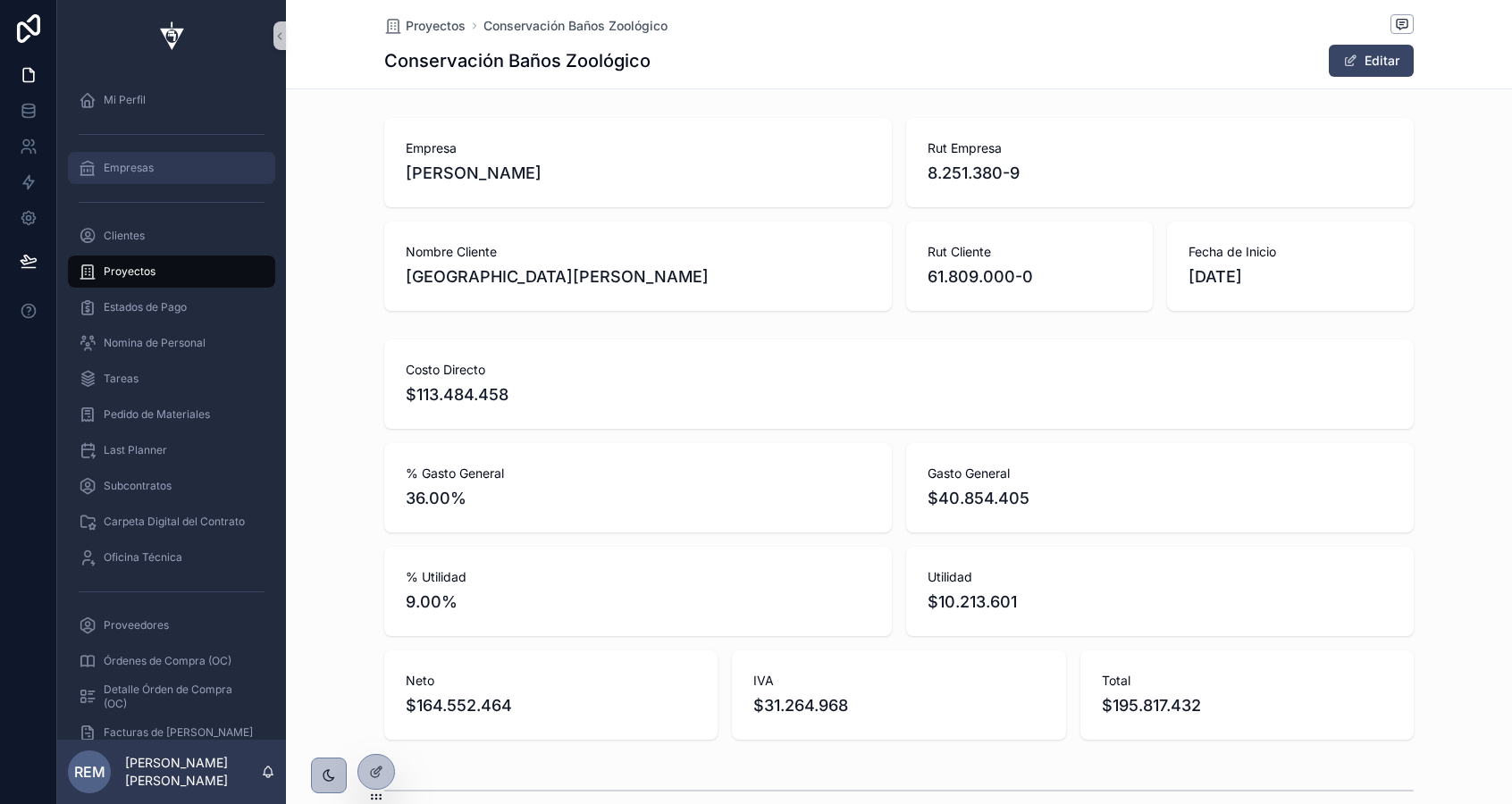
scroll to position [0, 1028]
click at [112, 171] on span "Empresas" at bounding box center [129, 168] width 50 height 14
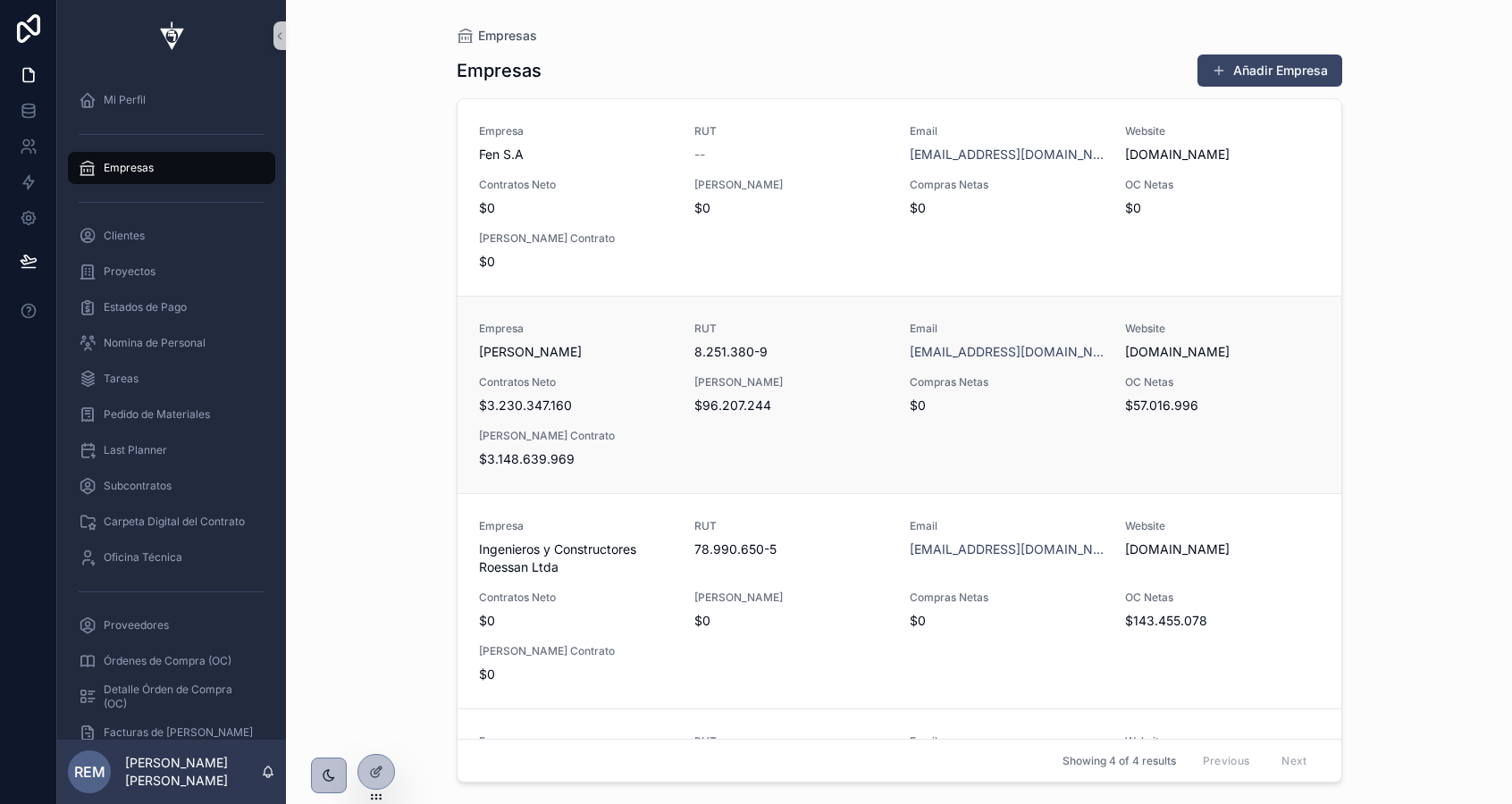
click at [541, 339] on div "Empresa [PERSON_NAME]" at bounding box center [576, 340] width 194 height 39
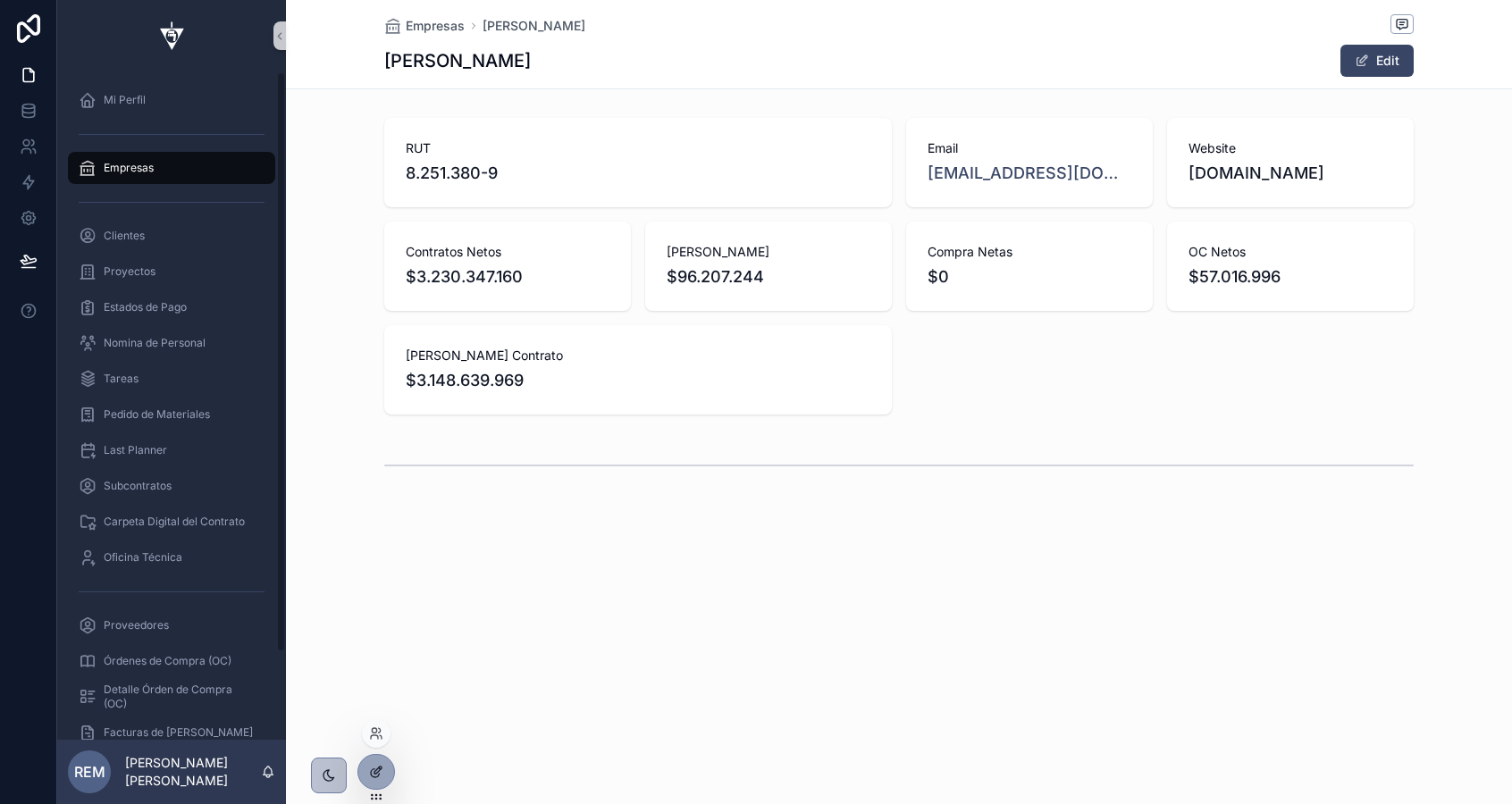
click at [373, 769] on icon at bounding box center [376, 771] width 14 height 14
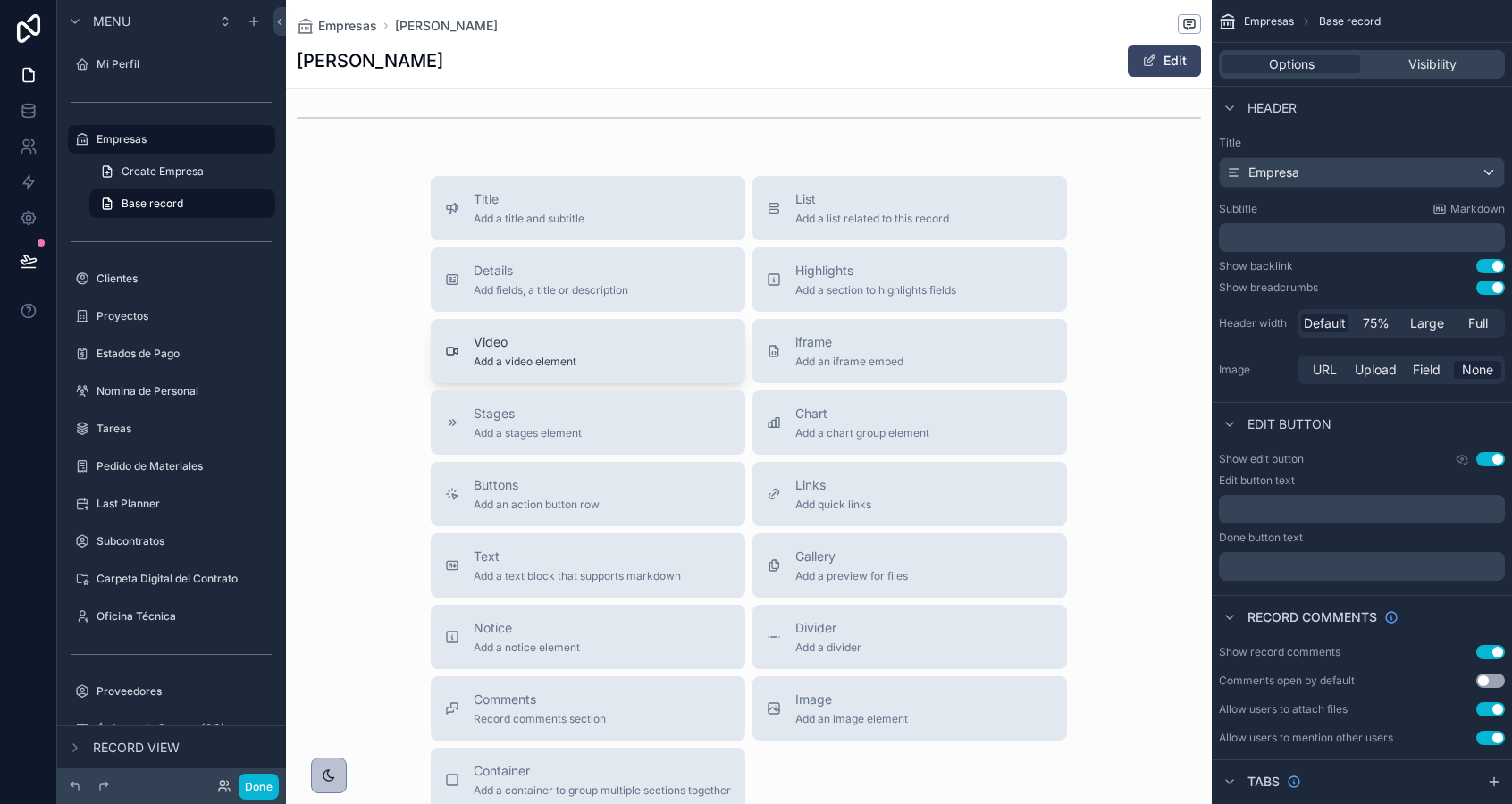
scroll to position [368, 0]
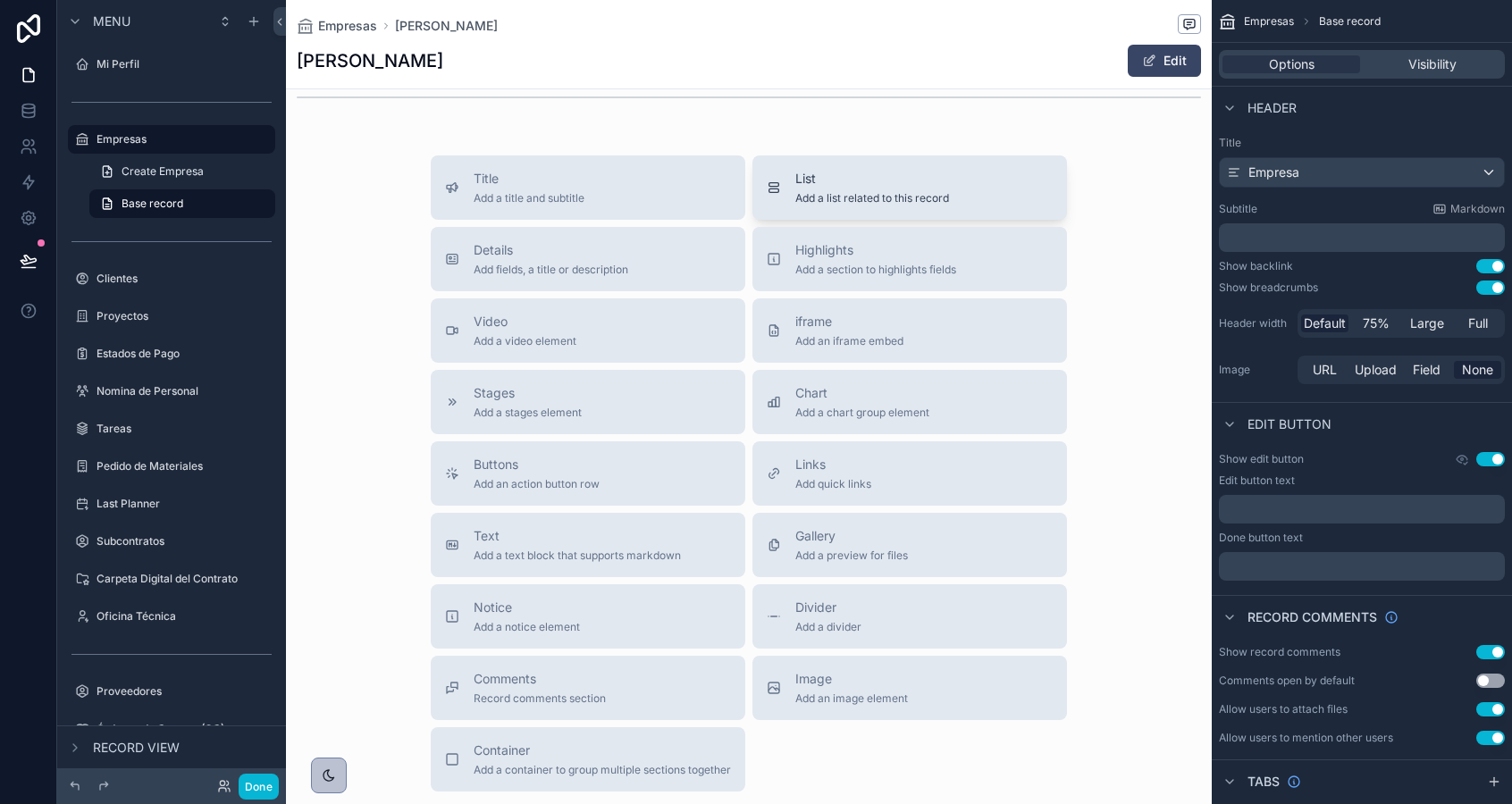
click at [822, 184] on span "List" at bounding box center [872, 179] width 154 height 18
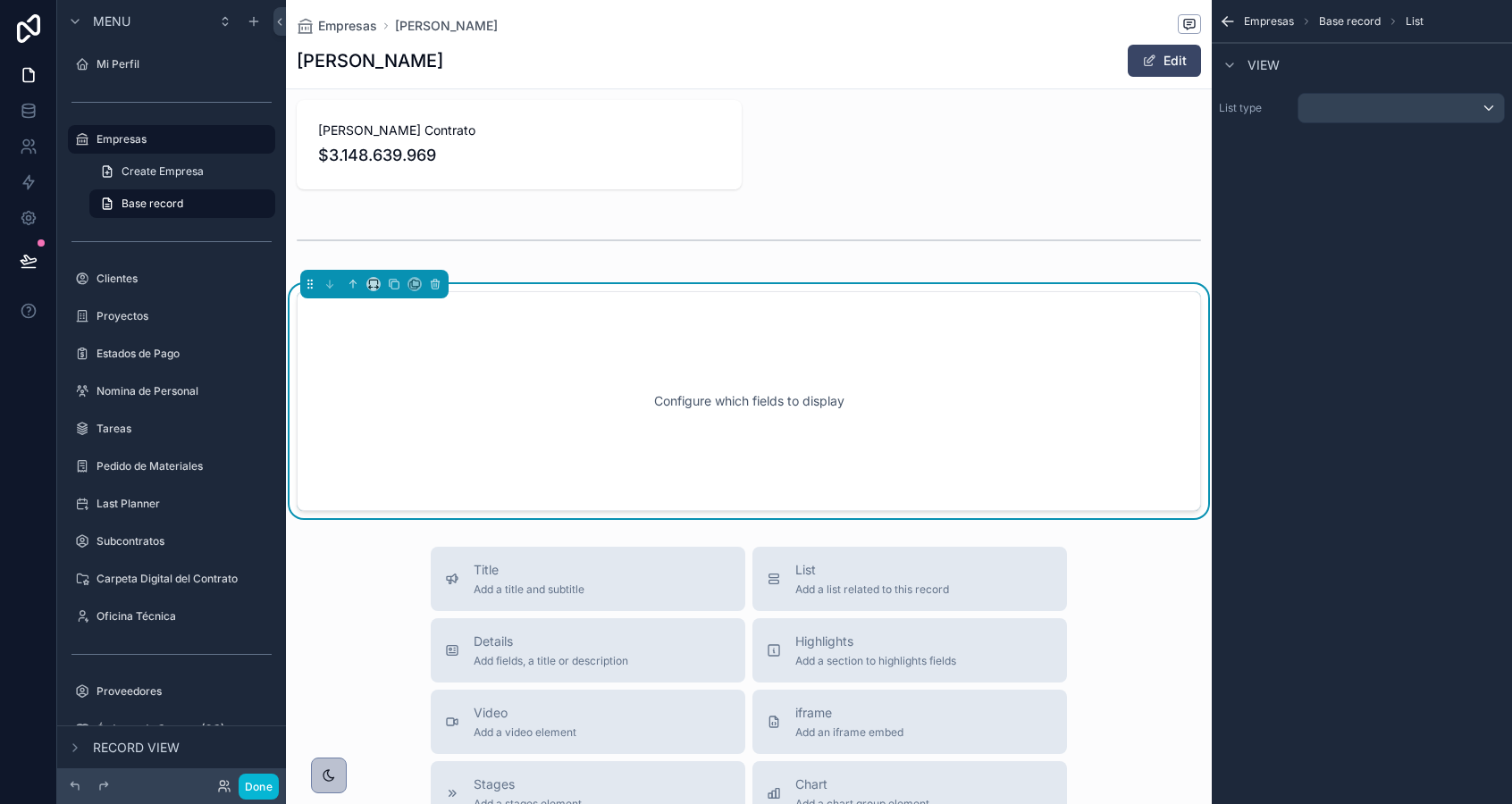
scroll to position [224, 0]
click at [721, 414] on div "Configure which fields to display" at bounding box center [749, 401] width 845 height 161
click at [1349, 105] on div "scrollable content" at bounding box center [1401, 108] width 206 height 29
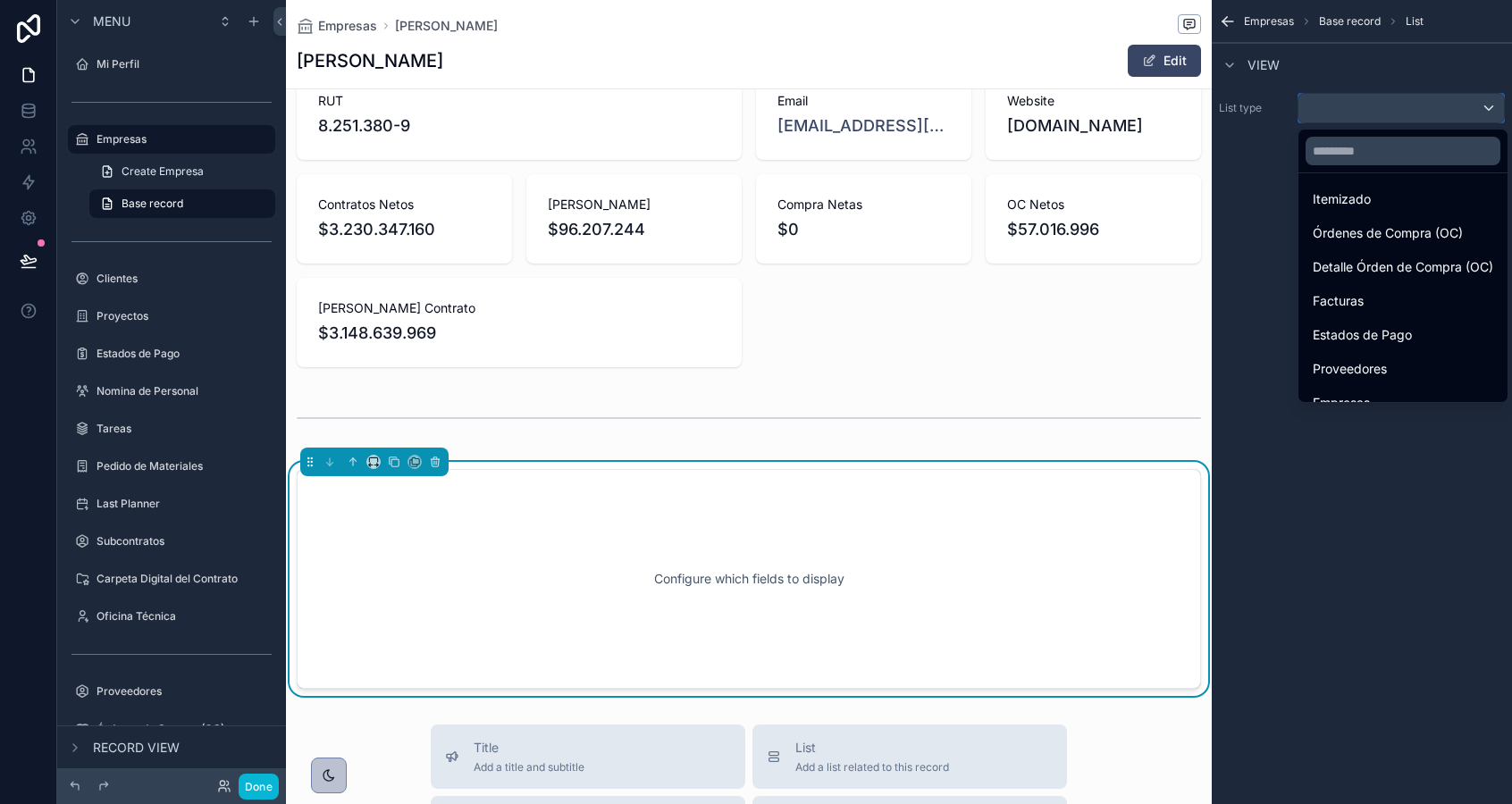
scroll to position [344, 0]
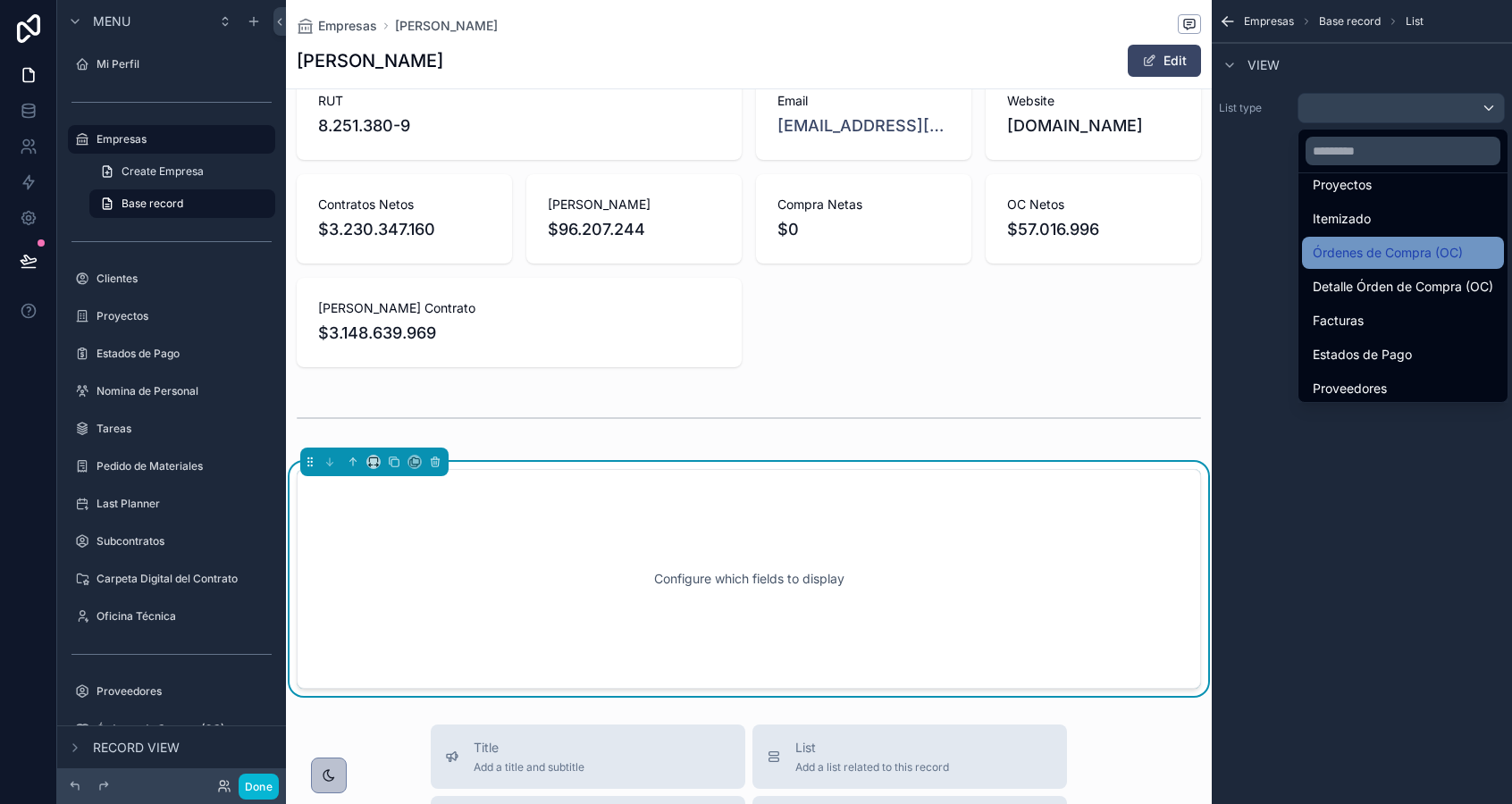
click at [1331, 253] on span "Órdenes de Compra (OC)" at bounding box center [1387, 252] width 150 height 21
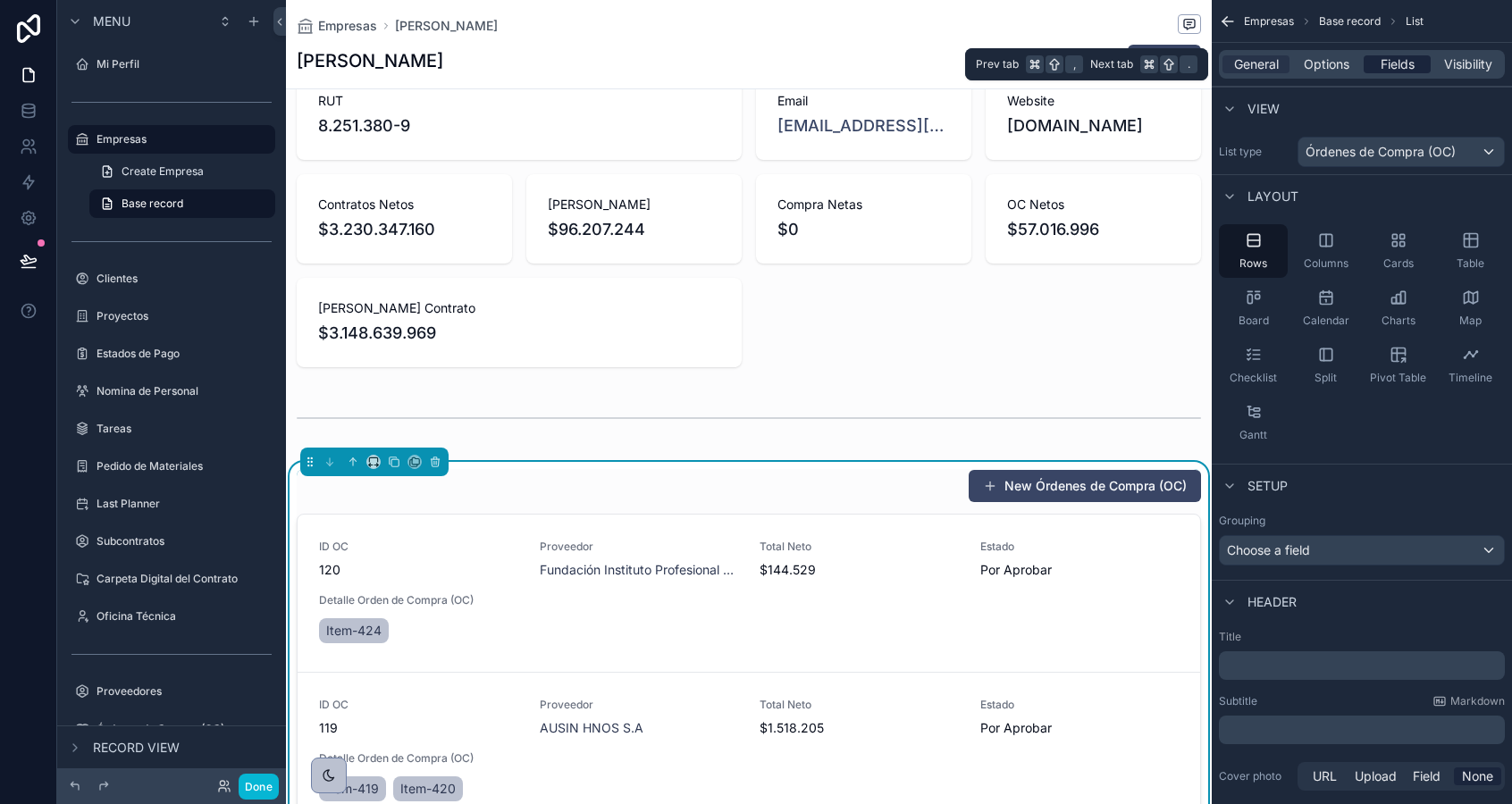
click at [1387, 64] on span "Fields" at bounding box center [1397, 65] width 34 height 18
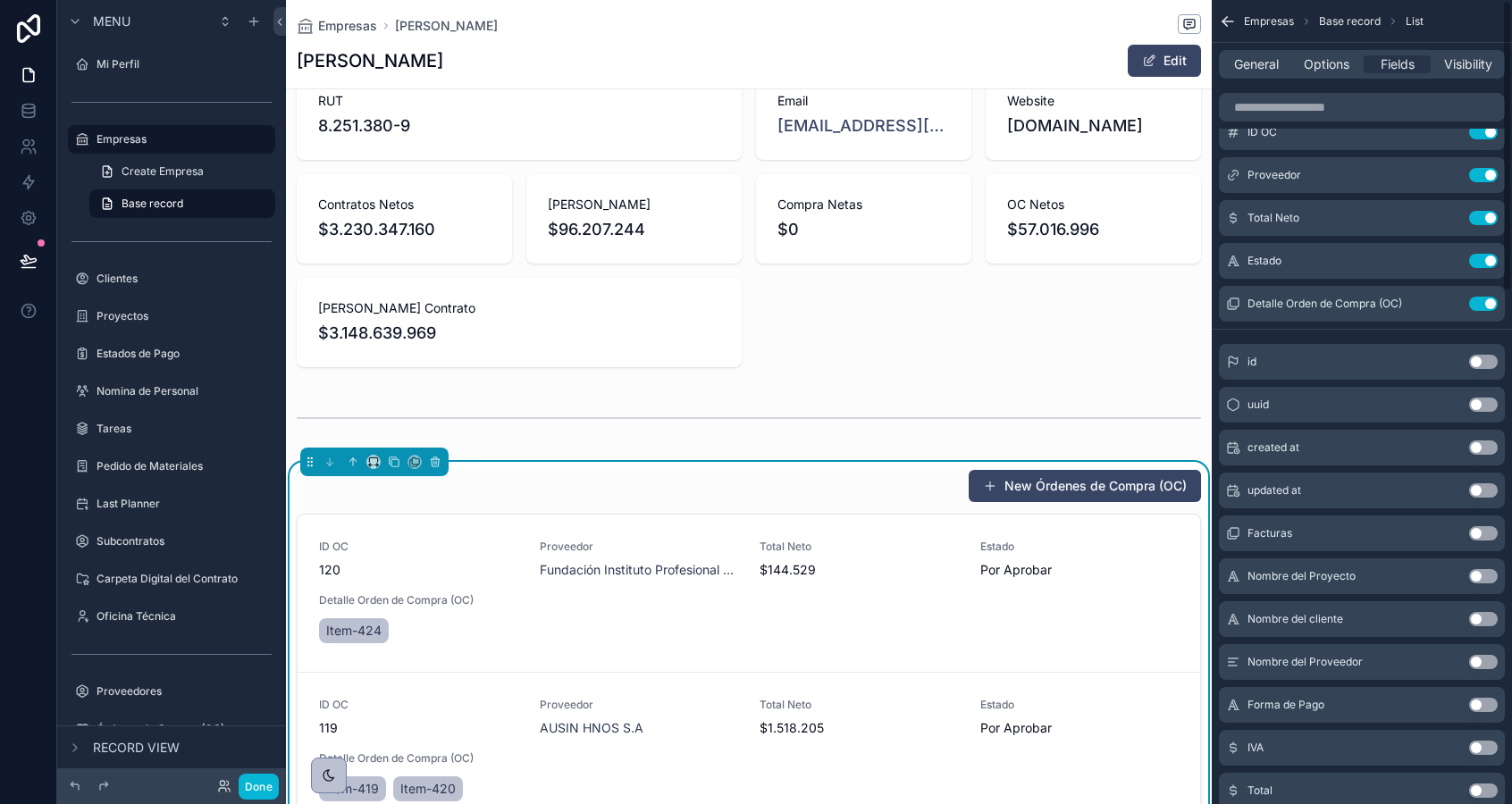
scroll to position [0, 0]
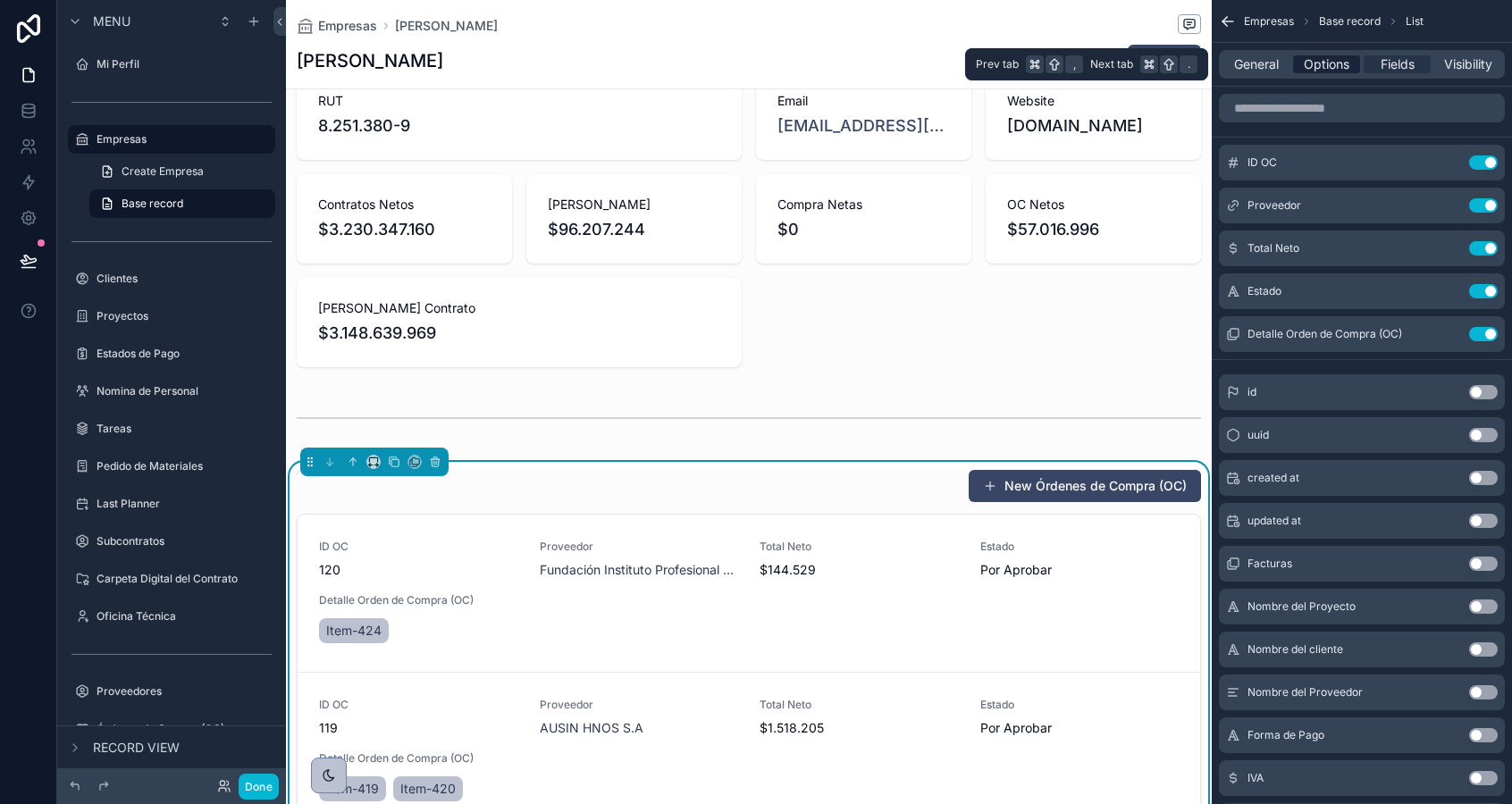
click at [1327, 62] on span "Options" at bounding box center [1326, 65] width 46 height 18
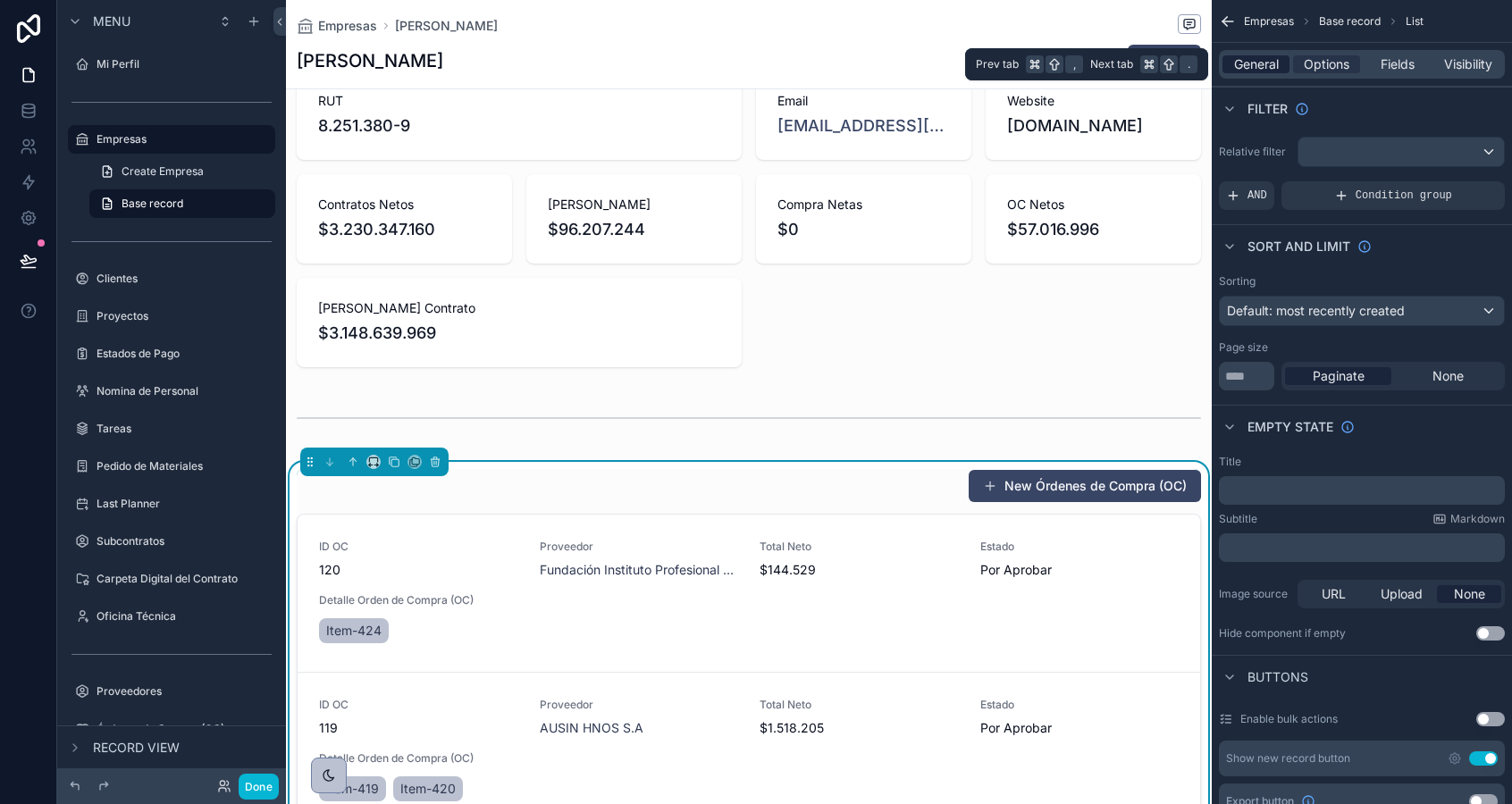
click at [1259, 60] on span "General" at bounding box center [1256, 65] width 45 height 18
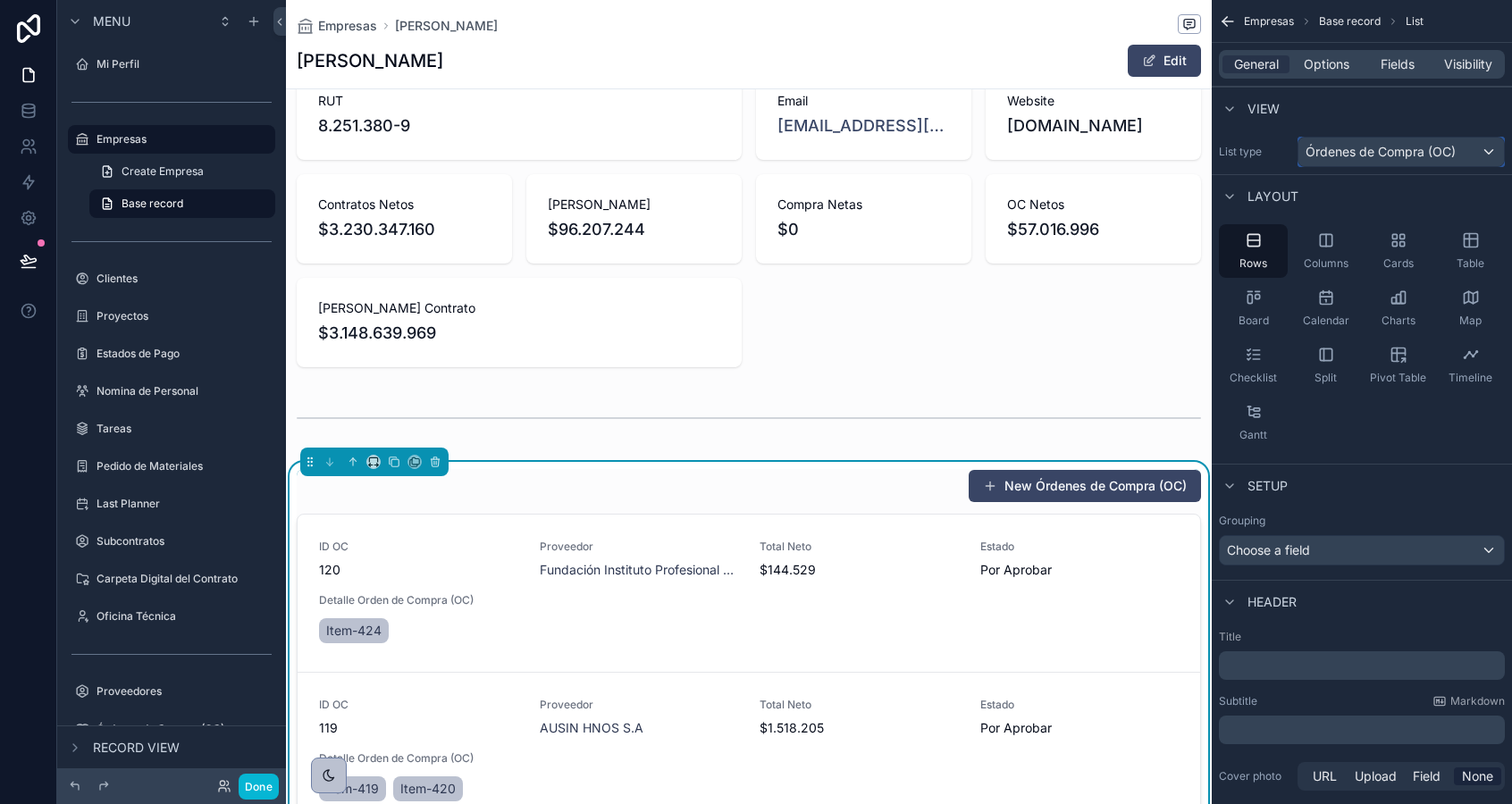
click at [1339, 154] on span "Órdenes de Compra (OC)" at bounding box center [1380, 152] width 150 height 18
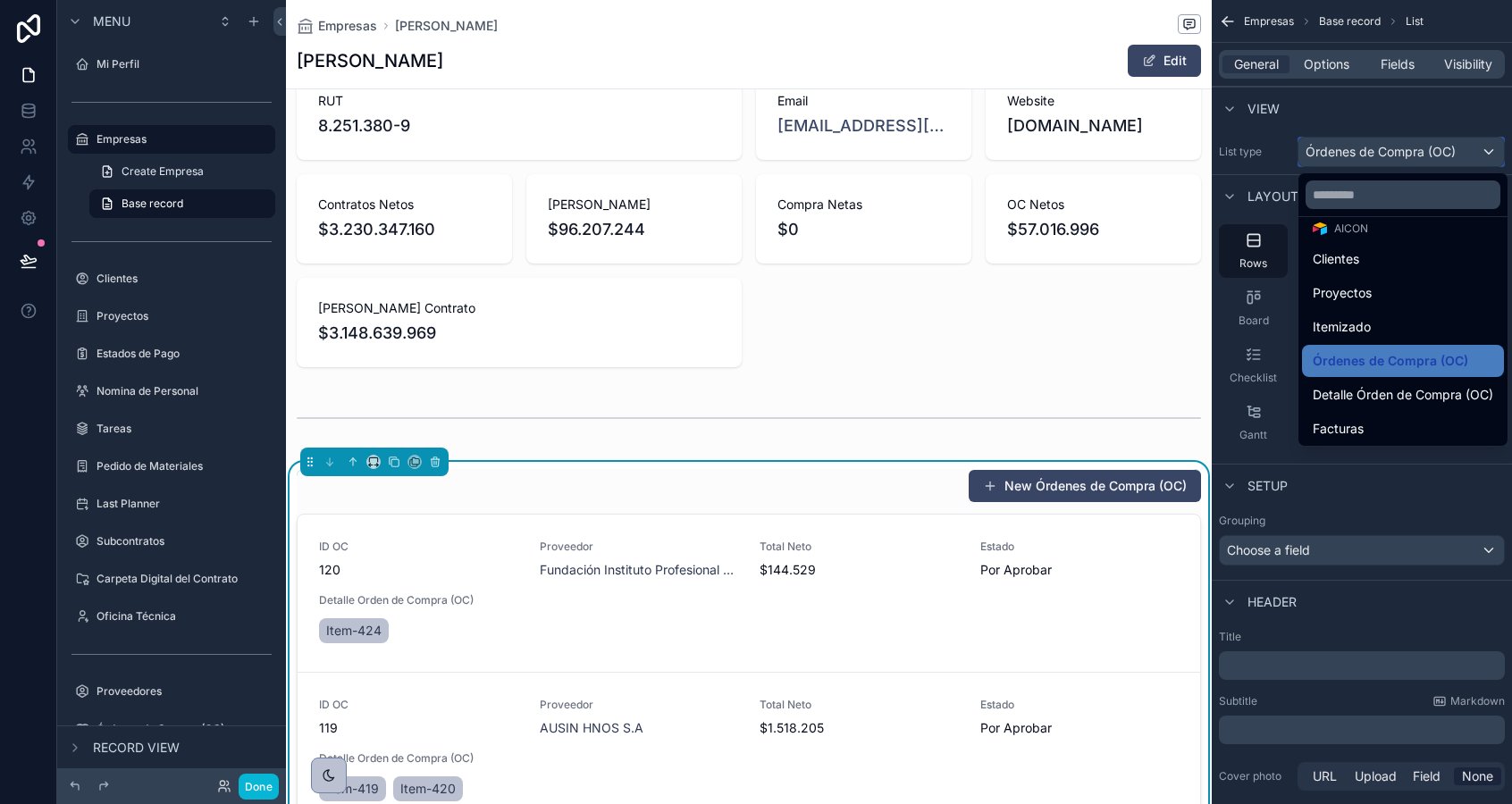
scroll to position [271, 0]
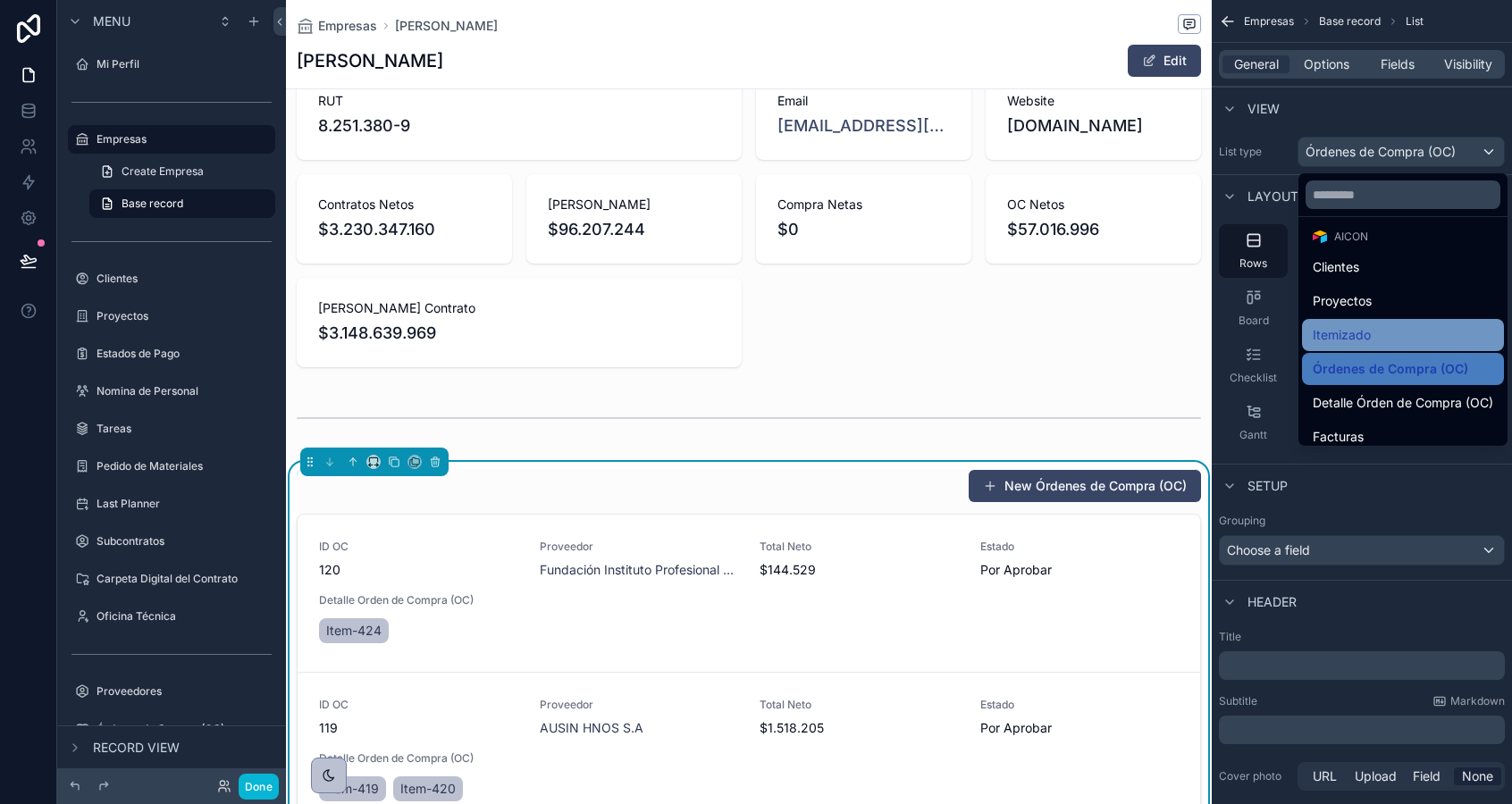
click at [1349, 331] on span "Itemizado" at bounding box center [1341, 334] width 58 height 21
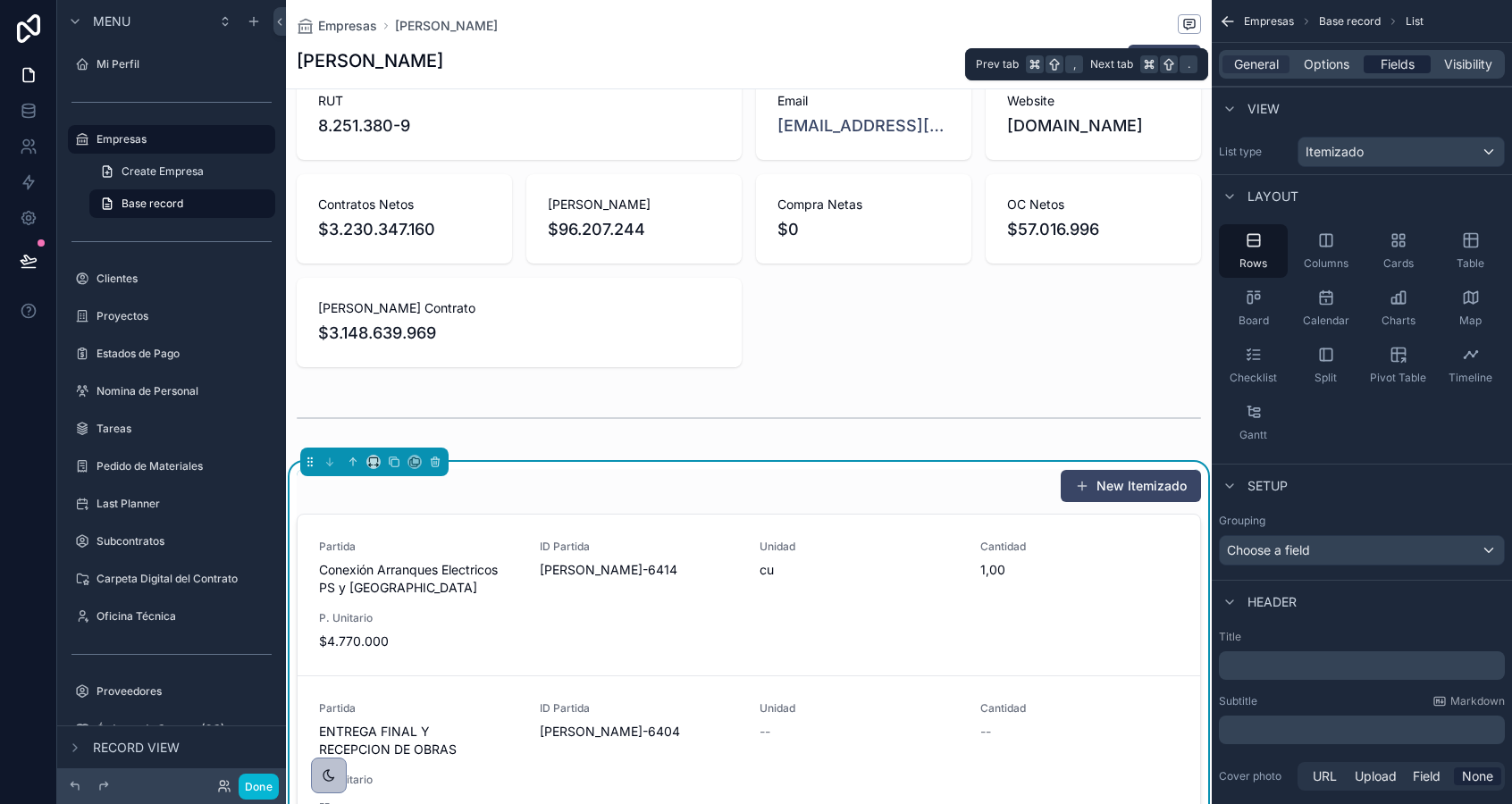
click at [1407, 73] on span "Fields" at bounding box center [1397, 65] width 34 height 18
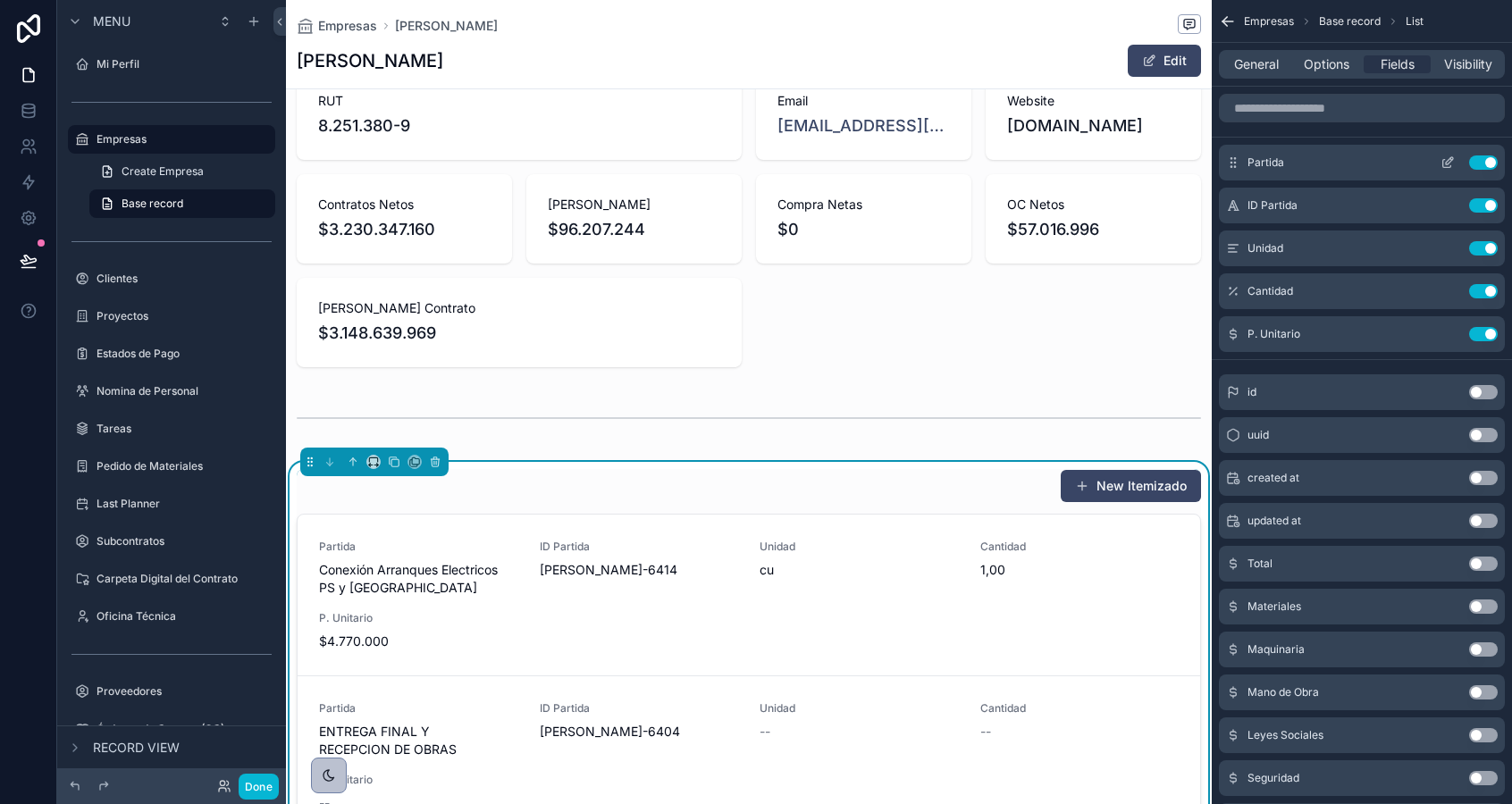
click at [1482, 164] on button "Use setting" at bounding box center [1483, 163] width 29 height 14
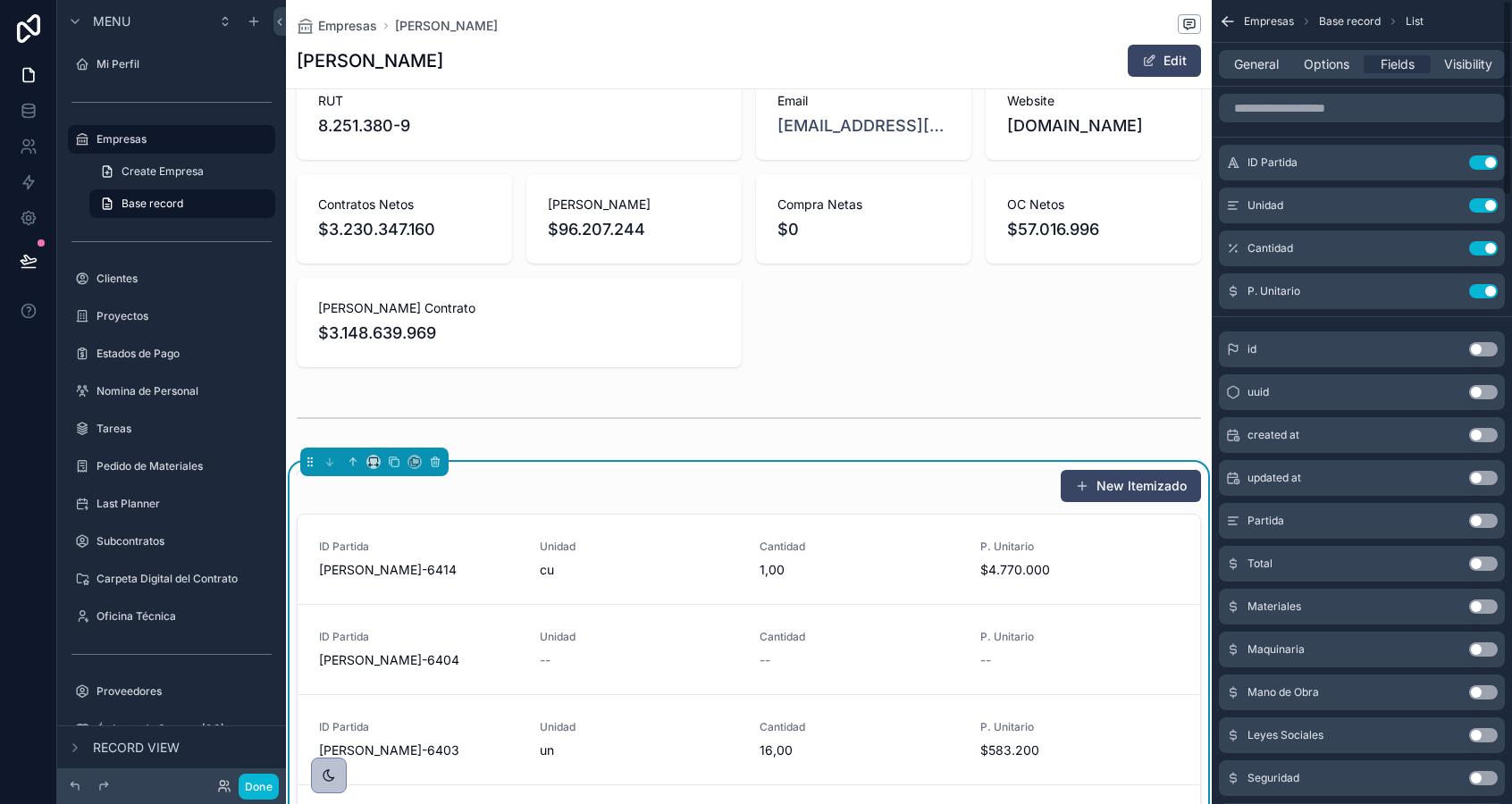
click at [1482, 164] on button "Use setting" at bounding box center [1483, 163] width 29 height 14
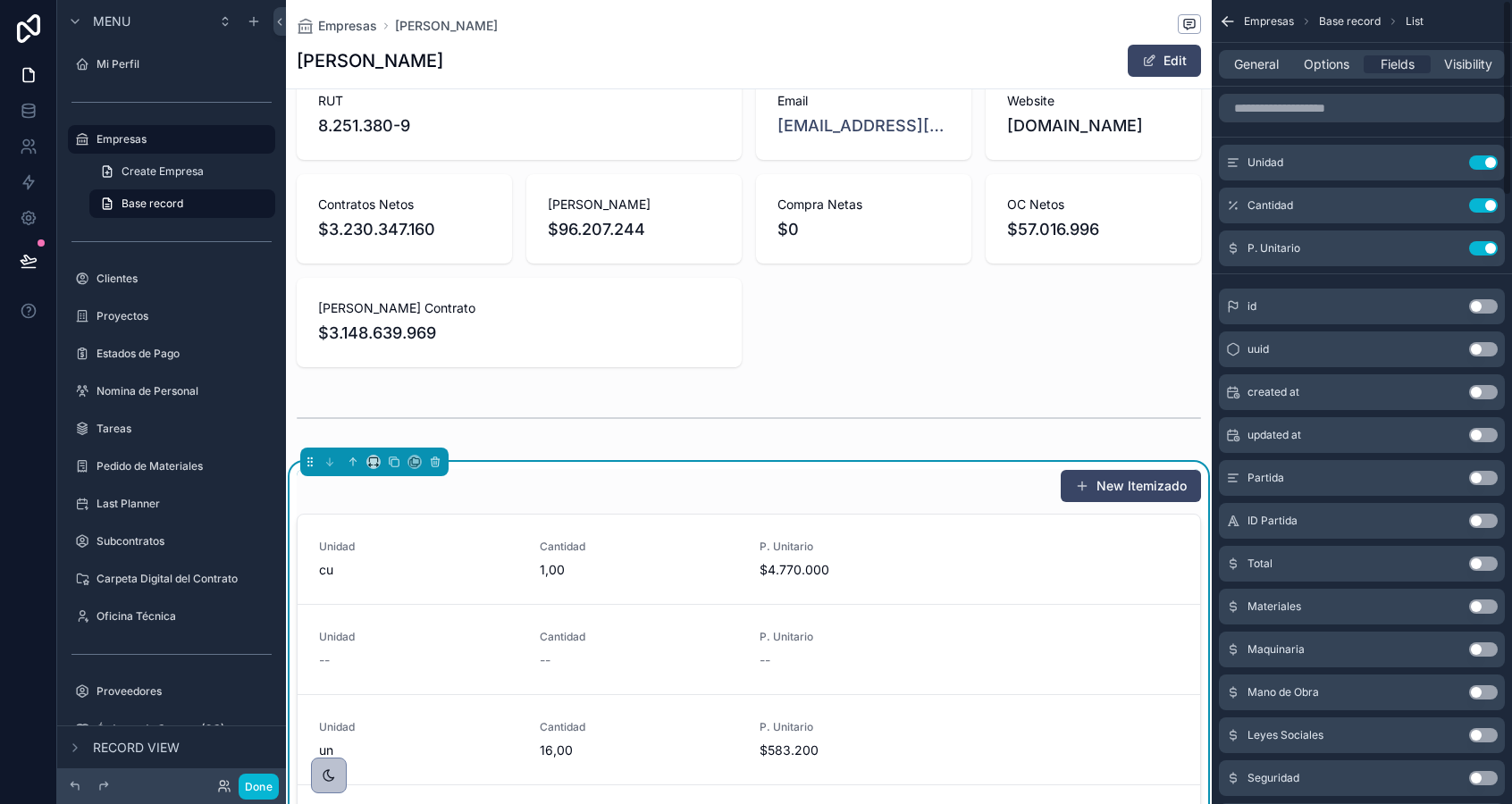
click at [1482, 164] on button "Use setting" at bounding box center [1483, 163] width 29 height 14
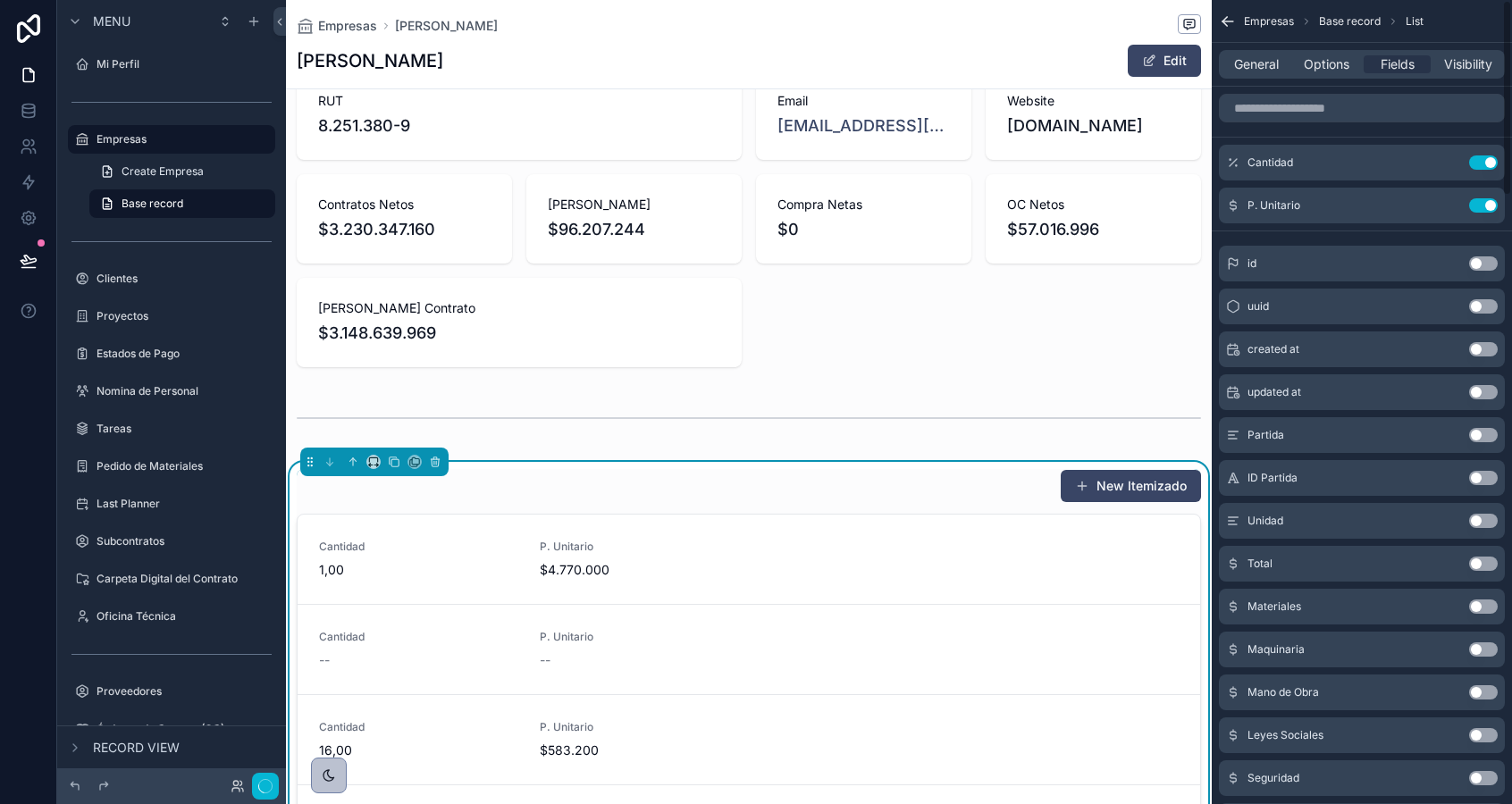
click at [1482, 164] on button "Use setting" at bounding box center [1483, 163] width 29 height 14
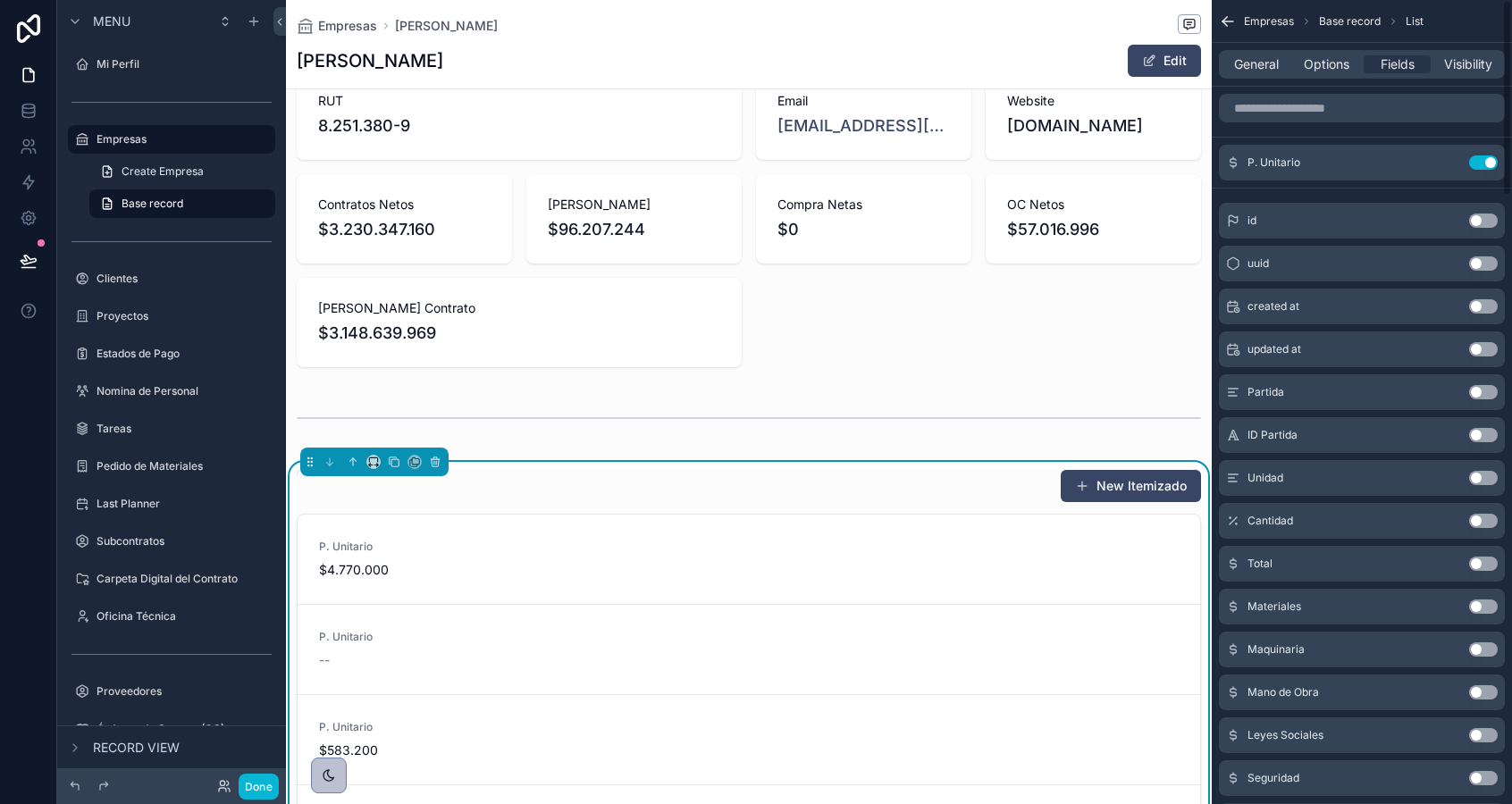
click at [1482, 164] on button "Use setting" at bounding box center [1483, 163] width 29 height 14
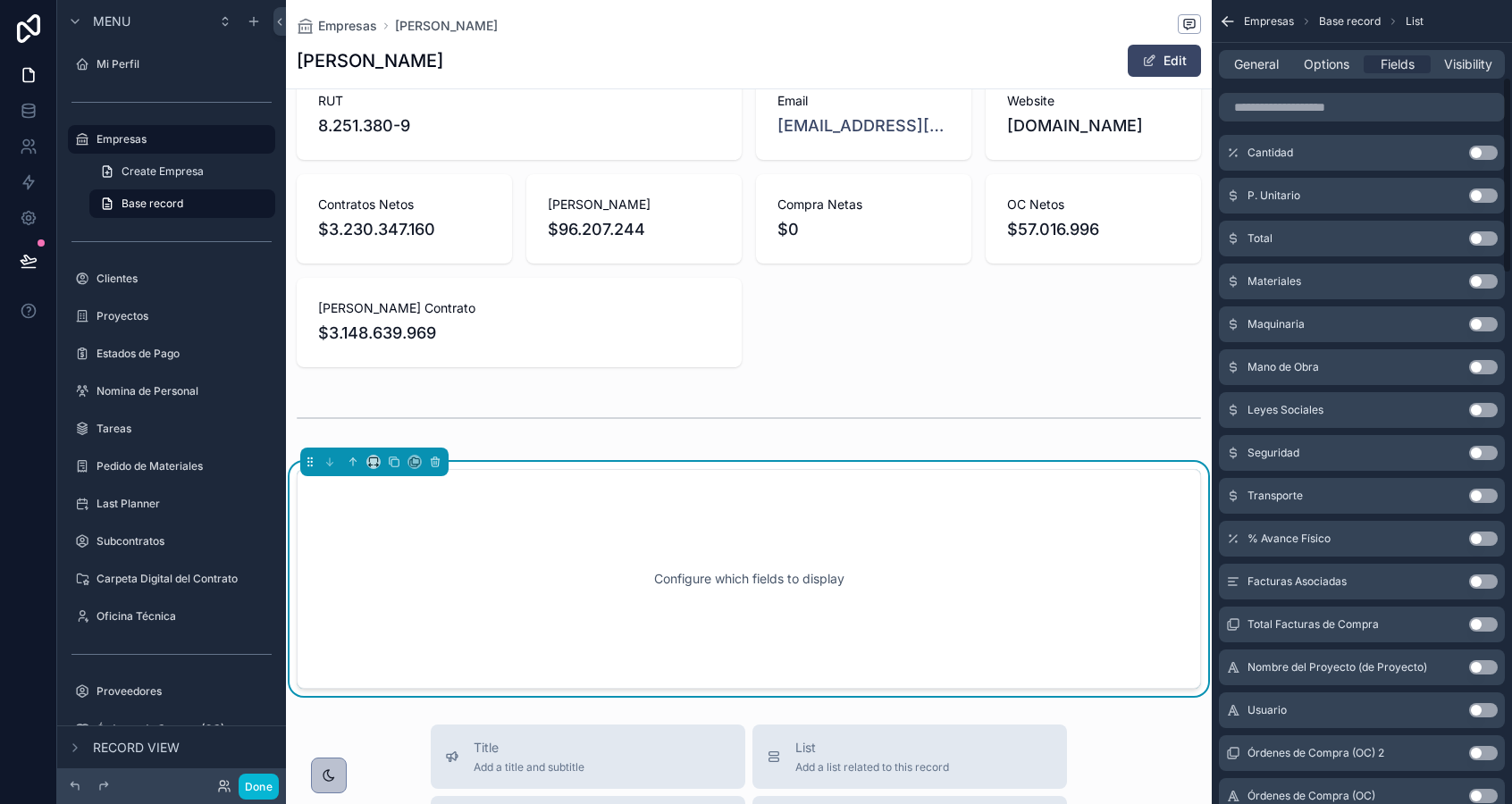
scroll to position [316, 0]
click at [1482, 236] on button "Use setting" at bounding box center [1483, 239] width 29 height 14
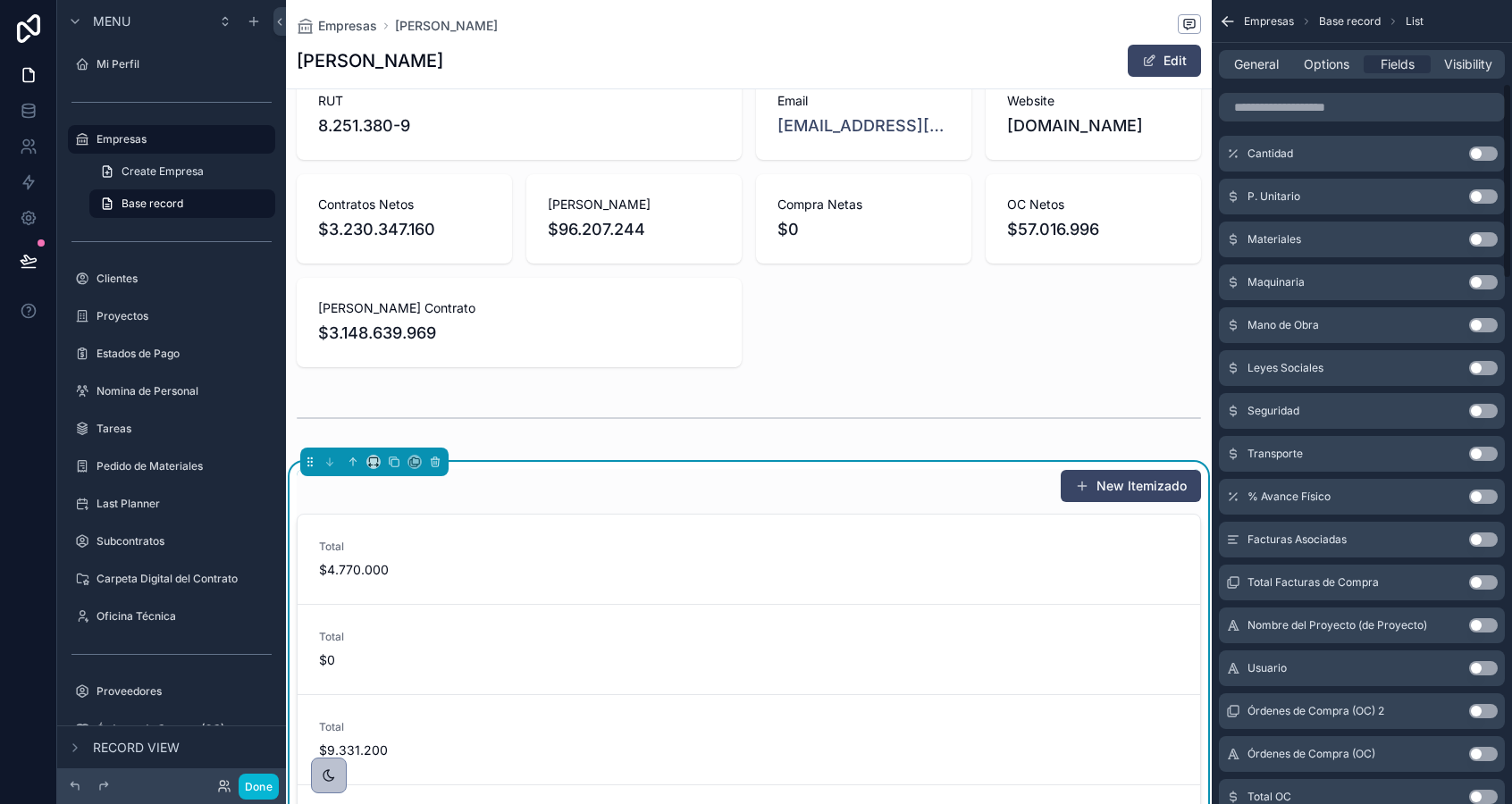
scroll to position [0, 0]
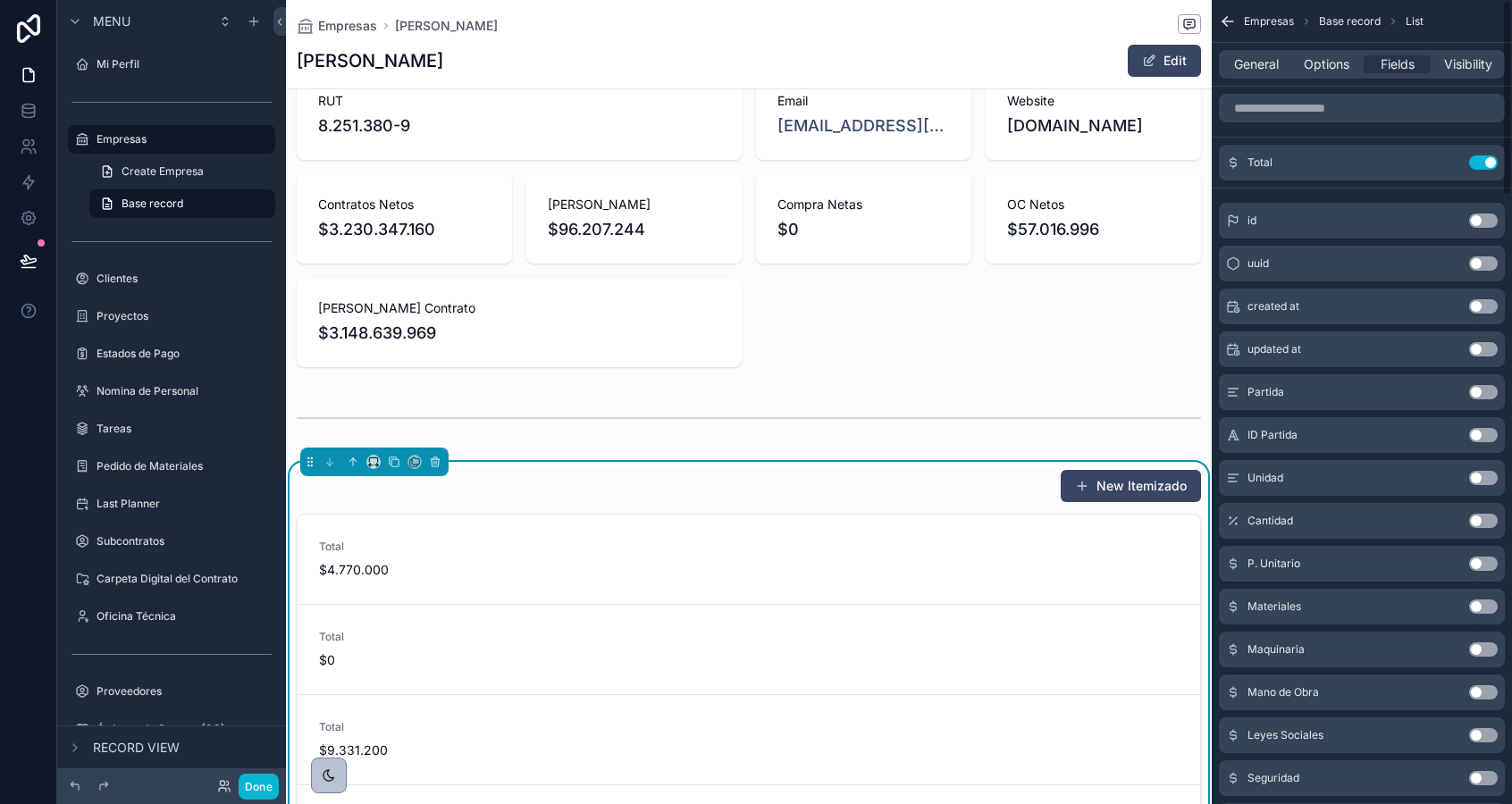
click at [1310, 53] on div "General Options Fields Visibility" at bounding box center [1361, 64] width 285 height 29
click at [1315, 64] on span "Options" at bounding box center [1326, 65] width 46 height 18
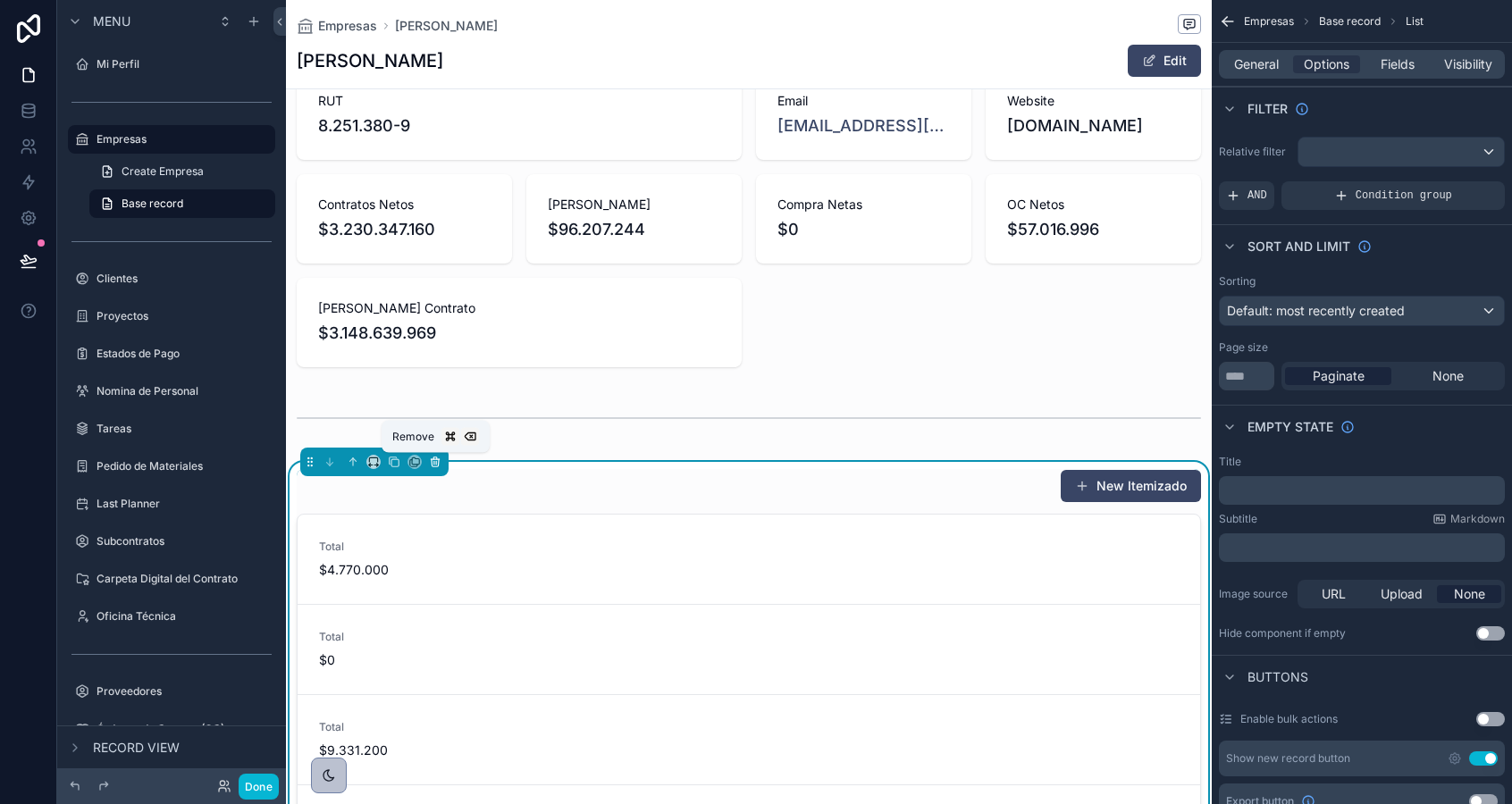
click at [438, 465] on icon "scrollable content" at bounding box center [434, 462] width 7 height 7
